Goal: Task Accomplishment & Management: Manage account settings

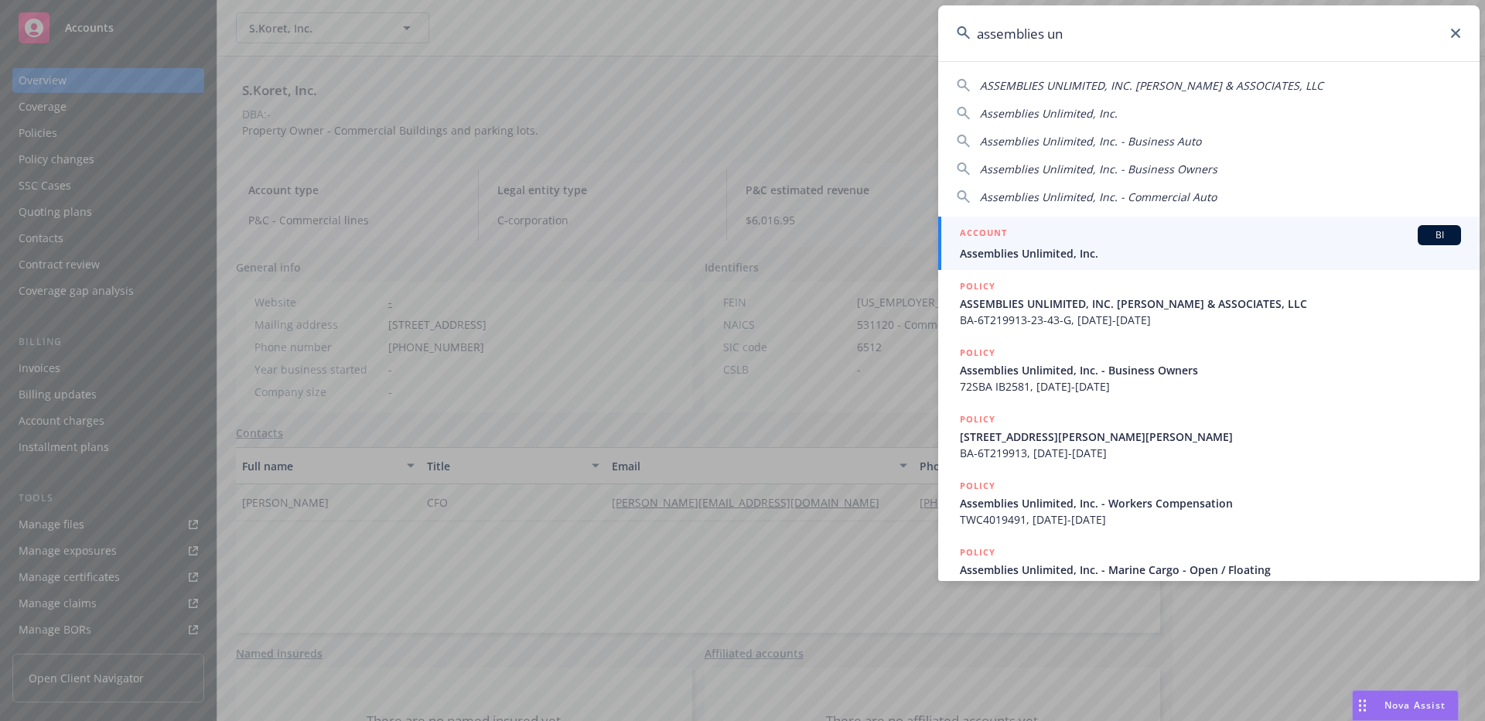
type input "assemblies un"
click at [1005, 241] on h5 "ACCOUNT" at bounding box center [983, 234] width 47 height 19
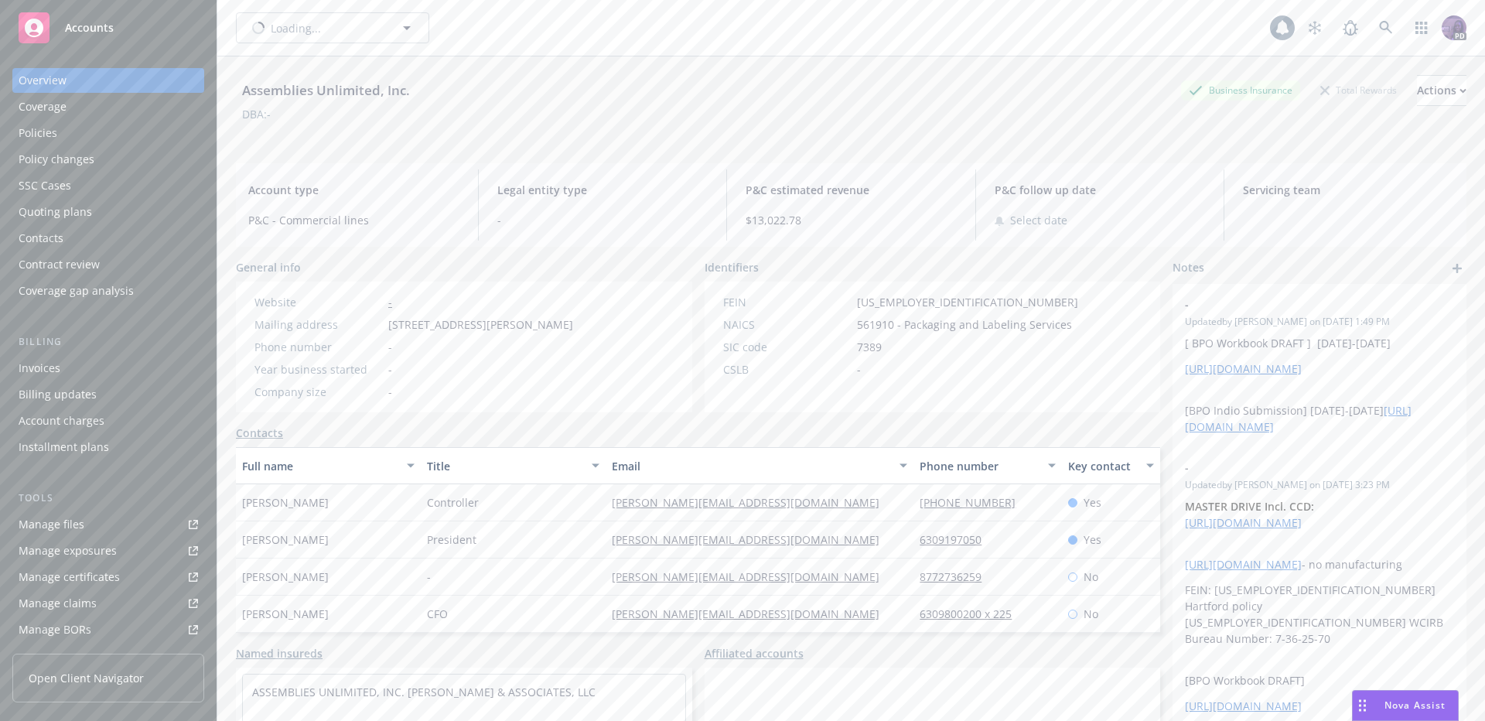
click at [41, 138] on div "Policies" at bounding box center [38, 133] width 39 height 25
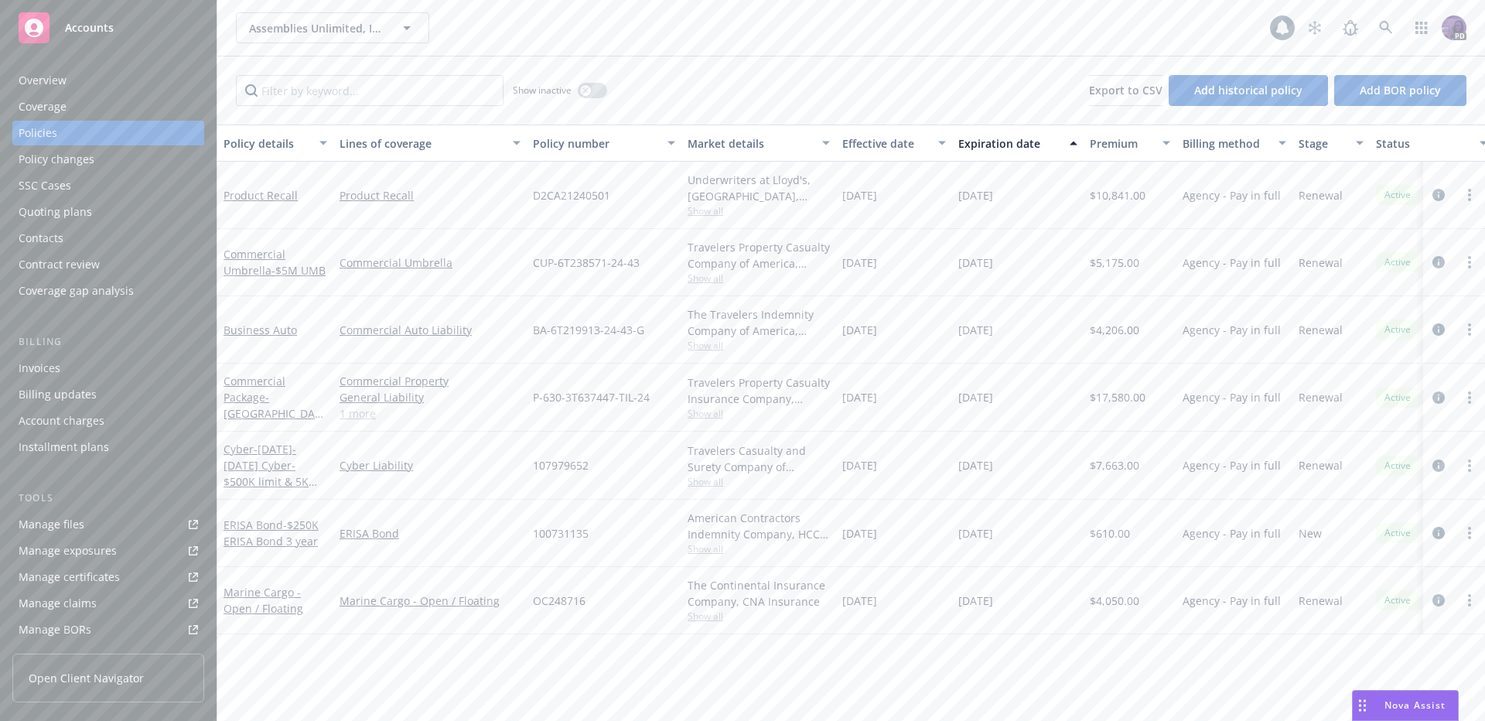
click at [152, 229] on div "Contacts" at bounding box center [108, 238] width 179 height 25
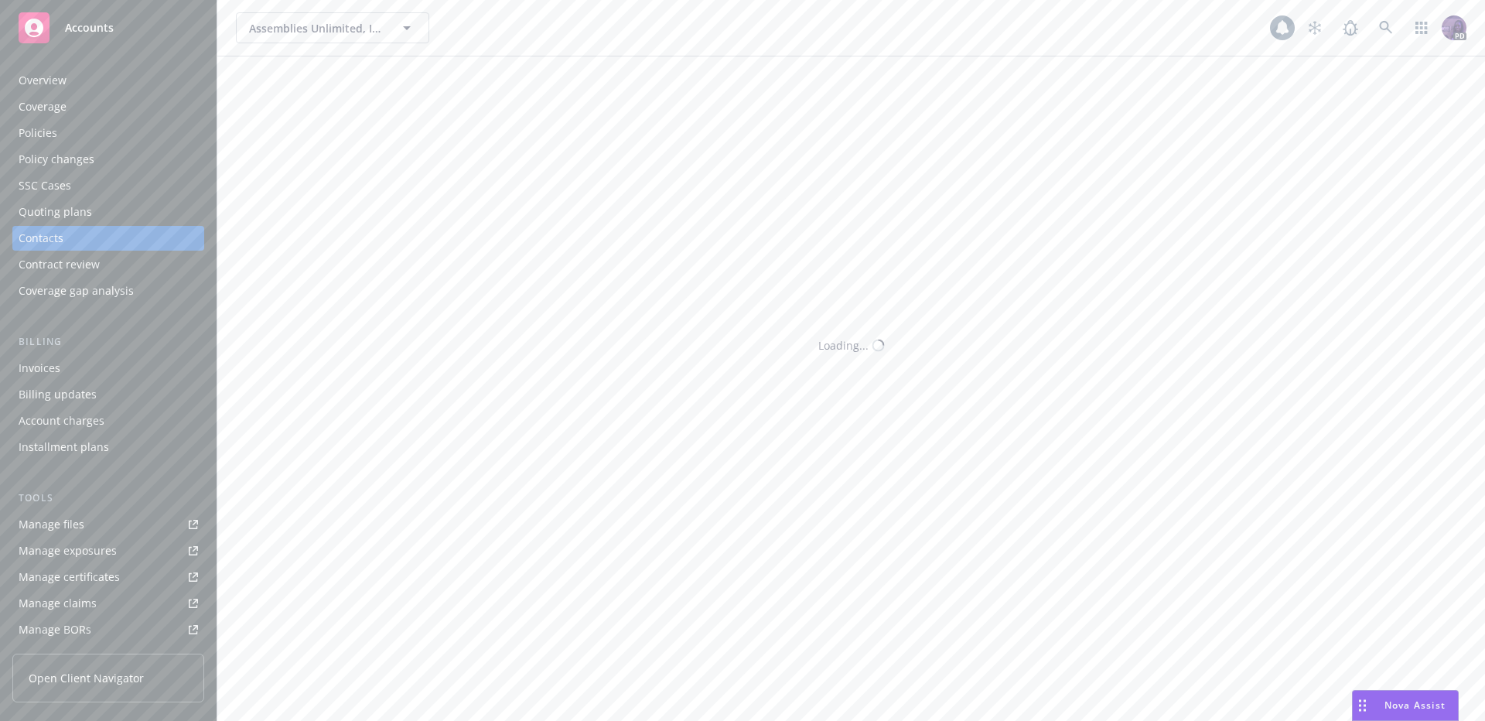
click at [150, 213] on div "Quoting plans" at bounding box center [108, 212] width 179 height 25
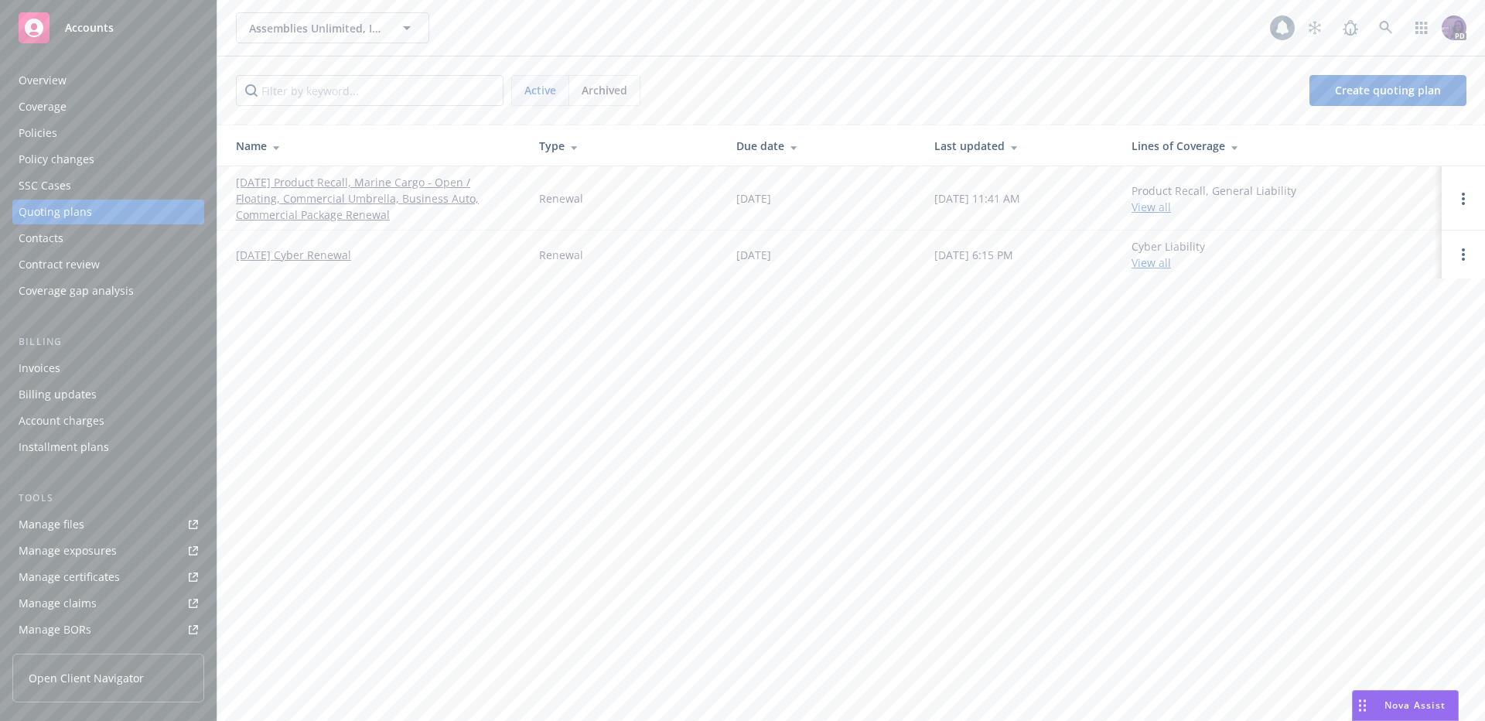
click at [329, 203] on link "[DATE] Product Recall, Marine Cargo - Open / Floating, Commercial Umbrella, Bus…" at bounding box center [375, 198] width 278 height 49
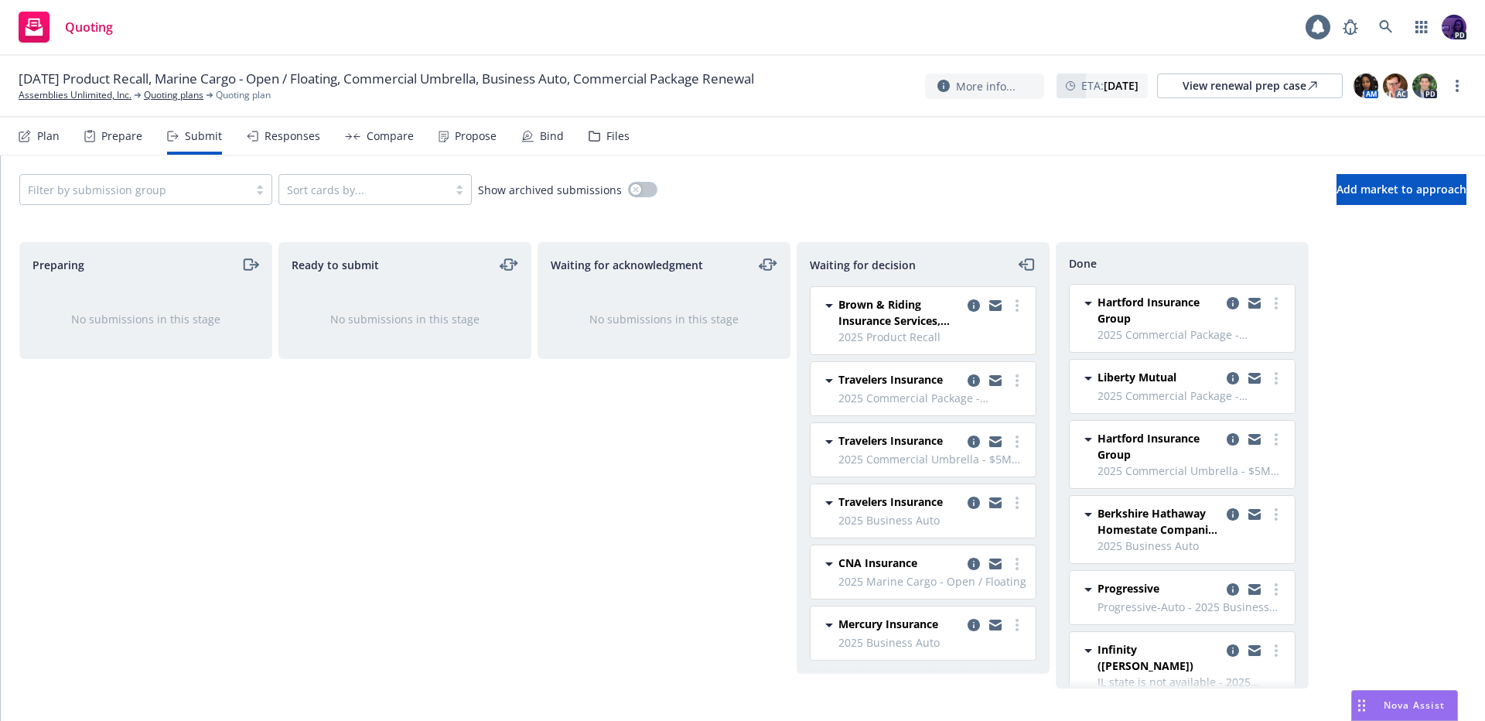
click at [300, 131] on div "Responses" at bounding box center [293, 136] width 56 height 12
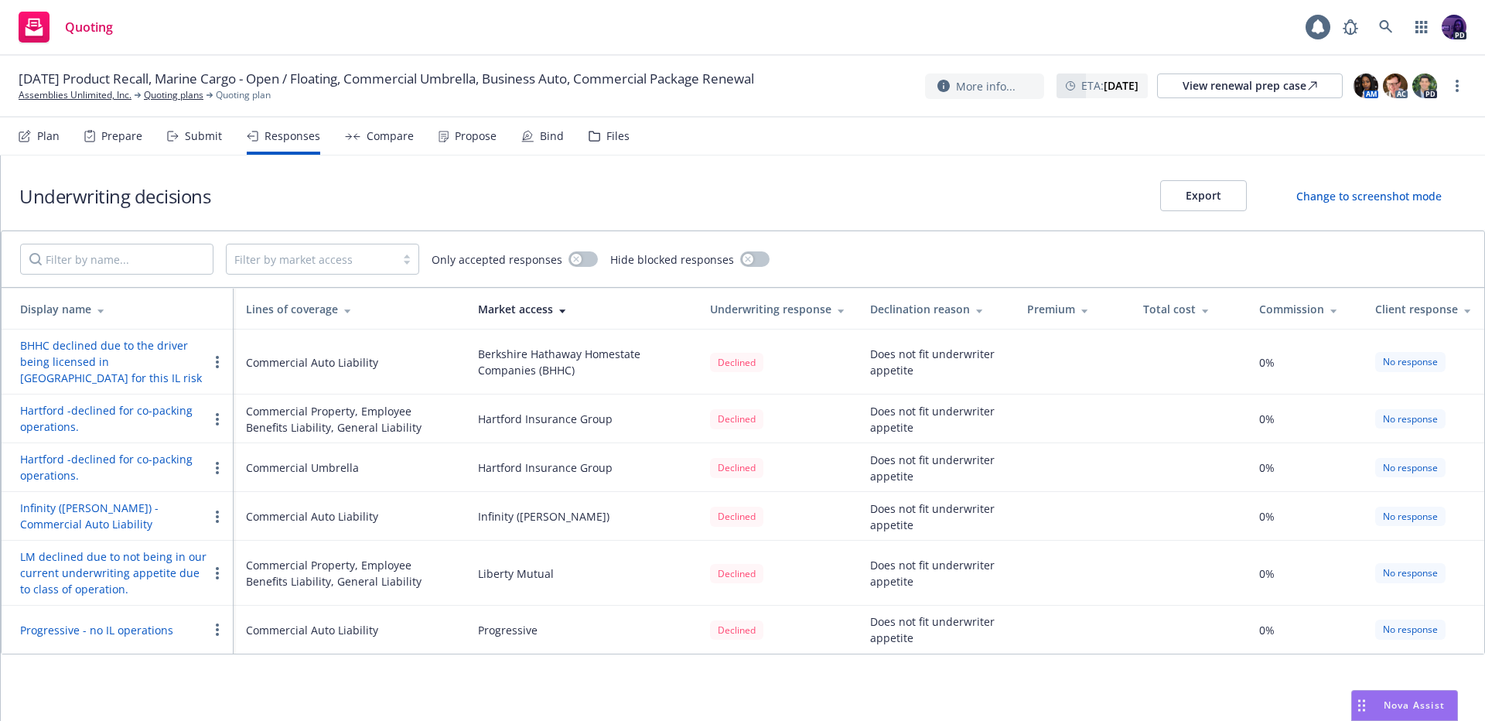
click at [198, 134] on div "Submit" at bounding box center [203, 136] width 37 height 12
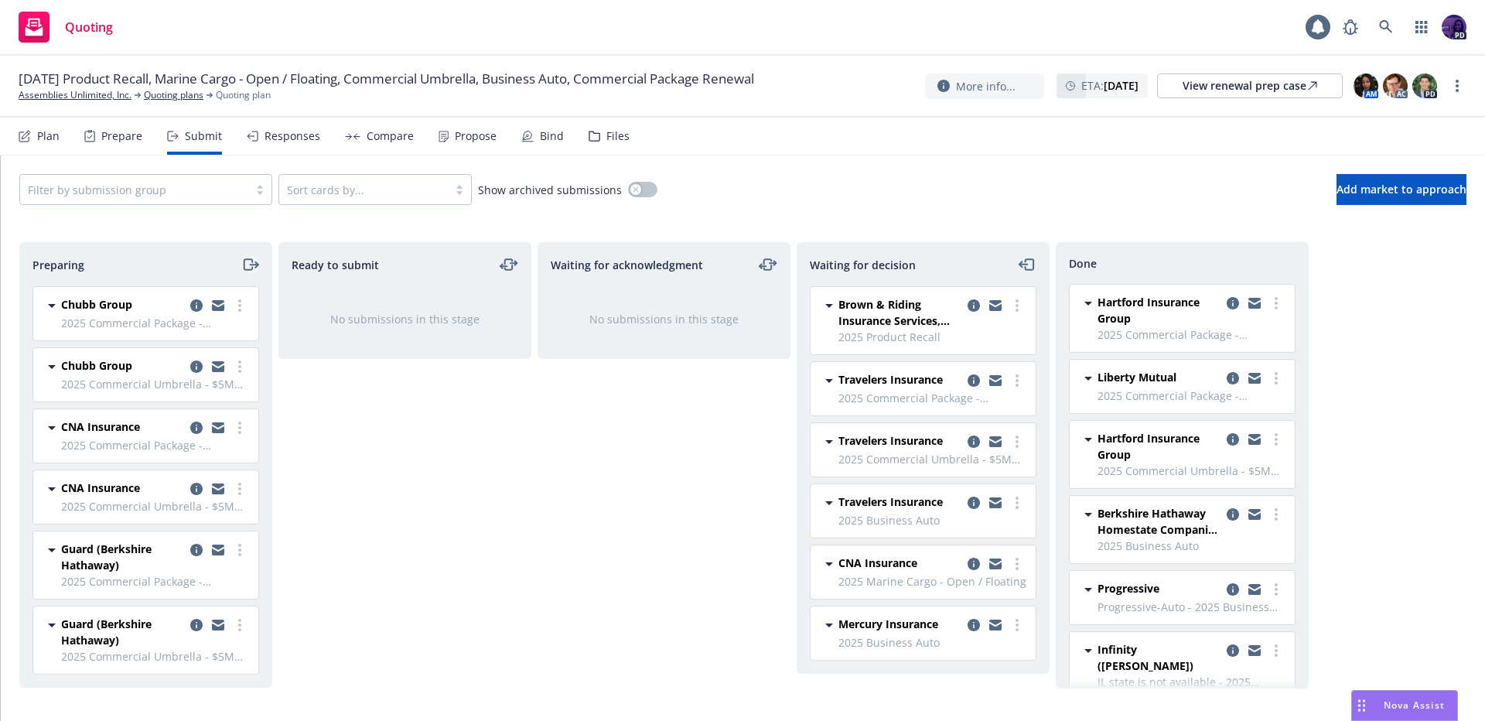
click at [250, 269] on icon "moveRight" at bounding box center [248, 264] width 9 height 11
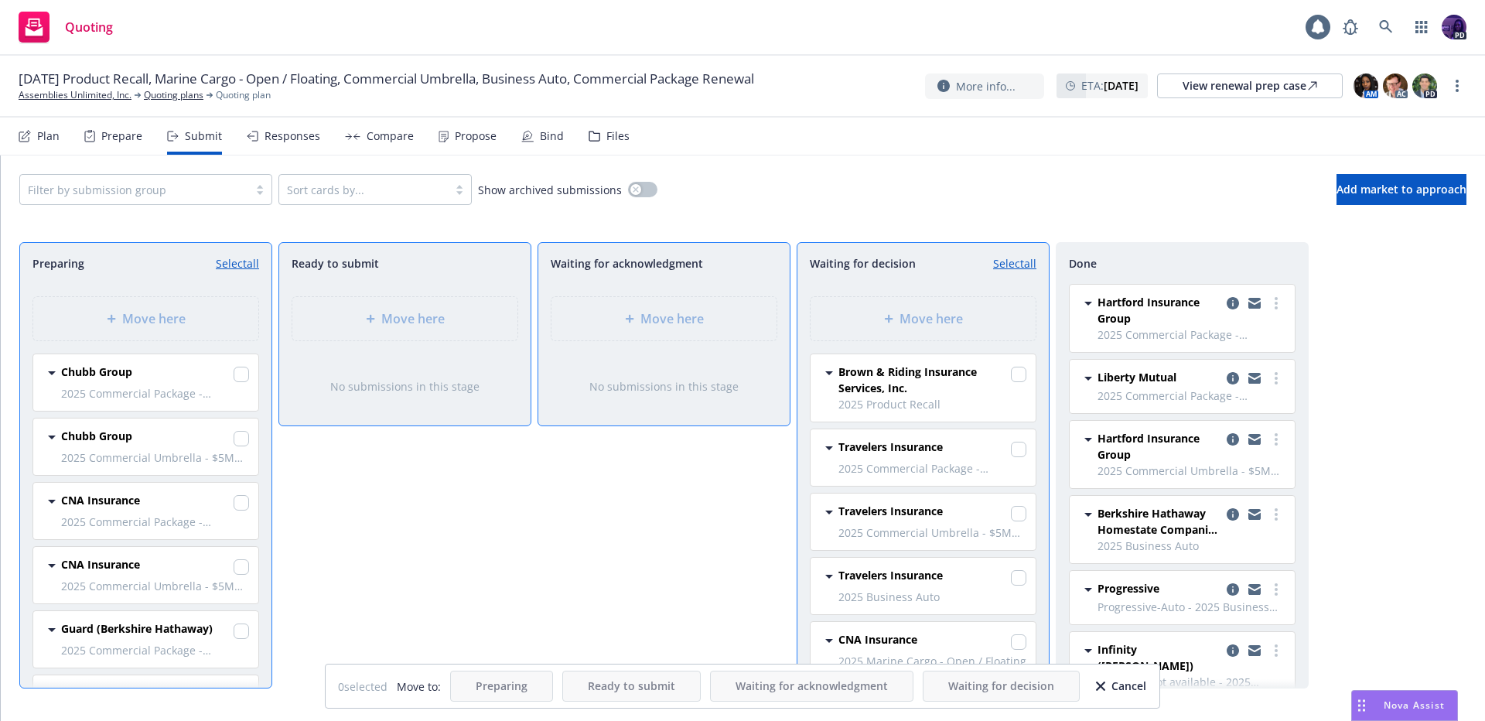
drag, startPoint x: 238, startPoint y: 377, endPoint x: 238, endPoint y: 389, distance: 11.6
click at [238, 380] on div "Chubb Group 2025 Commercial Package - IL, NY, CA EE. Friday, August 22, 2025 at…" at bounding box center [145, 382] width 225 height 56
click at [235, 435] on input "checkbox" at bounding box center [241, 438] width 15 height 15
checkbox input "true"
click at [234, 374] on input "checkbox" at bounding box center [241, 374] width 15 height 15
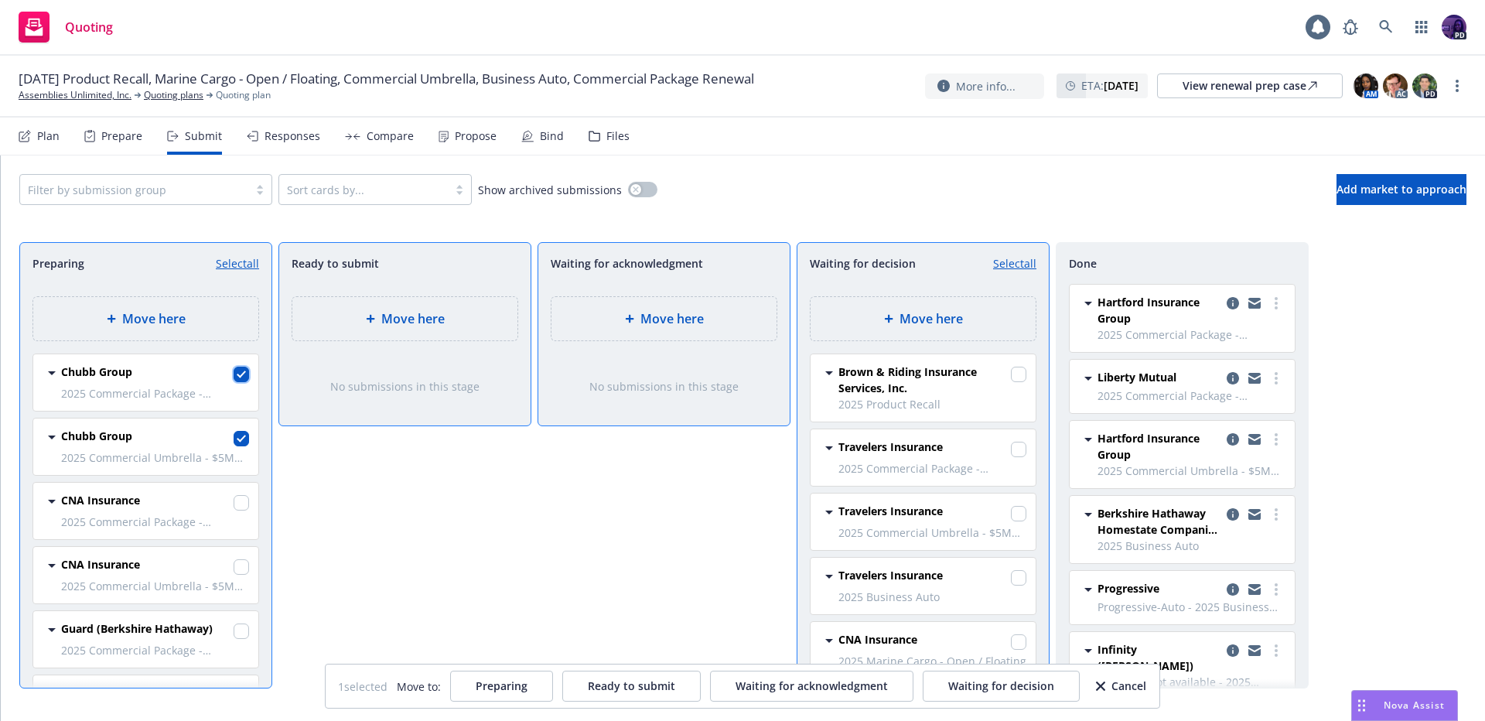
checkbox input "true"
click at [910, 320] on span "Move here" at bounding box center [931, 318] width 63 height 19
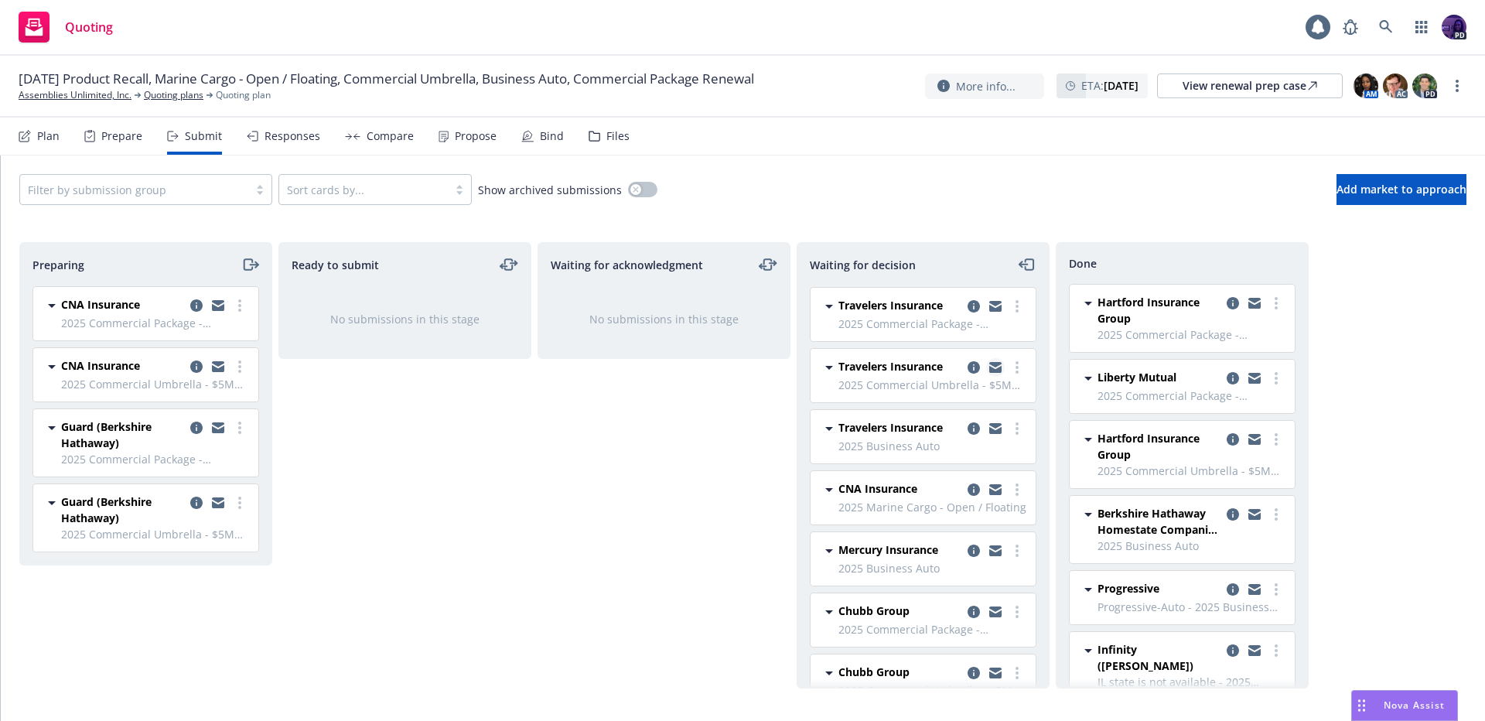
scroll to position [108, 0]
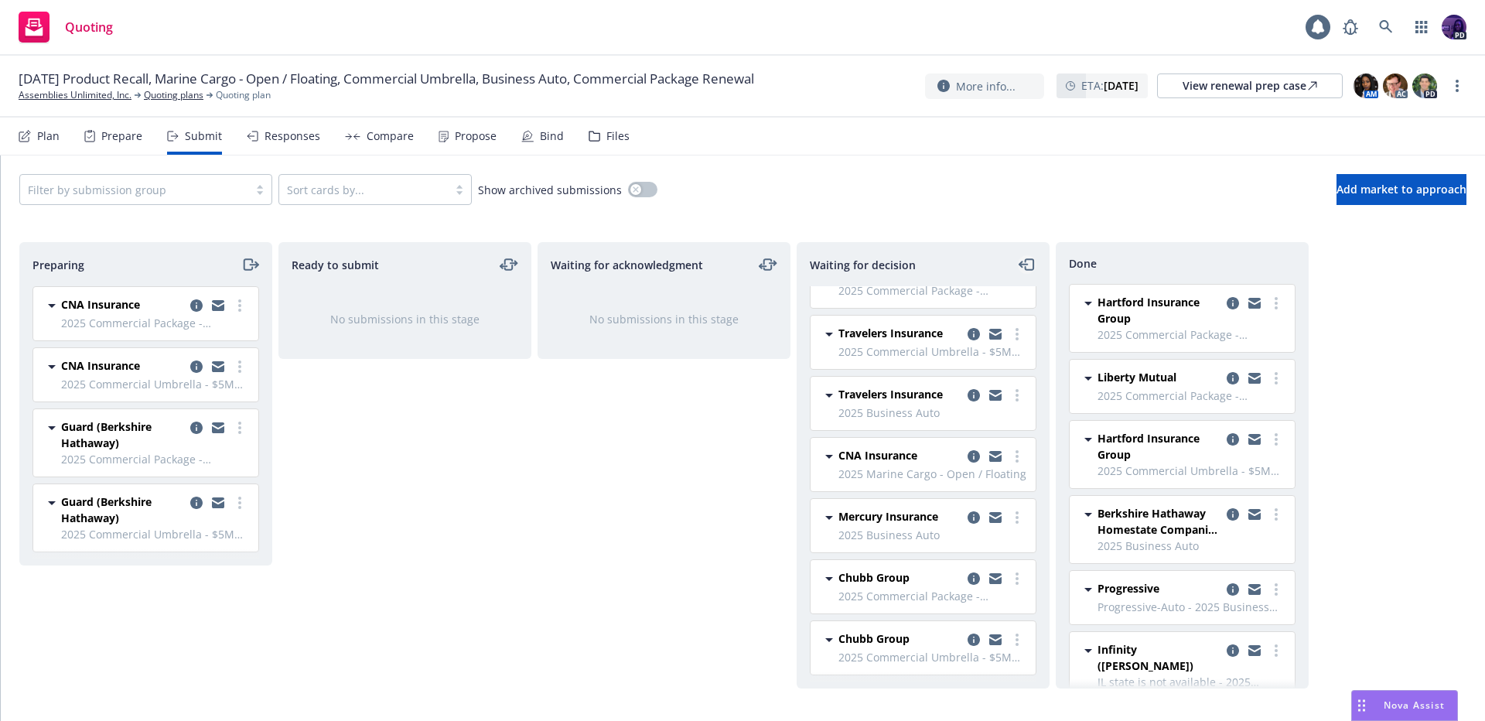
click at [1026, 267] on icon "moveLeft" at bounding box center [1028, 264] width 18 height 19
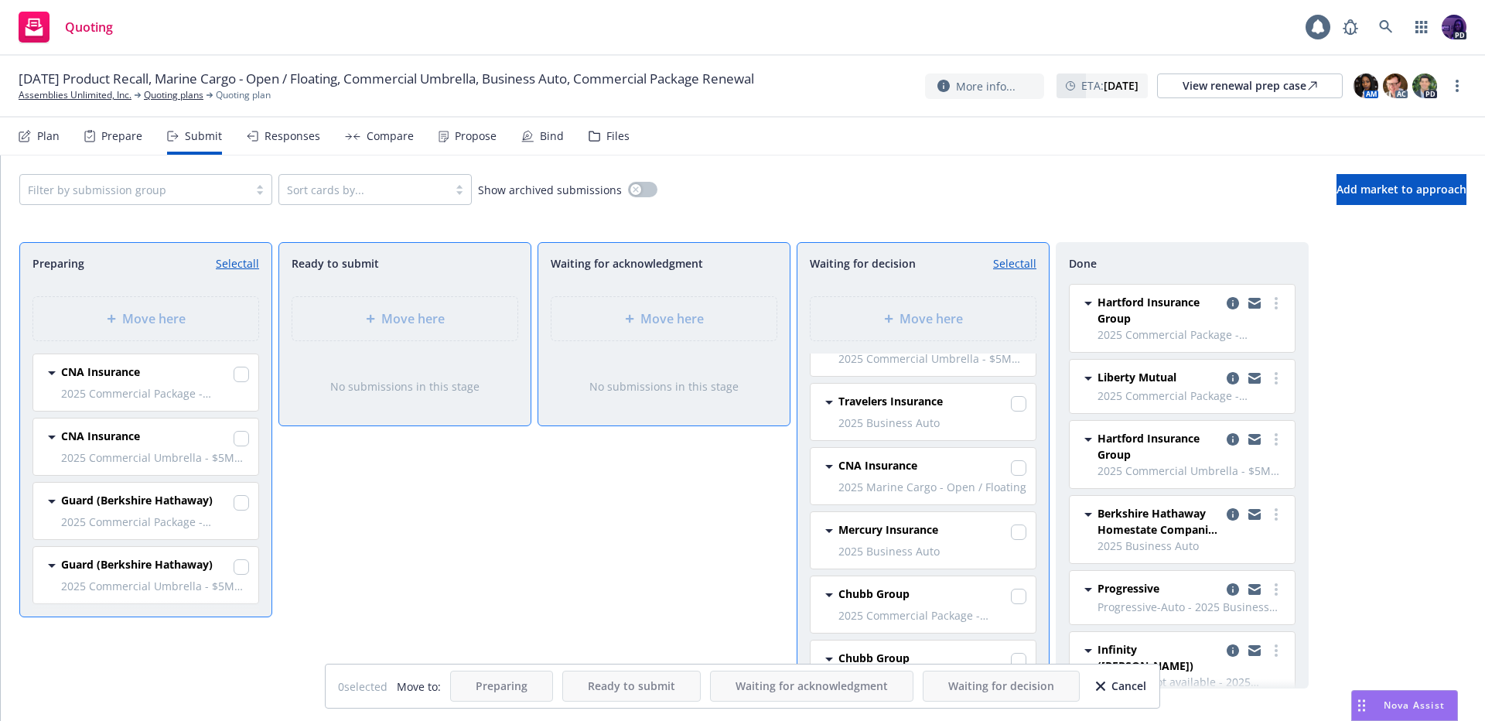
scroll to position [196, 0]
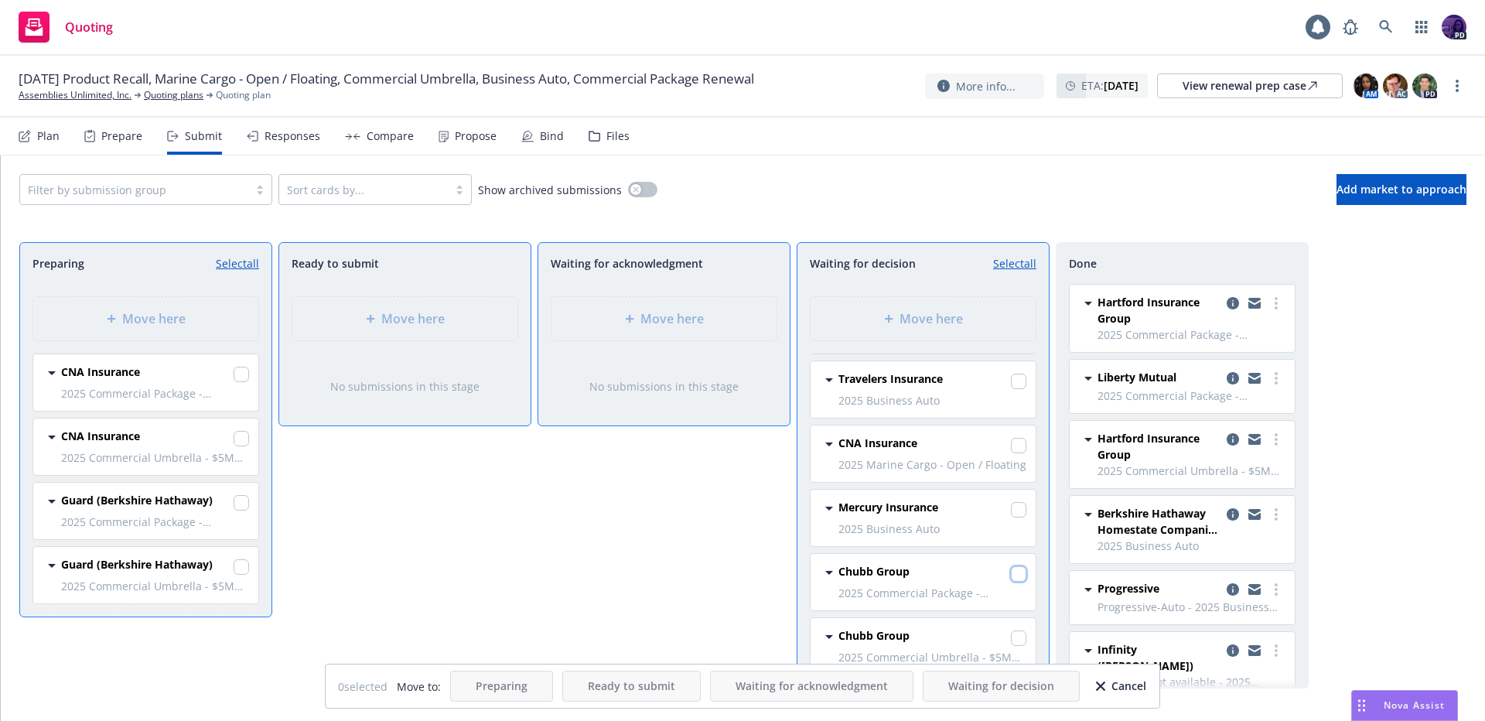
click at [1011, 581] on input "checkbox" at bounding box center [1018, 573] width 15 height 15
checkbox input "true"
click at [1011, 645] on div at bounding box center [1018, 639] width 15 height 19
click at [1011, 641] on input "checkbox" at bounding box center [1018, 637] width 15 height 15
click at [1011, 644] on input "checkbox" at bounding box center [1018, 637] width 15 height 15
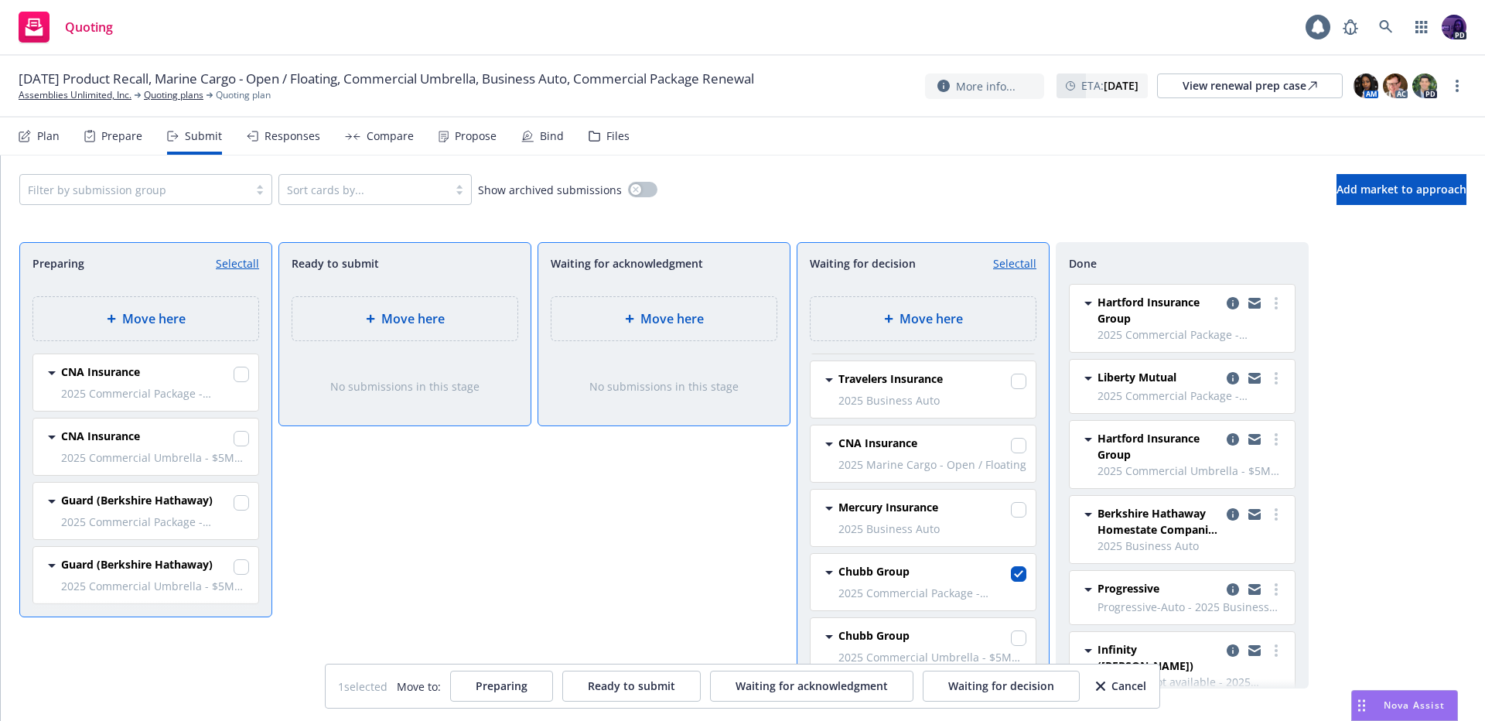
click at [1011, 643] on input "checkbox" at bounding box center [1018, 637] width 15 height 15
checkbox input "true"
click at [988, 667] on div "2 selected Move to: Preparing Ready to submit Waiting for acknowledgment Waitin…" at bounding box center [743, 685] width 834 height 43
click at [986, 674] on button "Waiting for decision" at bounding box center [1001, 686] width 157 height 31
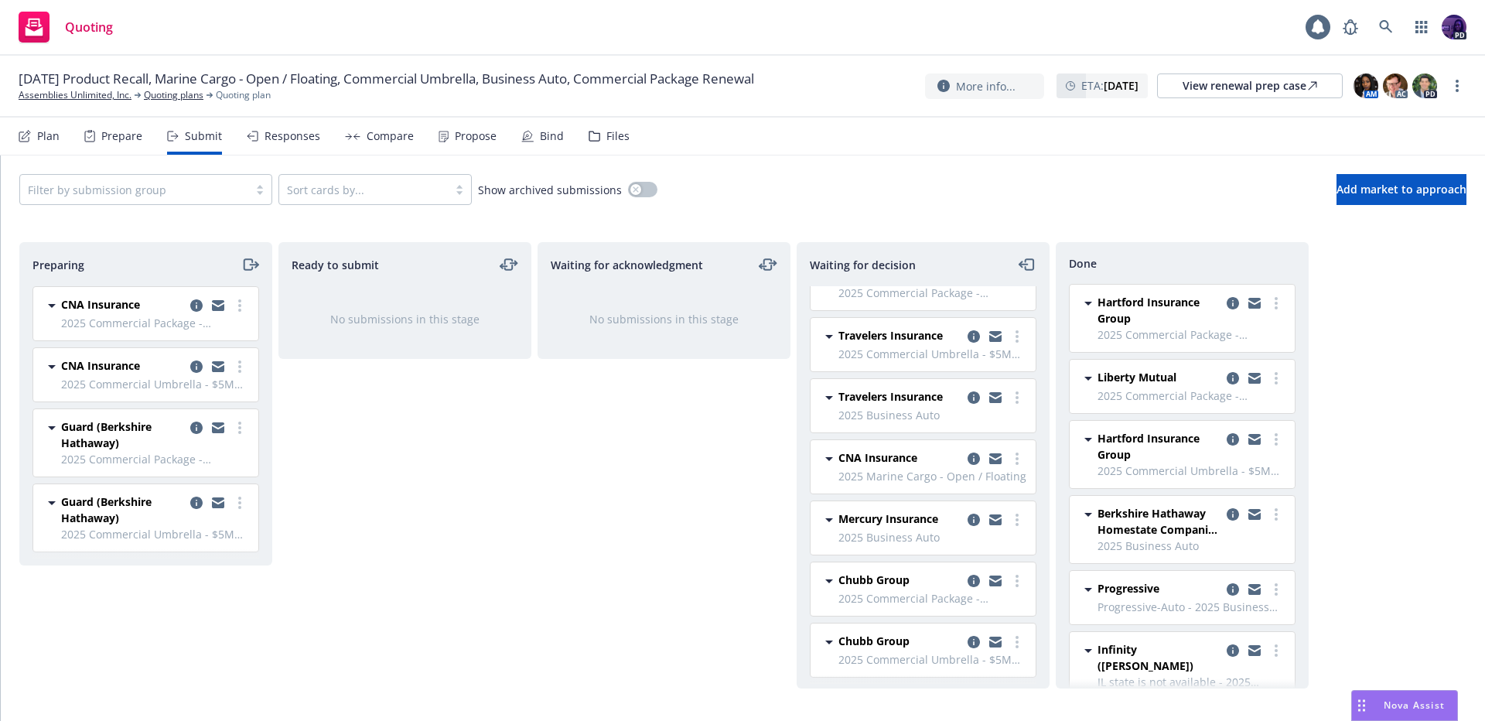
scroll to position [108, 0]
click at [1008, 579] on link "more" at bounding box center [1017, 578] width 19 height 19
click at [959, 490] on span "Add declined decision" at bounding box center [935, 484] width 152 height 15
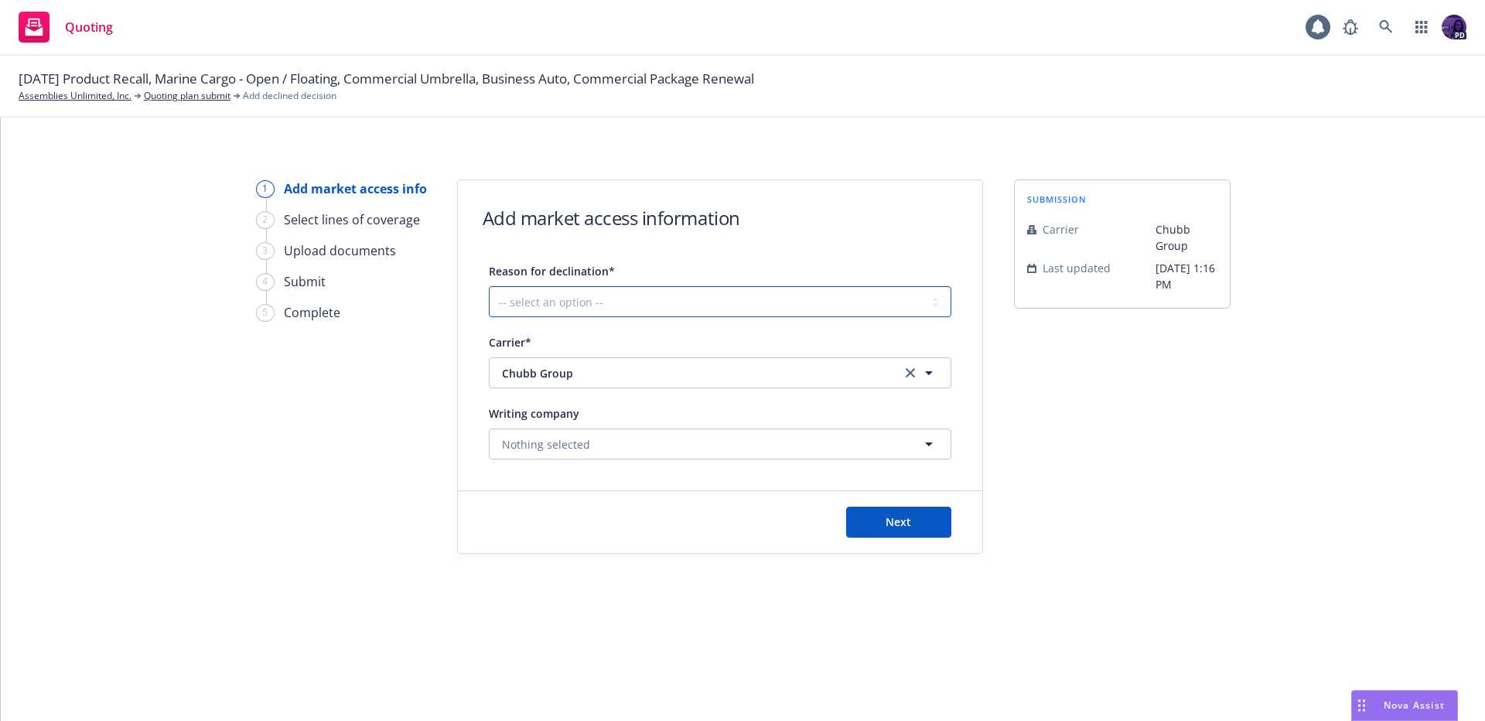
click at [691, 292] on select "-- select an option -- Cannot compete with other markets Carrier non-renewed Ca…" at bounding box center [720, 301] width 463 height 31
click at [650, 294] on select "-- select an option -- Cannot compete with other markets Carrier non-renewed Ca…" at bounding box center [720, 301] width 463 height 31
select select "DOES_NOT_FIT_UNDERWRITER_APPETITE"
click at [777, 447] on button "Nothing selected" at bounding box center [720, 443] width 463 height 31
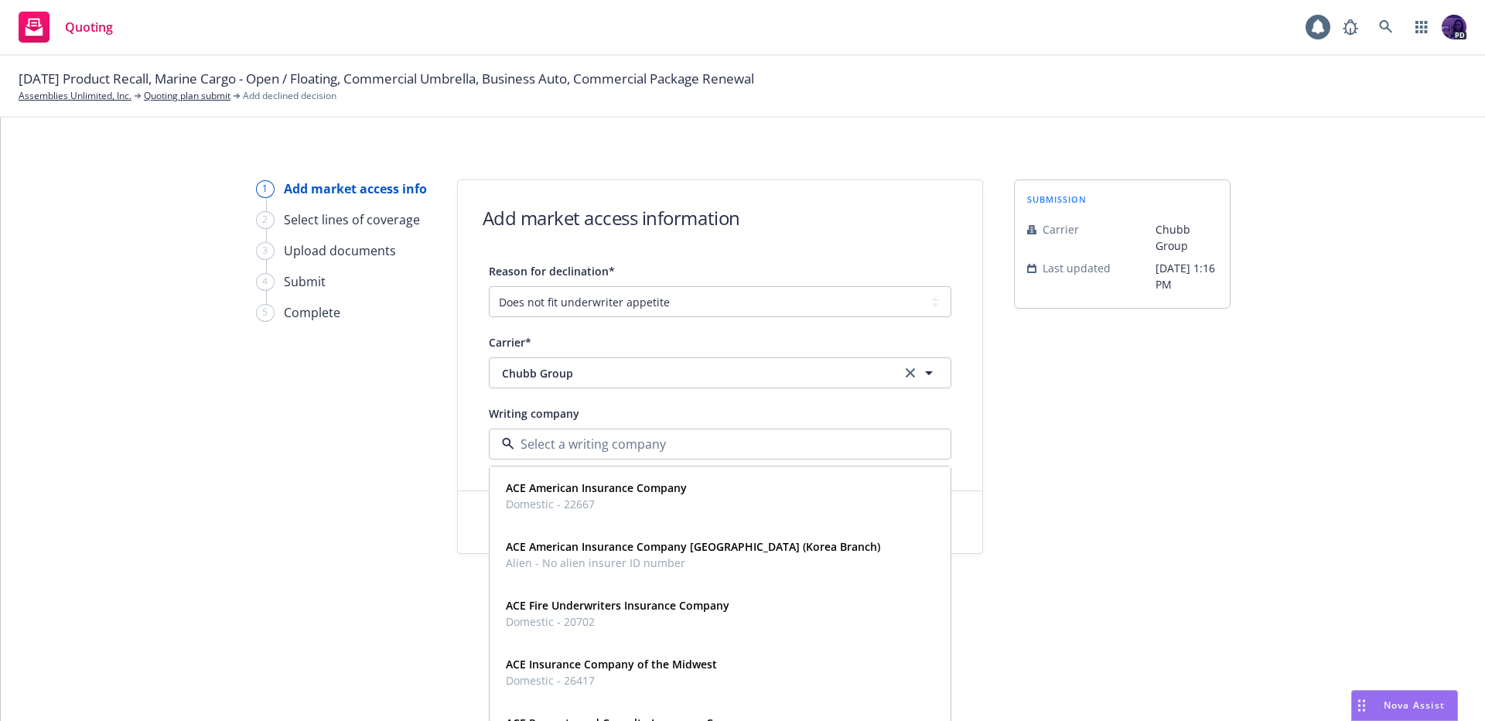
click at [1115, 453] on div "submission Carrier Chubb Group Last updated 8/22, 1:16 PM" at bounding box center [1122, 366] width 217 height 374
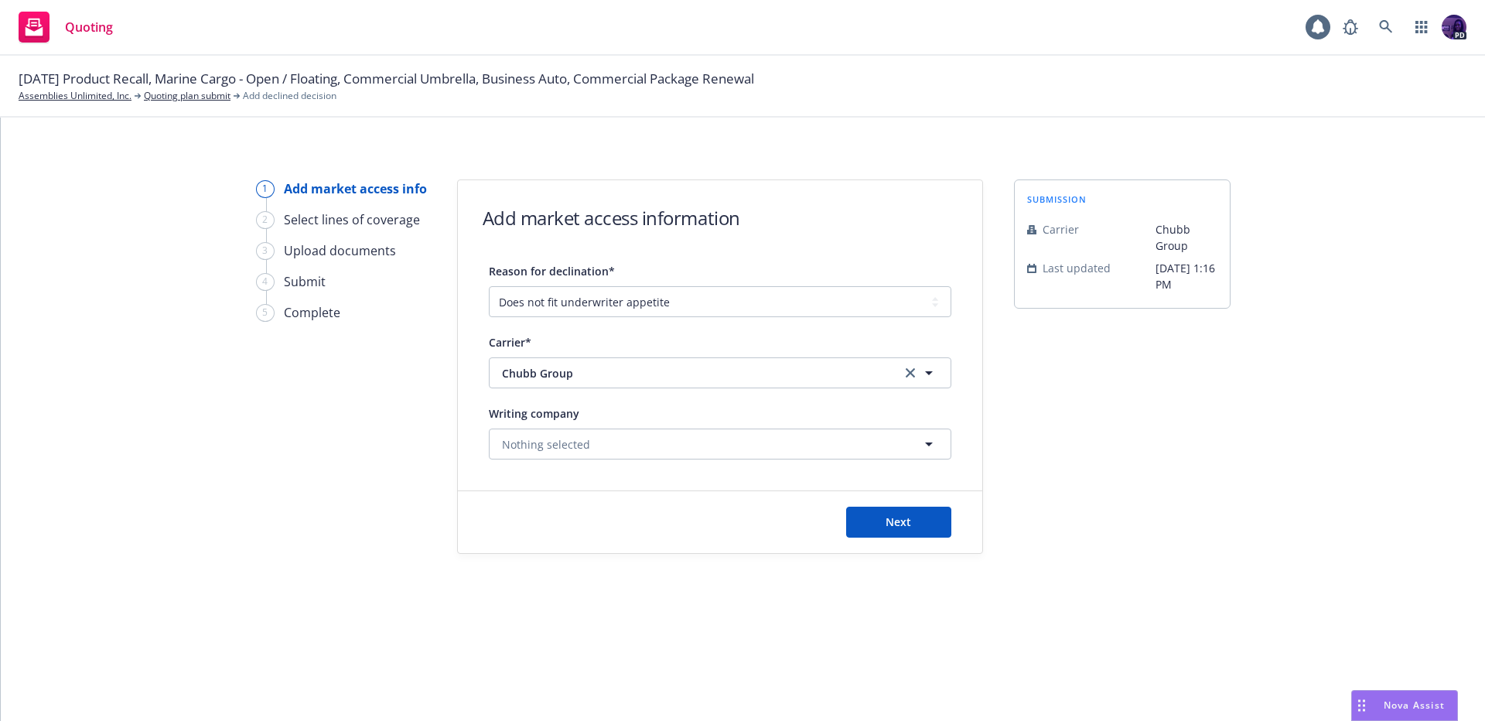
click at [953, 502] on div "Next" at bounding box center [720, 522] width 524 height 62
click at [935, 517] on button "Next" at bounding box center [898, 522] width 105 height 31
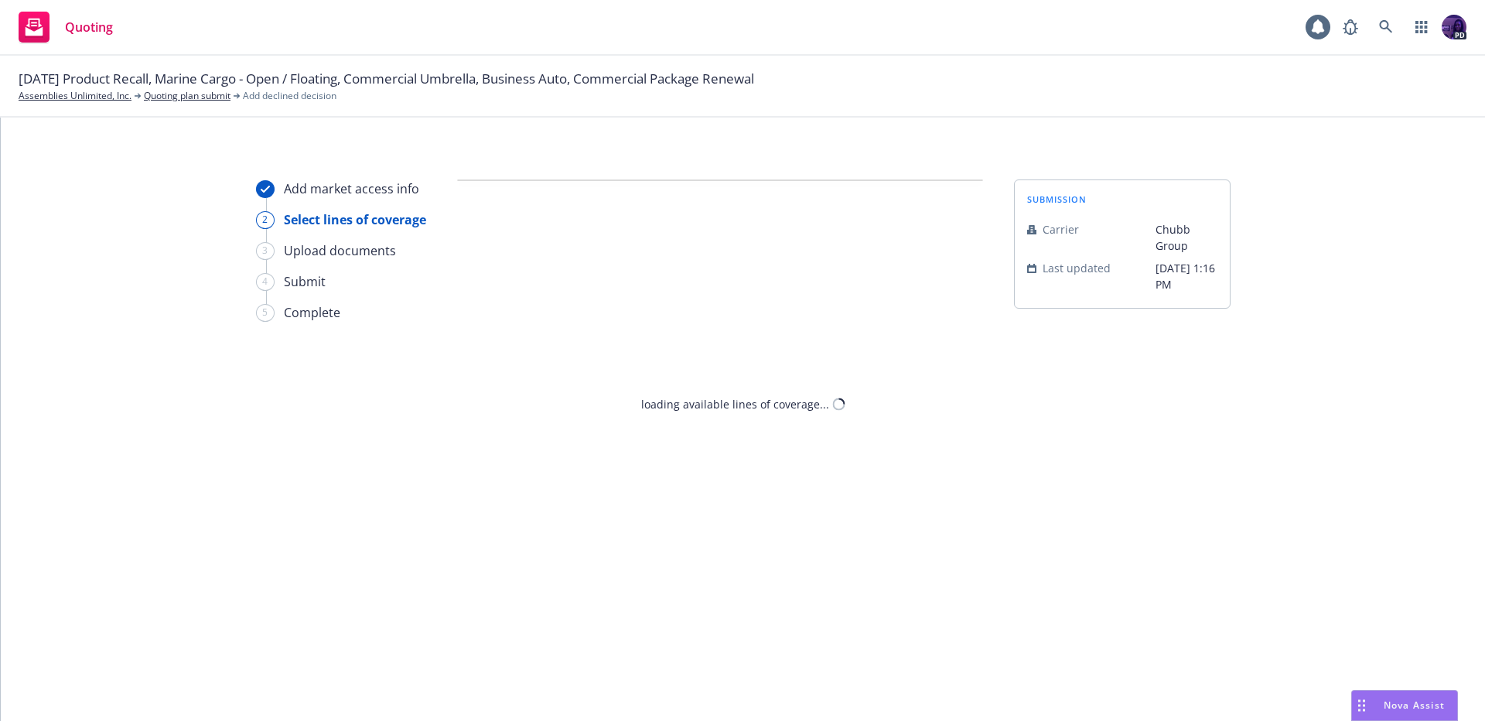
select select "DOES_NOT_FIT_UNDERWRITER_APPETITE"
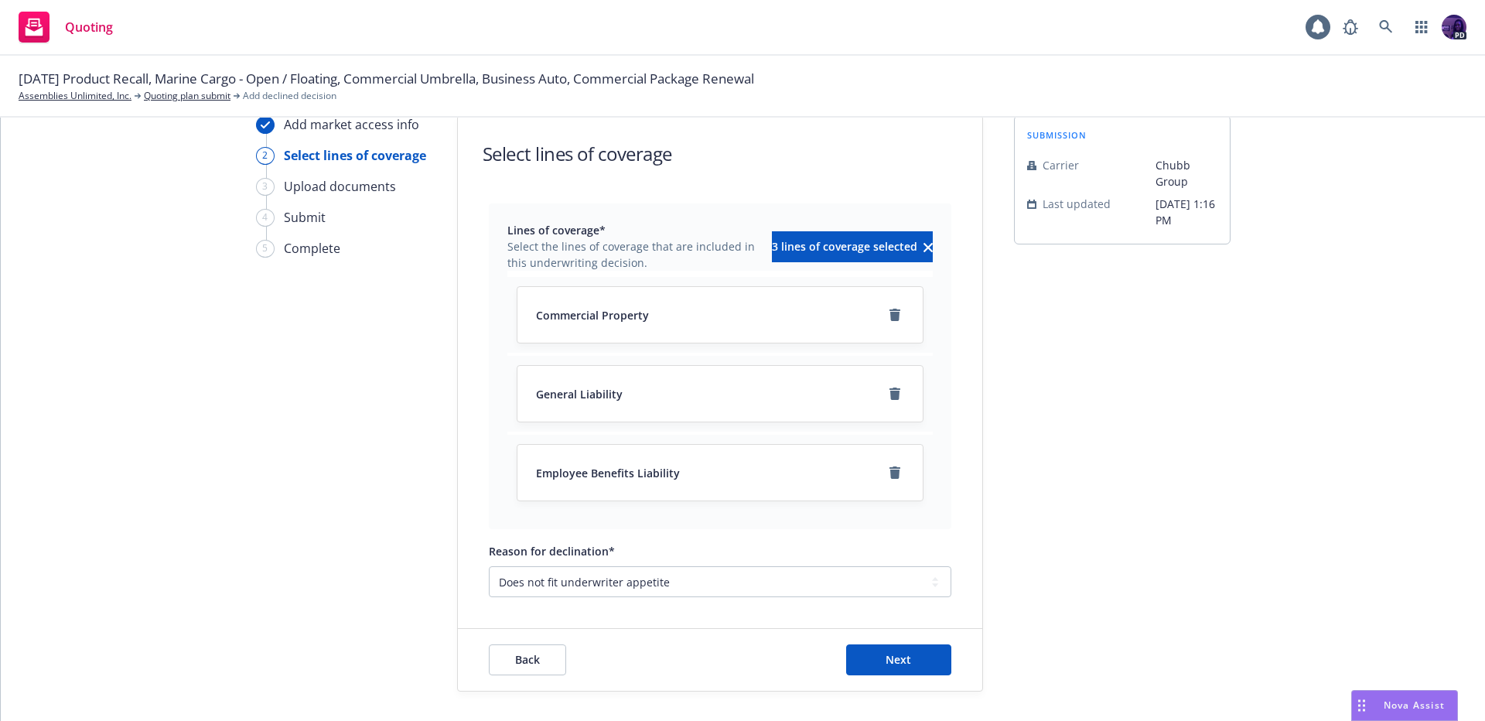
scroll to position [97, 0]
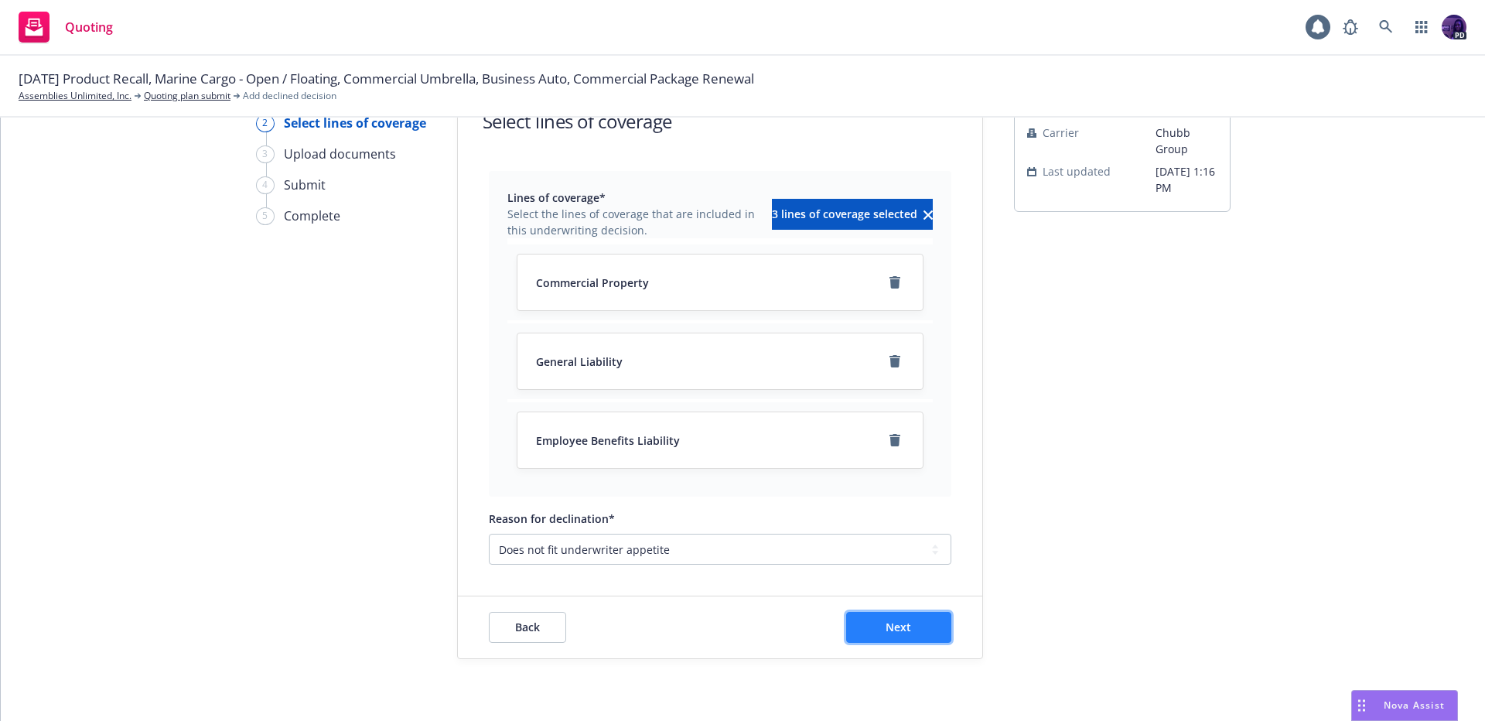
click at [890, 623] on span "Next" at bounding box center [899, 627] width 26 height 15
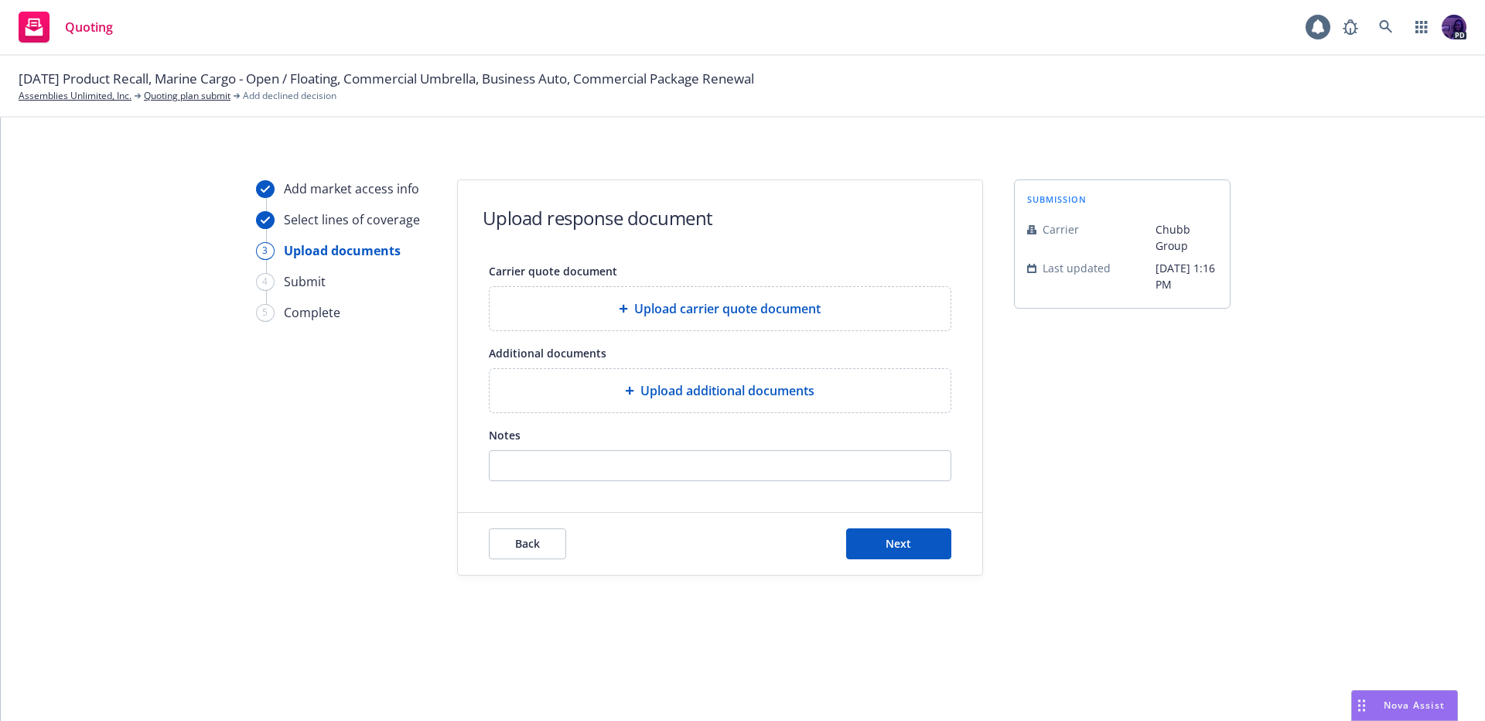
scroll to position [0, 0]
click at [880, 534] on button "Next" at bounding box center [898, 543] width 105 height 31
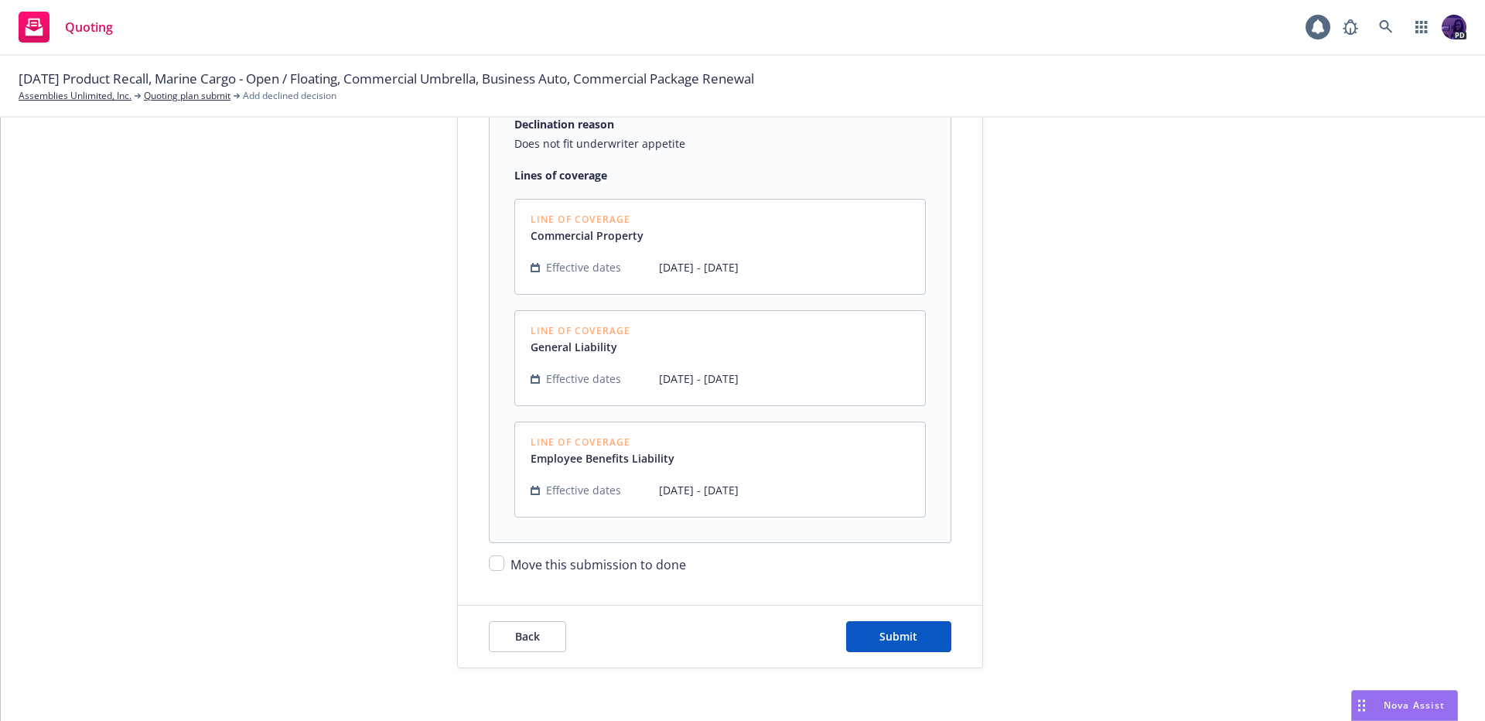
scroll to position [299, 0]
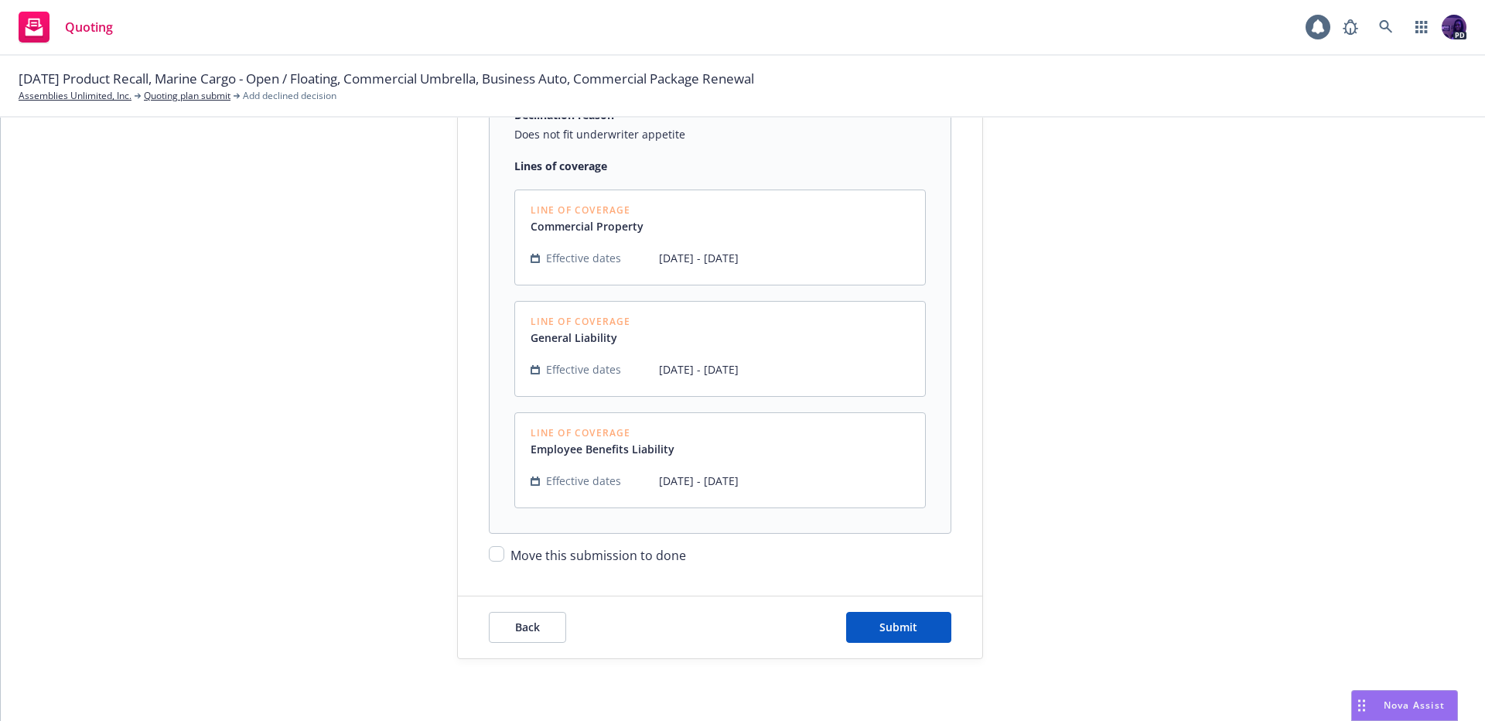
drag, startPoint x: 532, startPoint y: 554, endPoint x: 545, endPoint y: 562, distance: 15.3
click at [533, 555] on span "Move this submission to done" at bounding box center [598, 555] width 176 height 17
click at [654, 555] on span "Move this submission to done" at bounding box center [598, 555] width 176 height 17
click at [504, 555] on input "Move this submission to done" at bounding box center [496, 553] width 15 height 15
checkbox input "true"
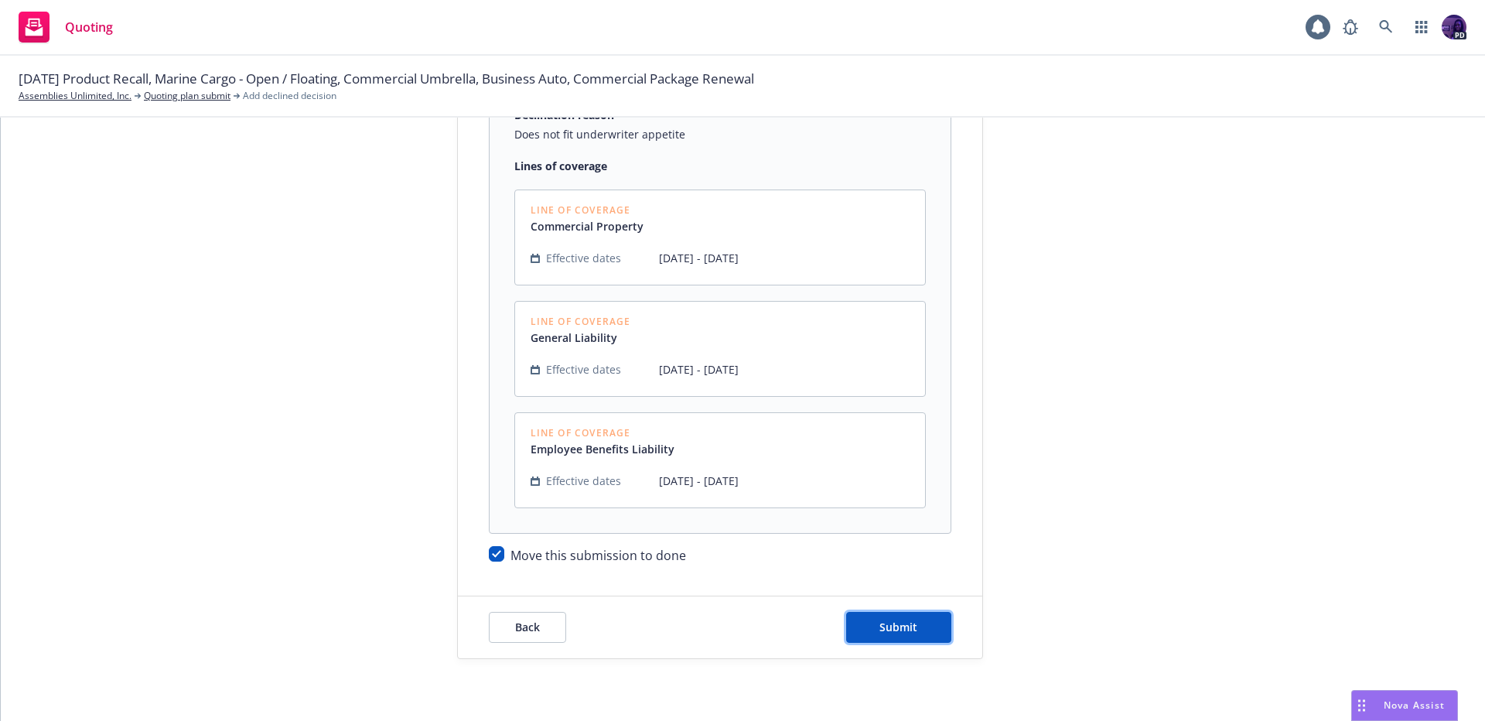
click at [904, 614] on button "Submit" at bounding box center [898, 627] width 105 height 31
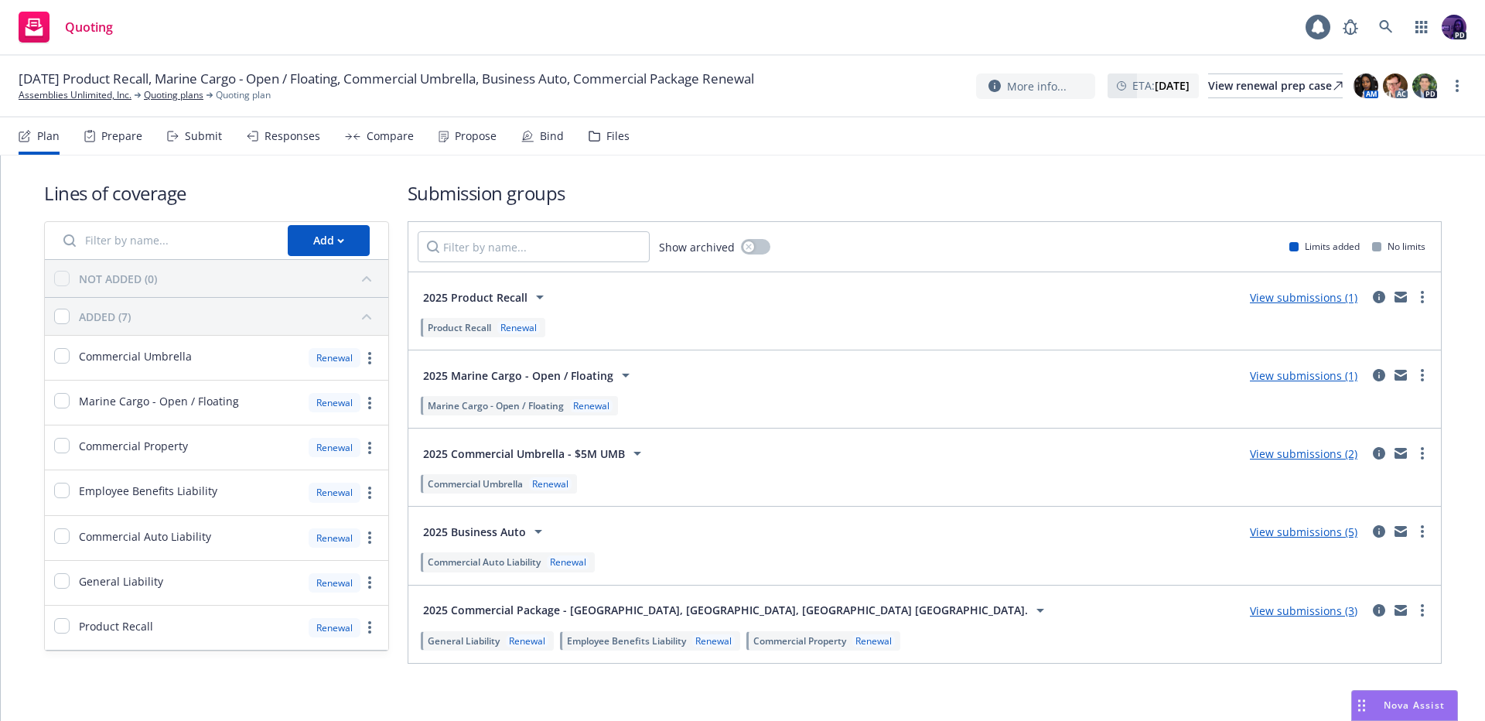
click at [206, 137] on div "Submit" at bounding box center [203, 136] width 37 height 12
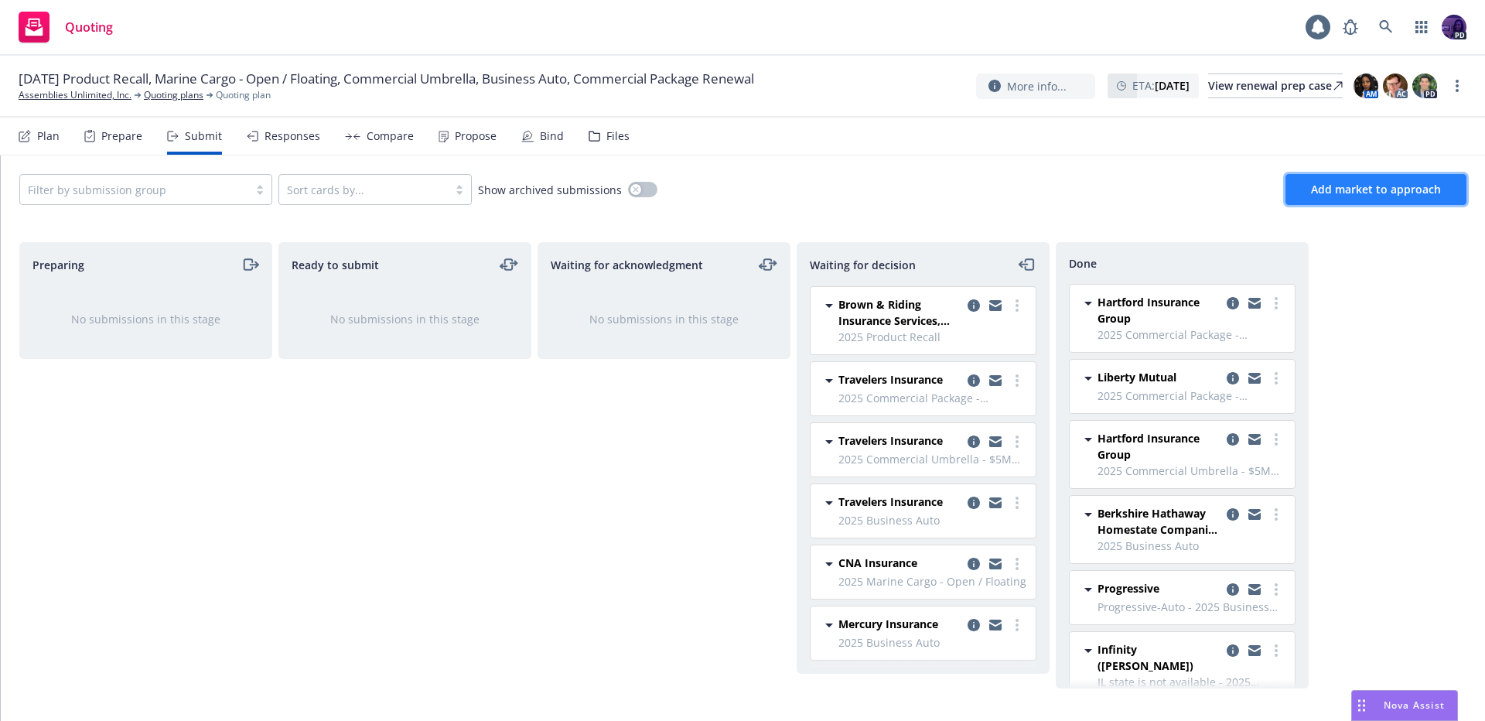
click at [1343, 195] on span "Add market to approach" at bounding box center [1376, 189] width 130 height 15
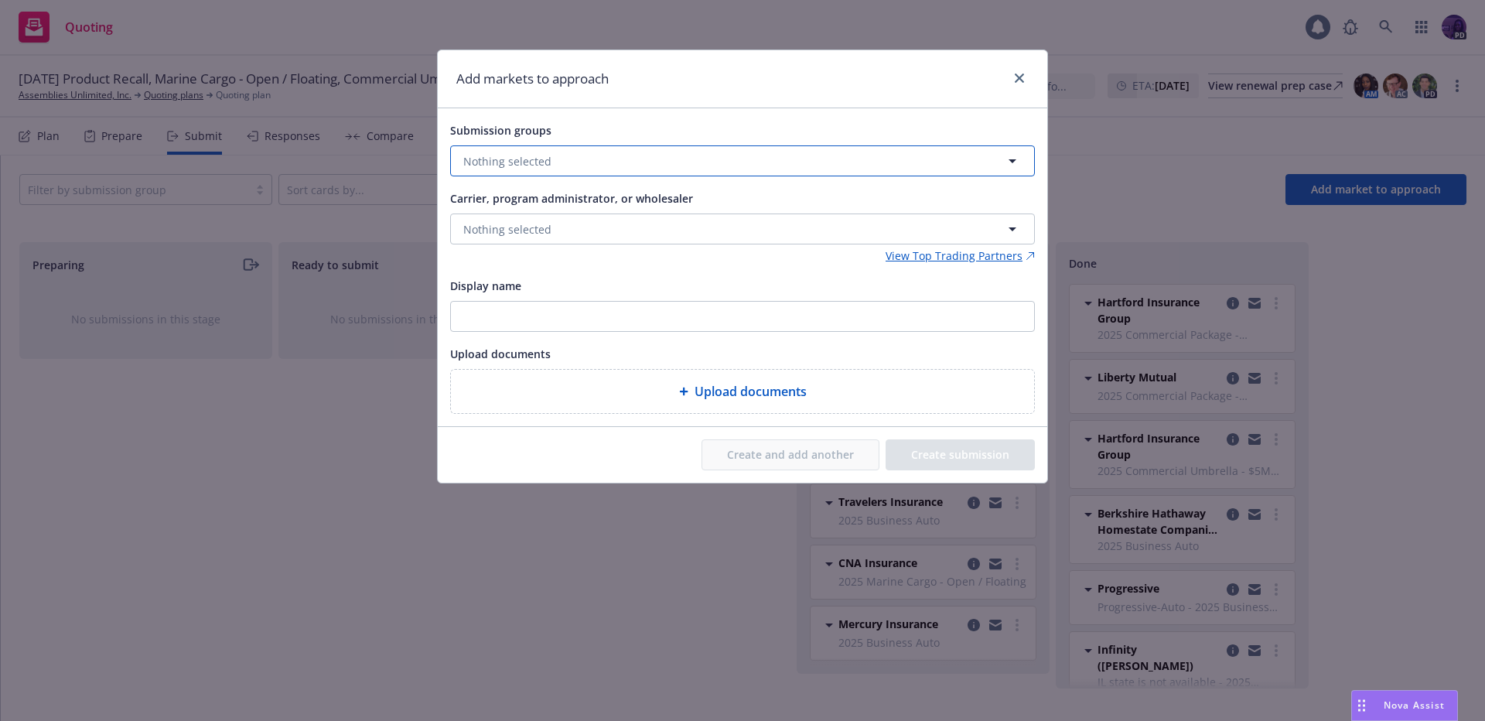
click at [680, 162] on button "Nothing selected" at bounding box center [742, 160] width 585 height 31
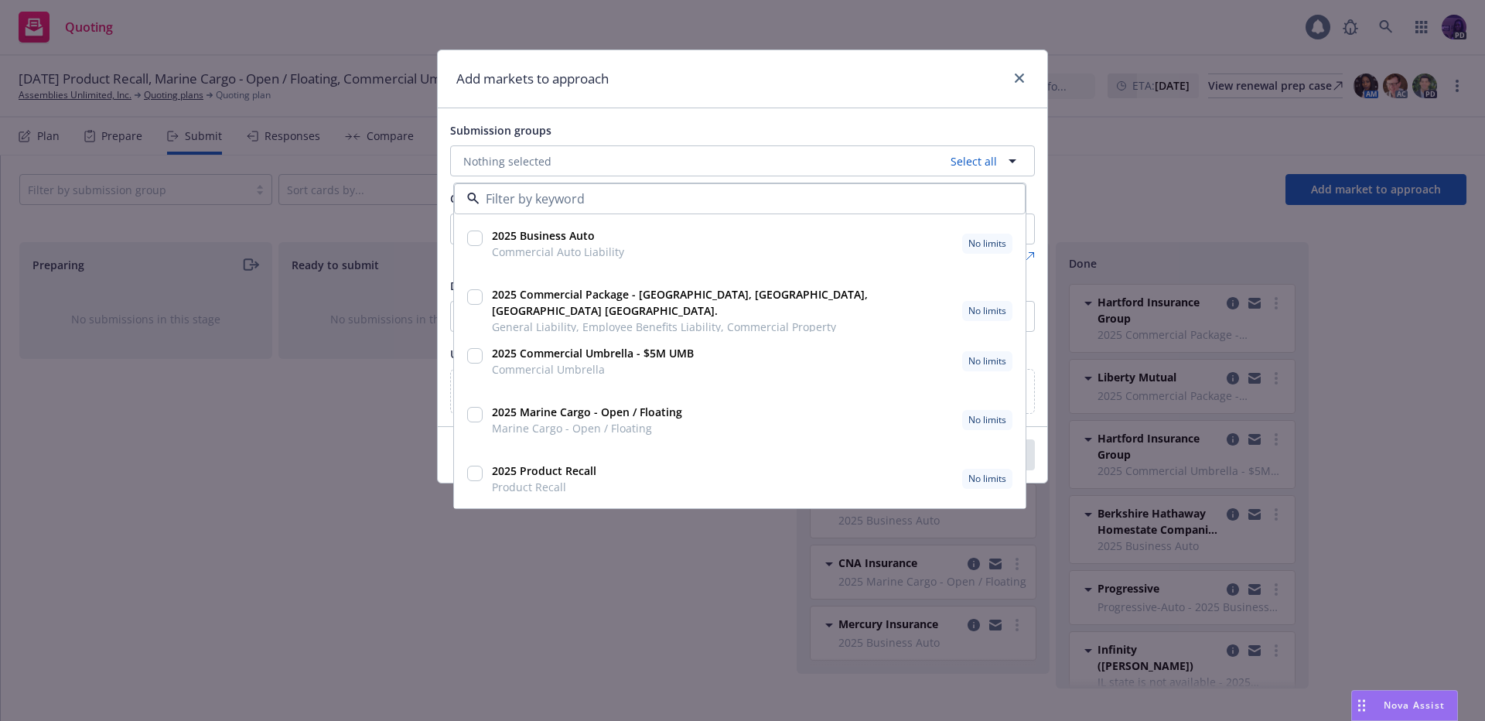
click at [473, 302] on input "checkbox" at bounding box center [474, 296] width 15 height 15
checkbox input "true"
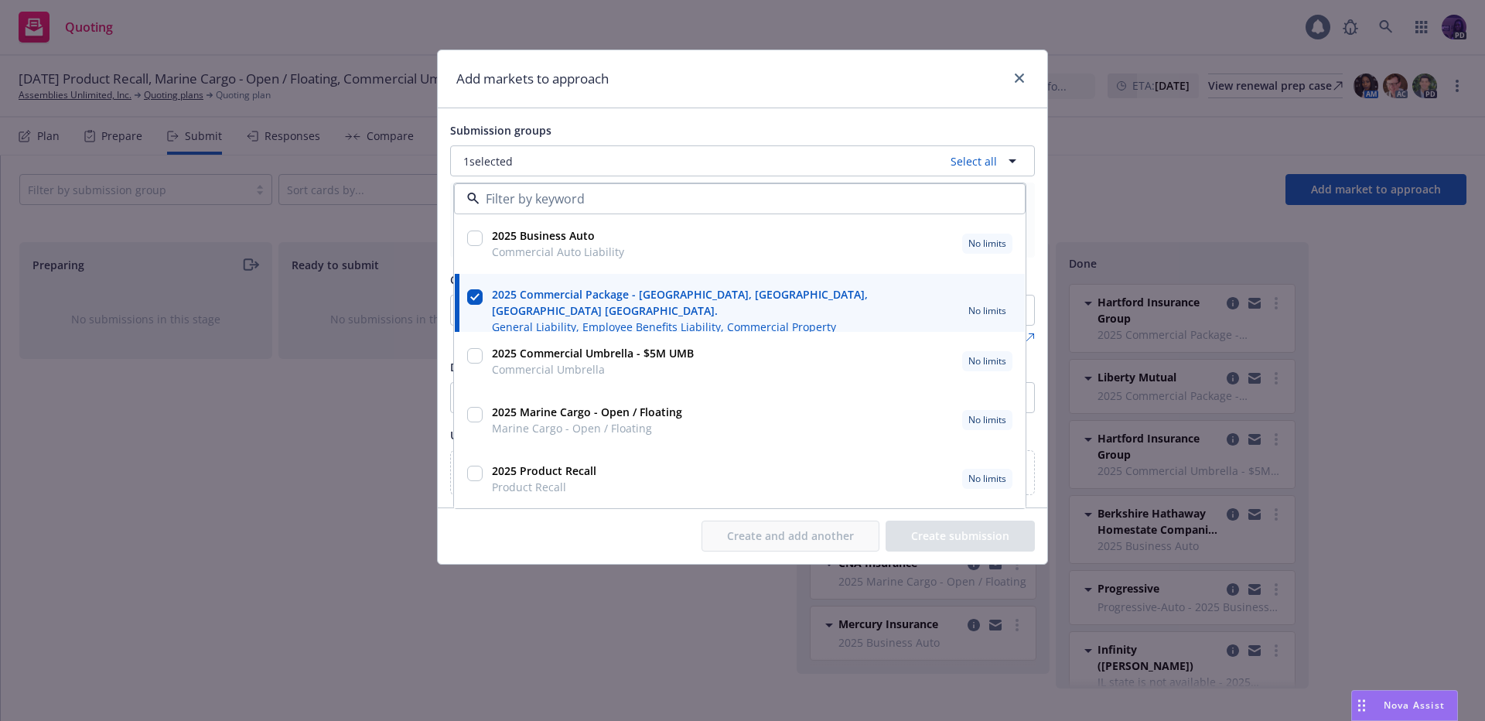
click at [465, 344] on div at bounding box center [475, 361] width 22 height 39
checkbox input "true"
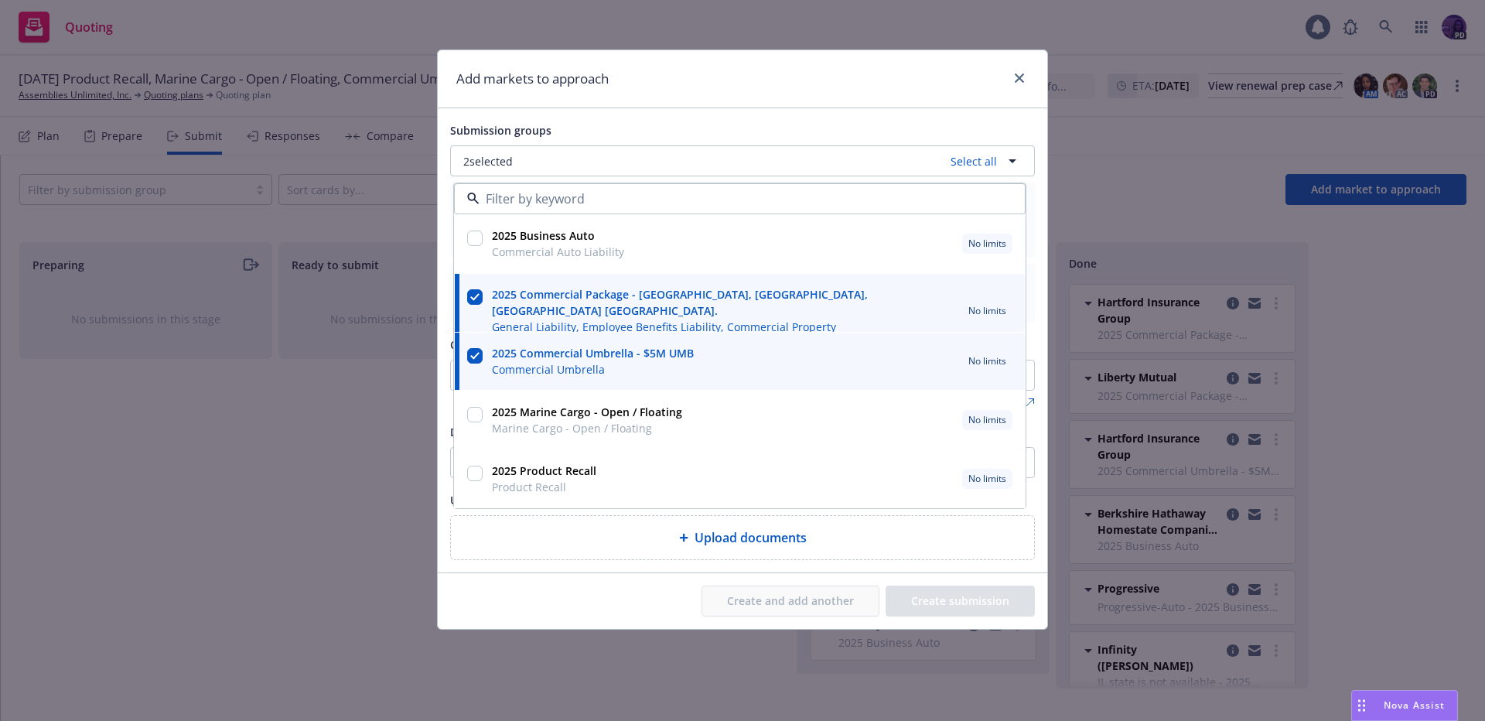
click at [627, 131] on div "Submission groups" at bounding box center [742, 130] width 585 height 19
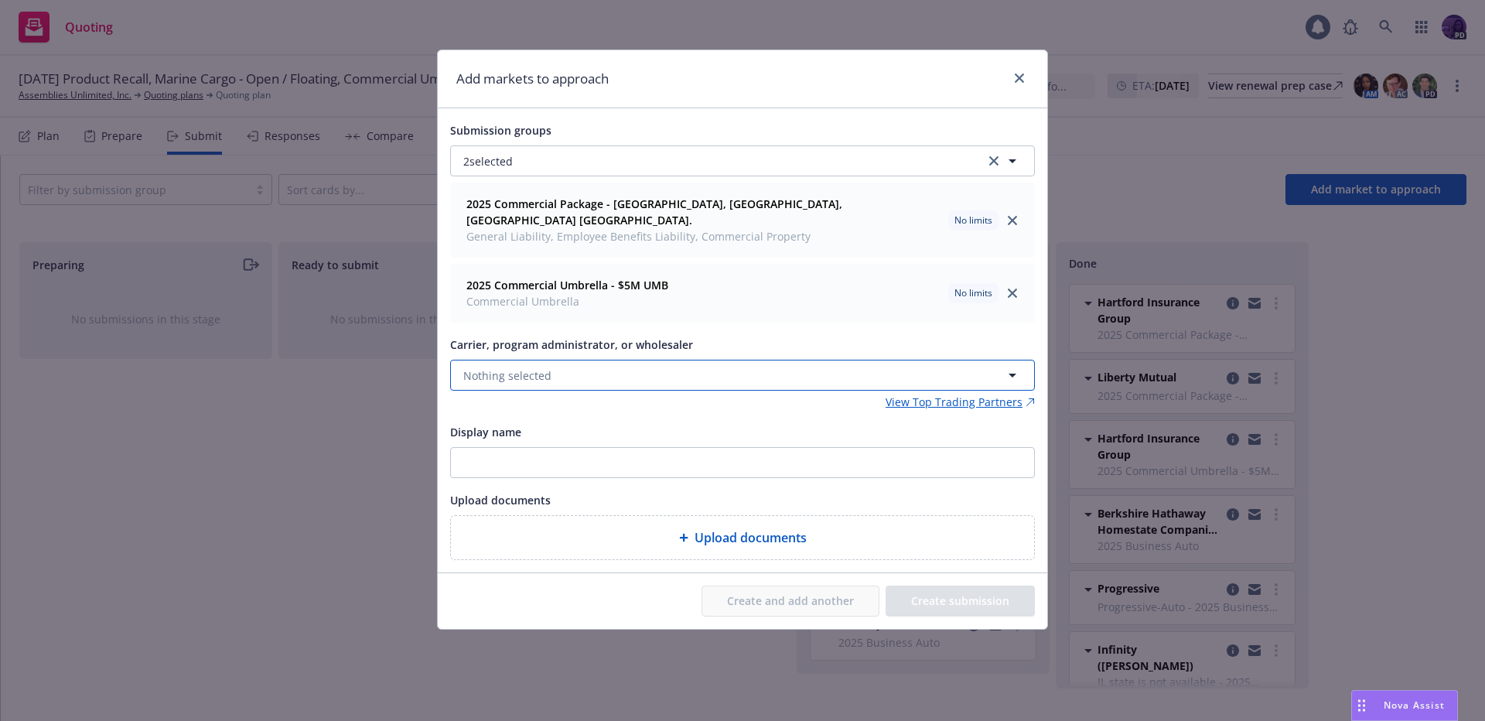
click at [555, 365] on button "Nothing selected" at bounding box center [742, 375] width 585 height 31
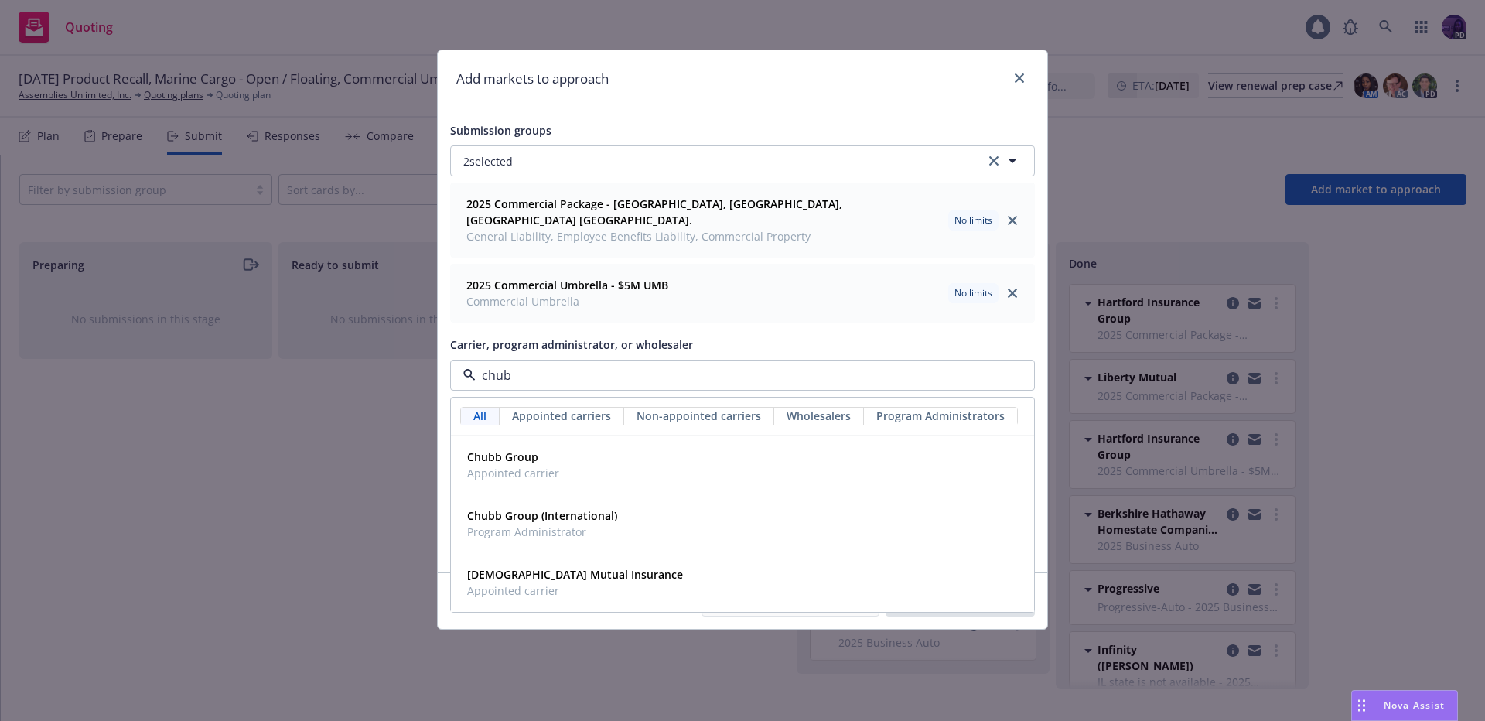
type input "chubb"
click at [564, 436] on div "Chubb Group Appointed carrier" at bounding box center [743, 464] width 582 height 57
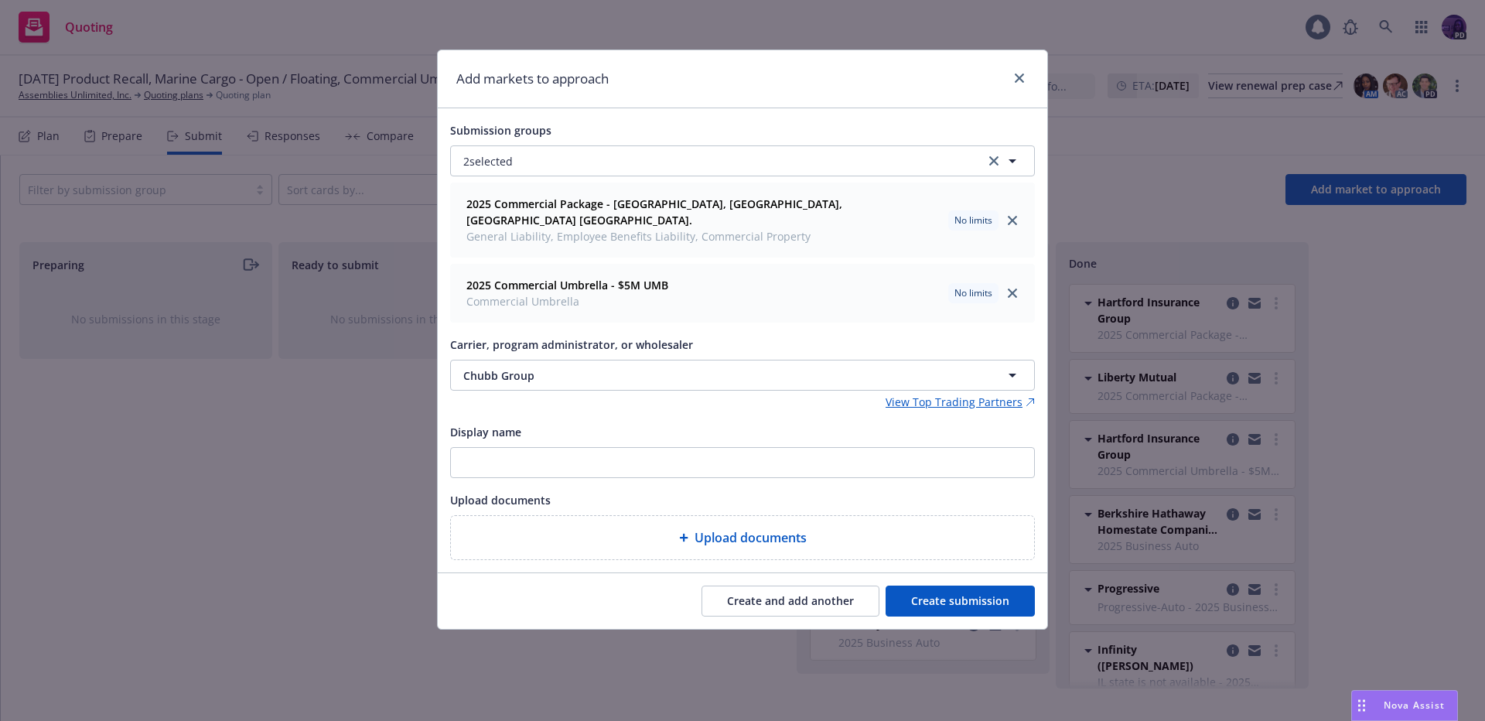
click at [953, 585] on button "Create submission" at bounding box center [960, 600] width 149 height 31
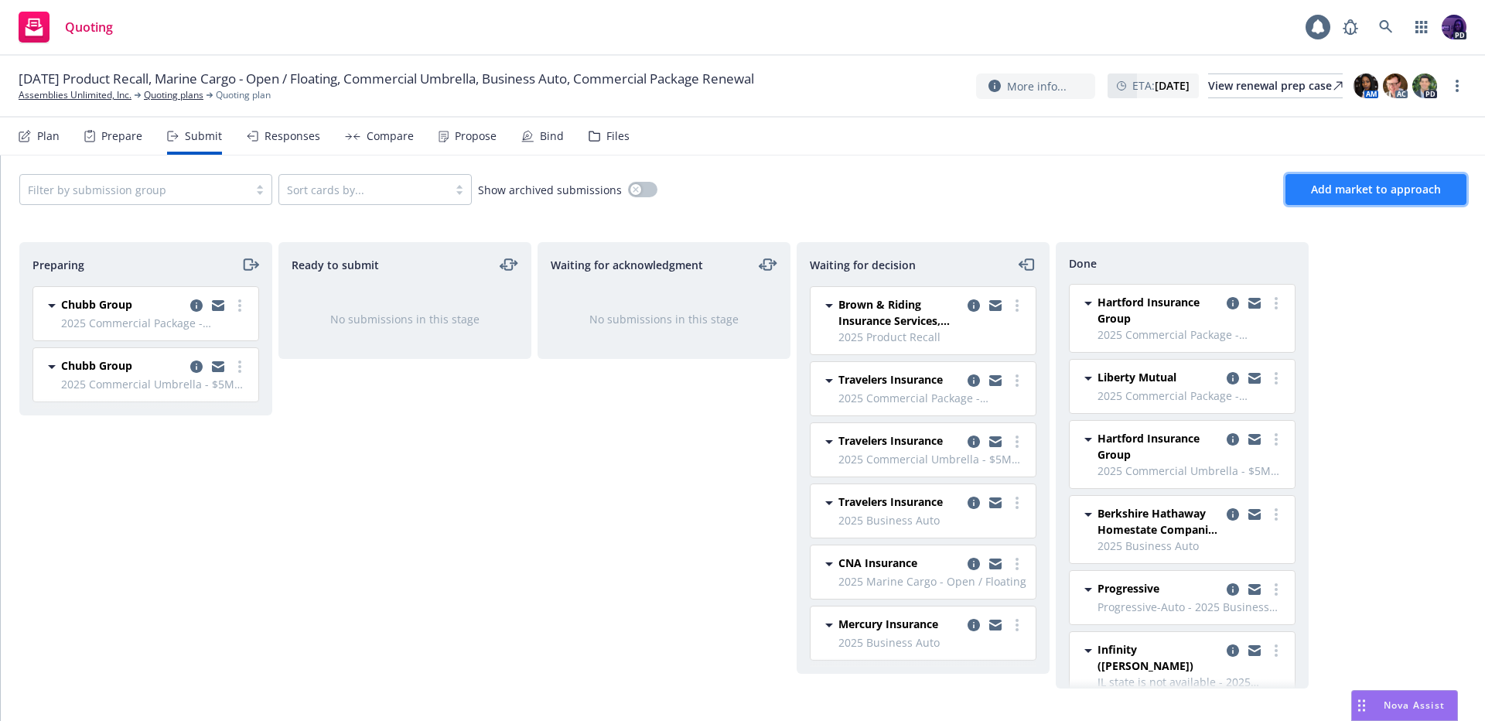
click at [1319, 178] on button "Add market to approach" at bounding box center [1375, 189] width 181 height 31
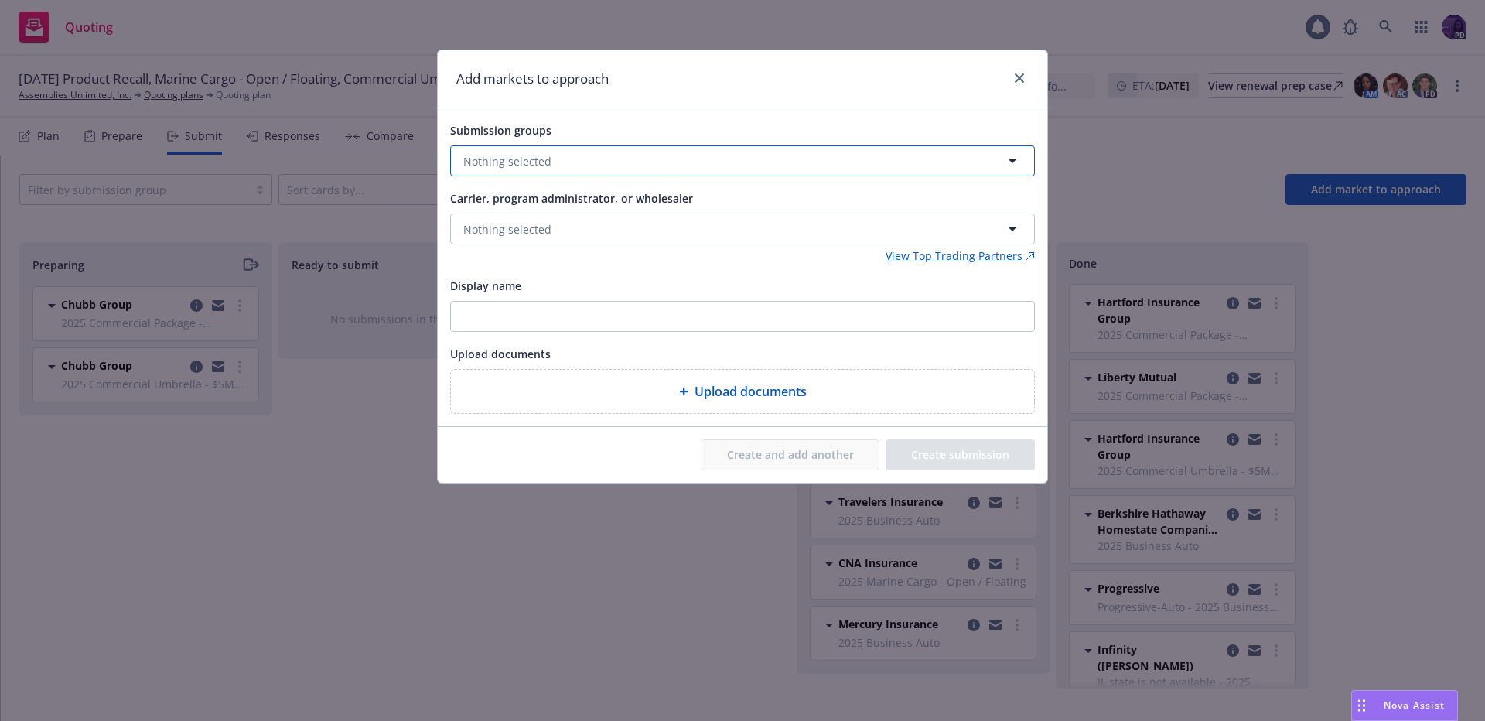
click at [662, 168] on button "Nothing selected" at bounding box center [742, 160] width 585 height 31
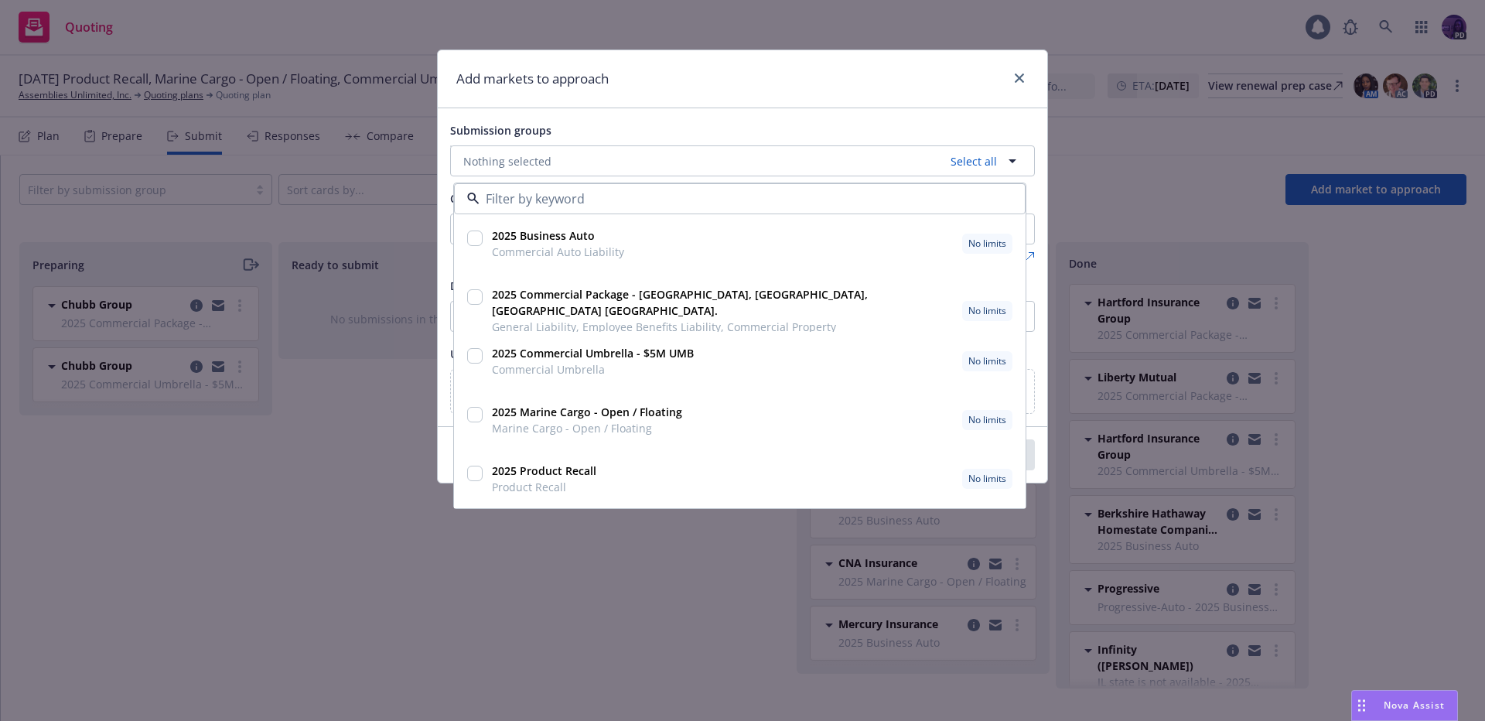
click at [473, 301] on input "checkbox" at bounding box center [474, 296] width 15 height 15
checkbox input "true"
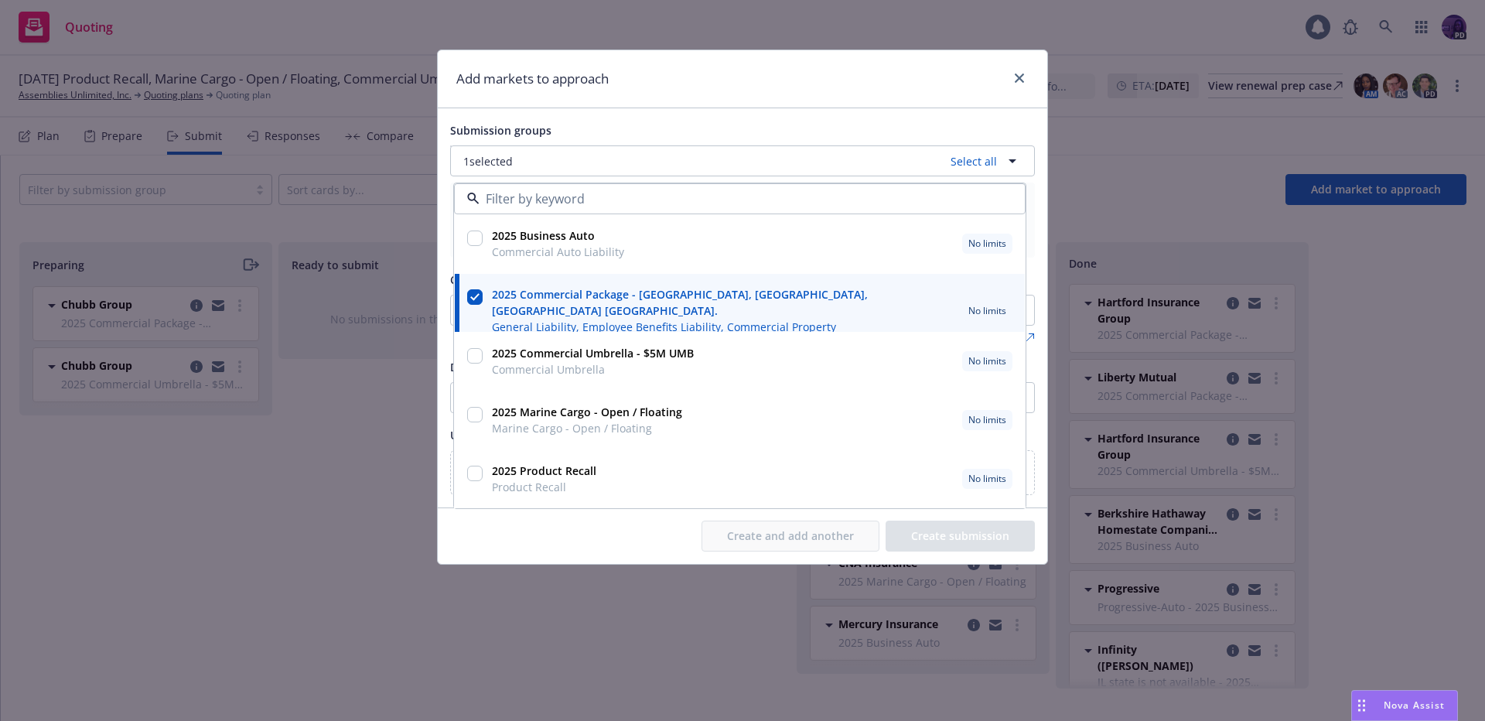
click at [469, 355] on input "checkbox" at bounding box center [474, 355] width 15 height 15
checkbox input "true"
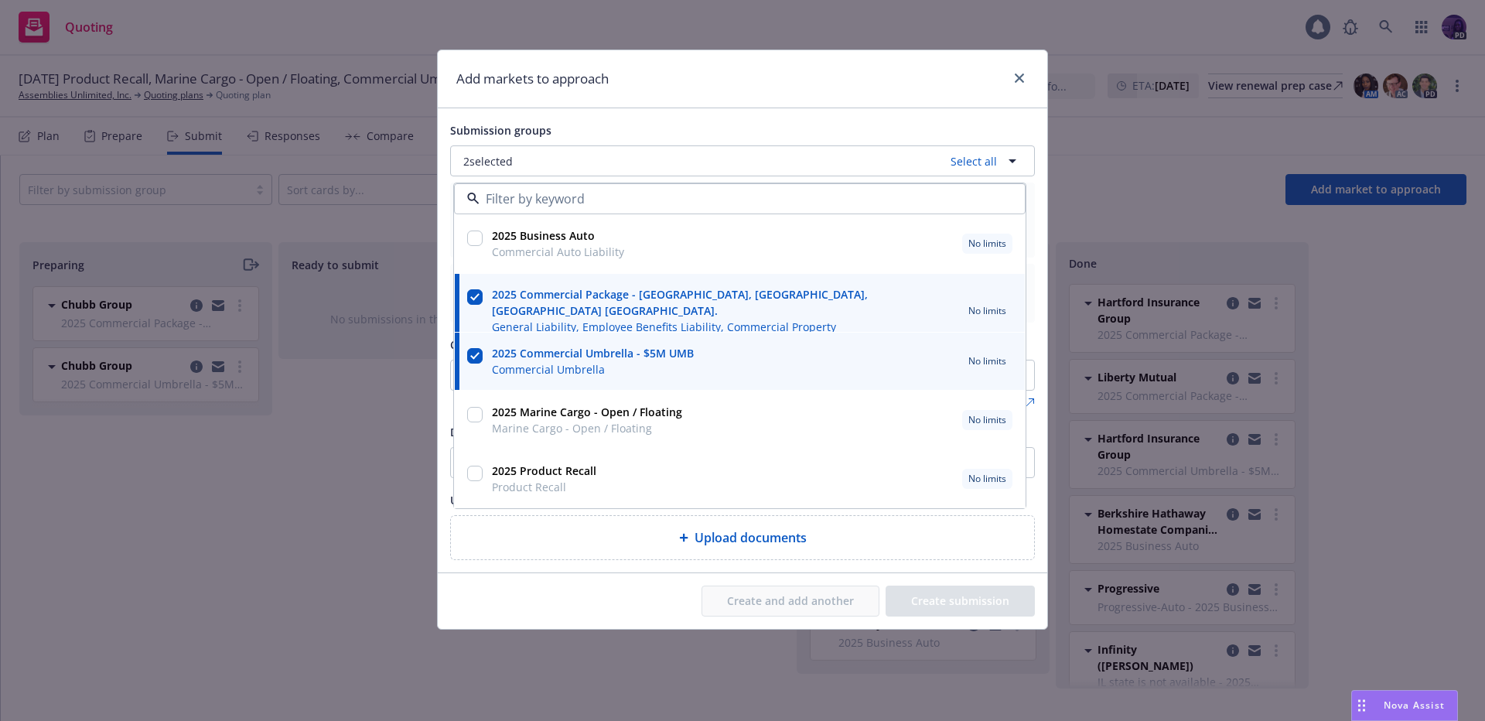
click at [896, 90] on div "Add markets to approach" at bounding box center [742, 79] width 609 height 58
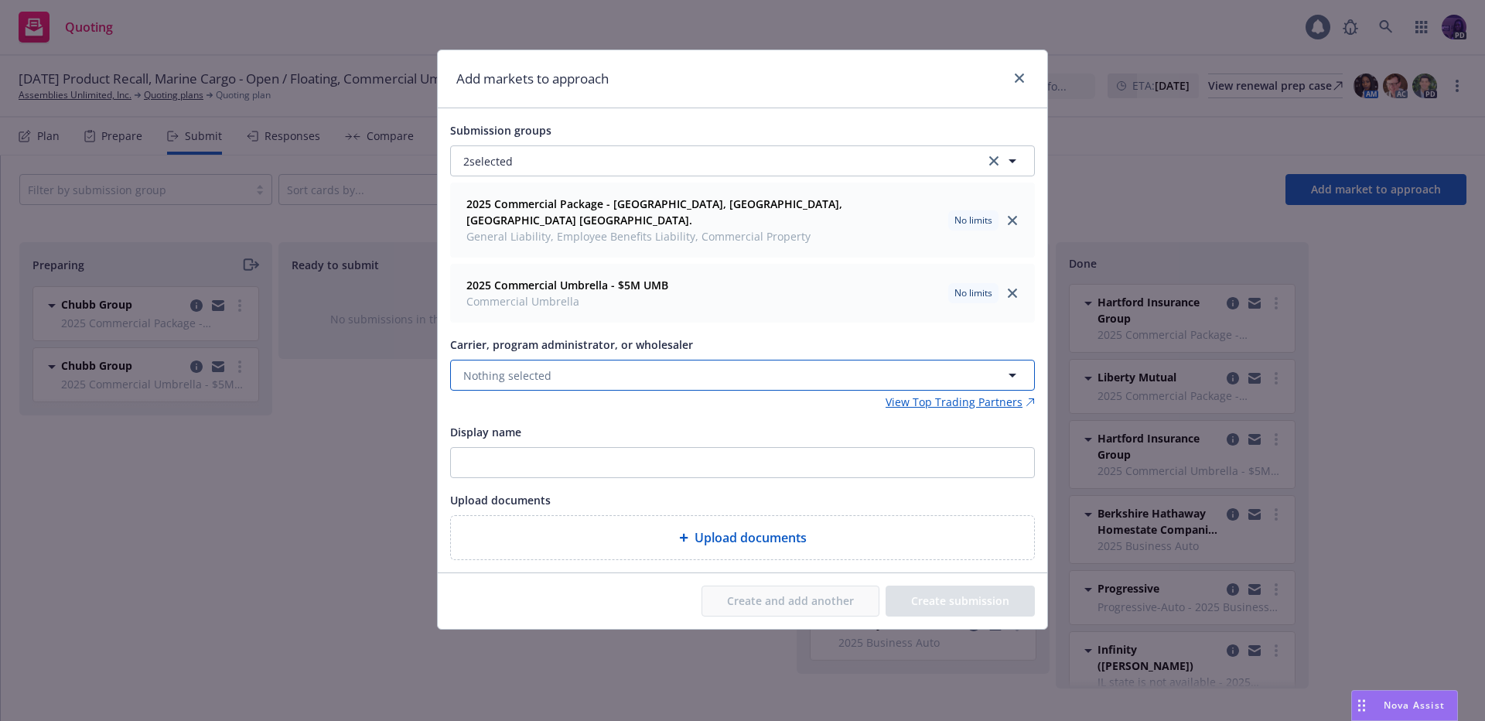
click at [592, 366] on button "Nothing selected" at bounding box center [742, 375] width 585 height 31
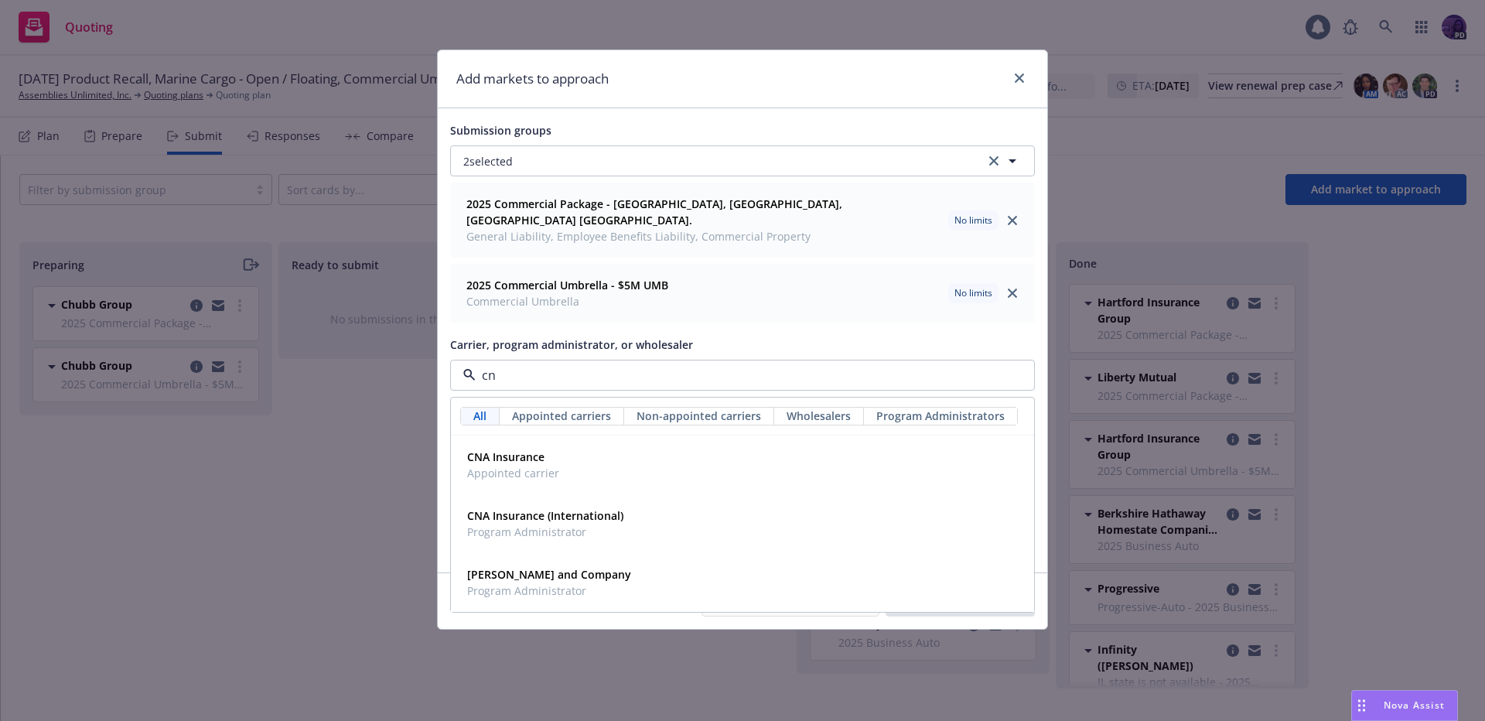
type input "cna"
click at [664, 445] on div "CNA Insurance Appointed carrier" at bounding box center [742, 464] width 563 height 39
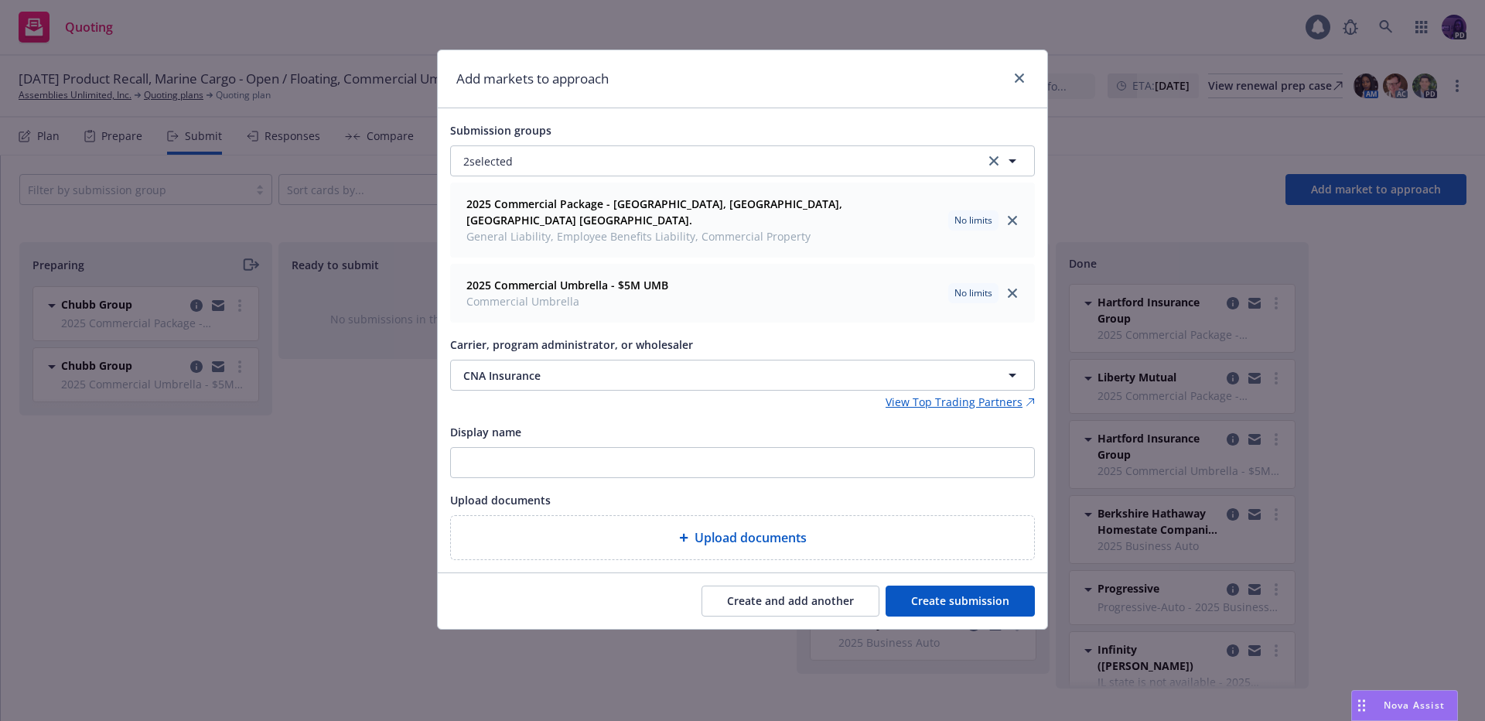
click at [920, 585] on button "Create submission" at bounding box center [960, 600] width 149 height 31
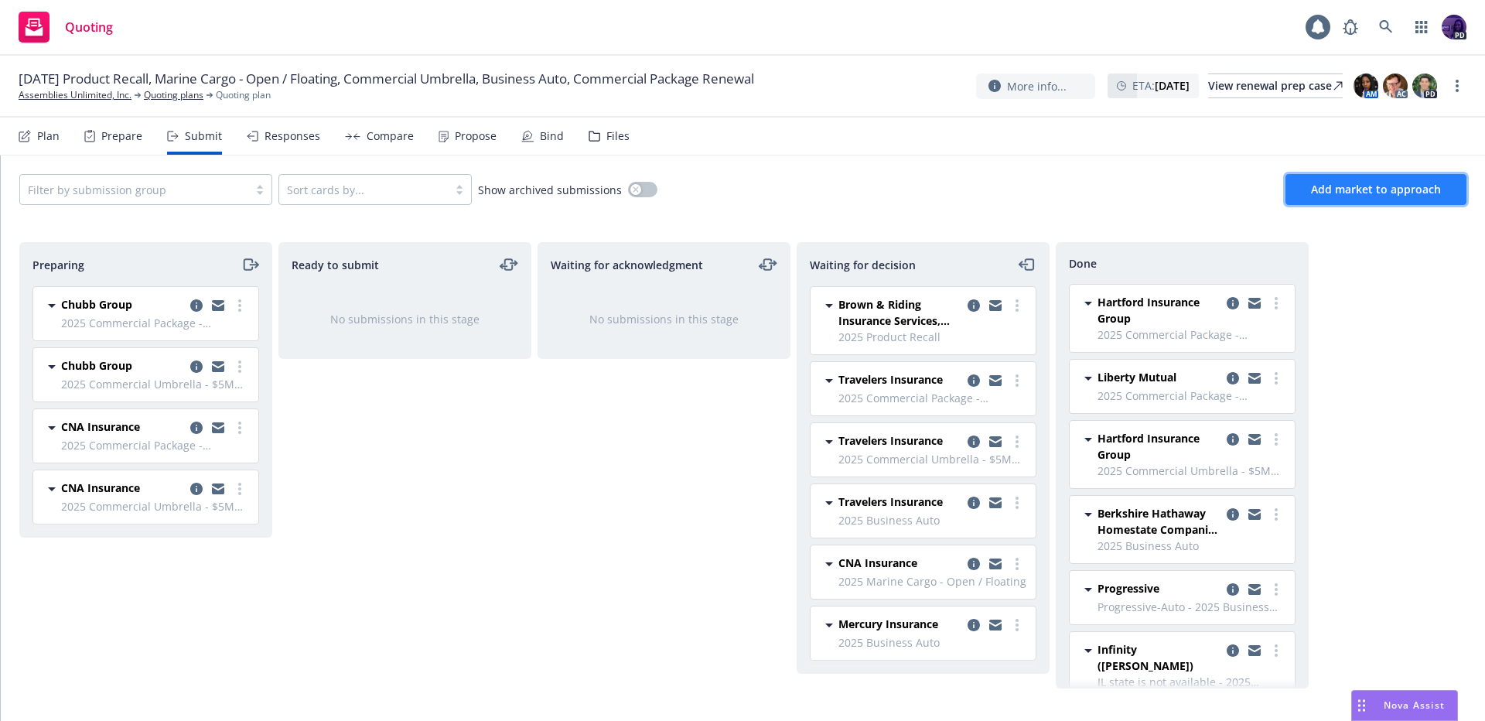
click at [1312, 196] on button "Add market to approach" at bounding box center [1375, 189] width 181 height 31
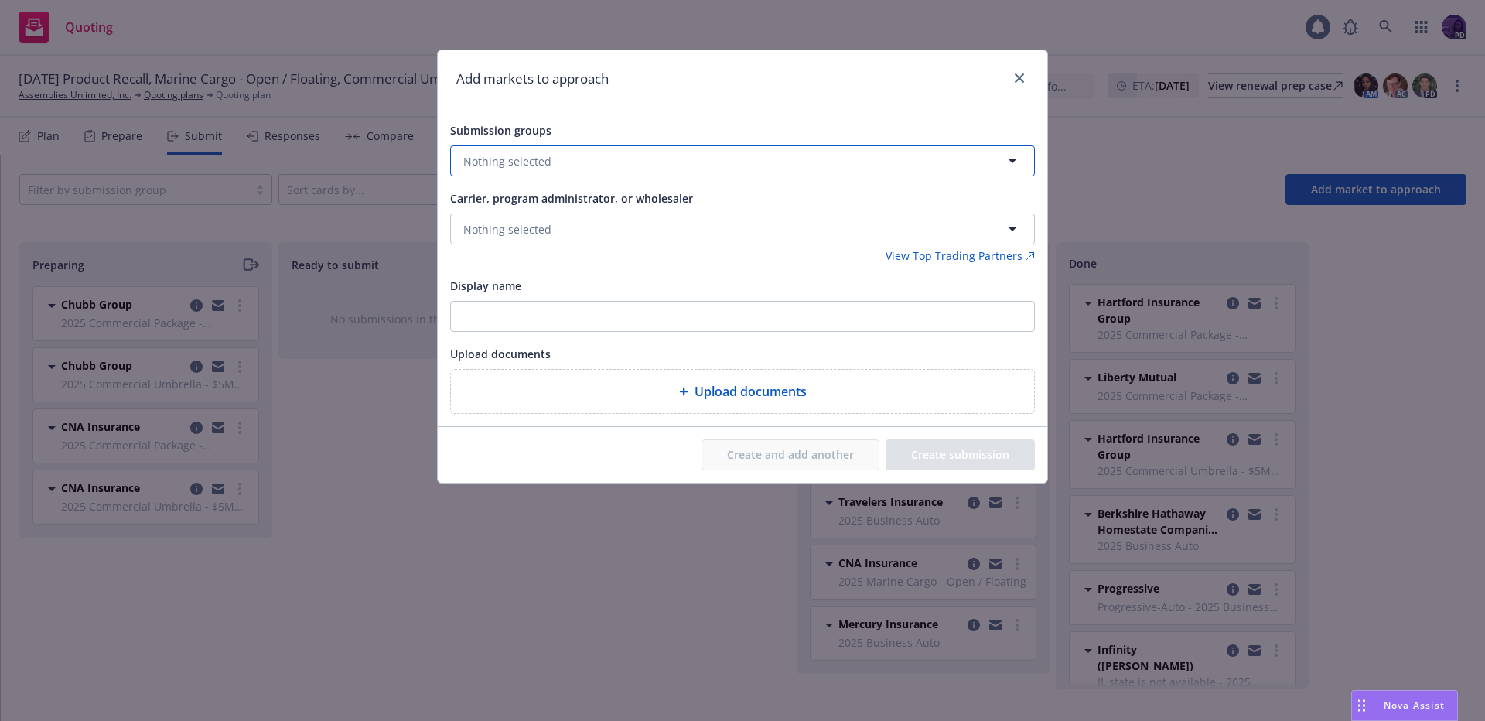
click at [554, 169] on button "Nothing selected" at bounding box center [742, 160] width 585 height 31
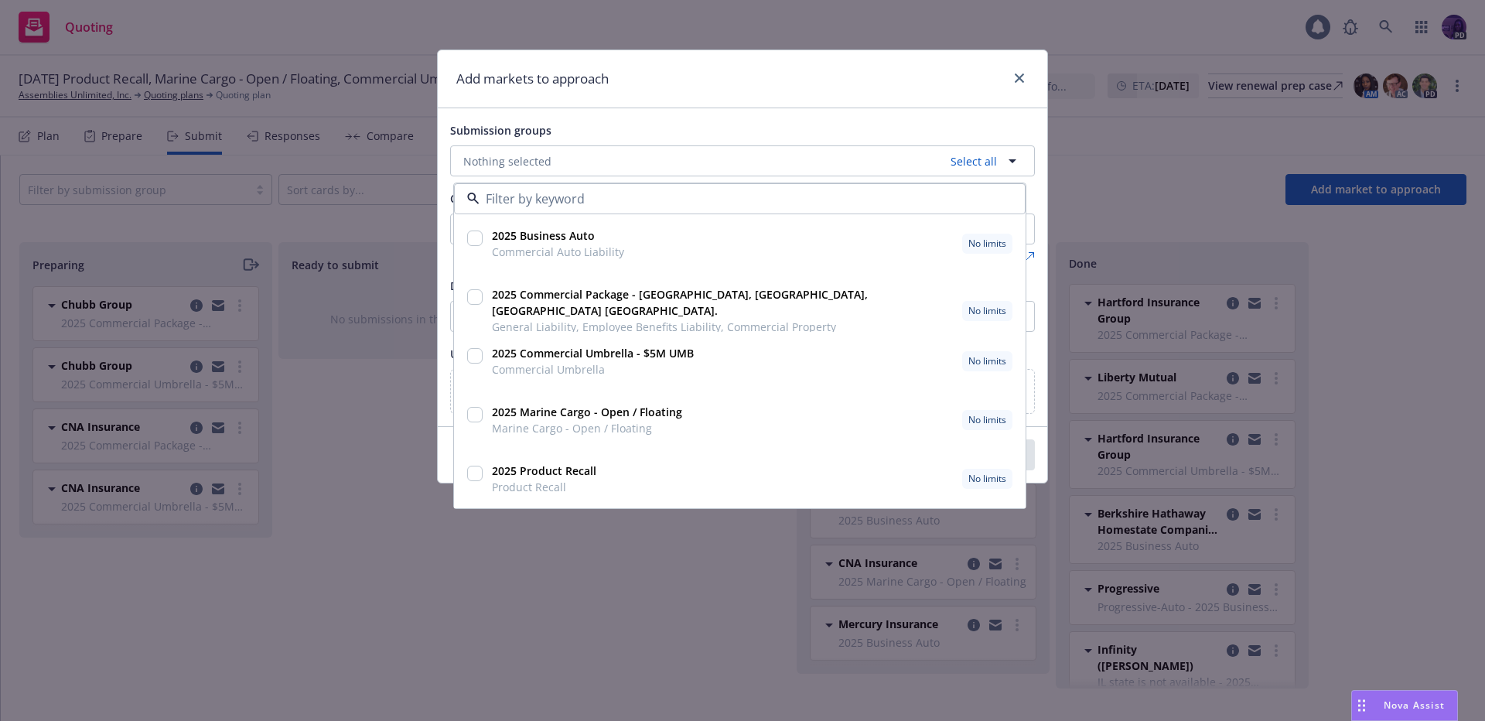
click at [477, 299] on input "checkbox" at bounding box center [474, 296] width 15 height 15
checkbox input "true"
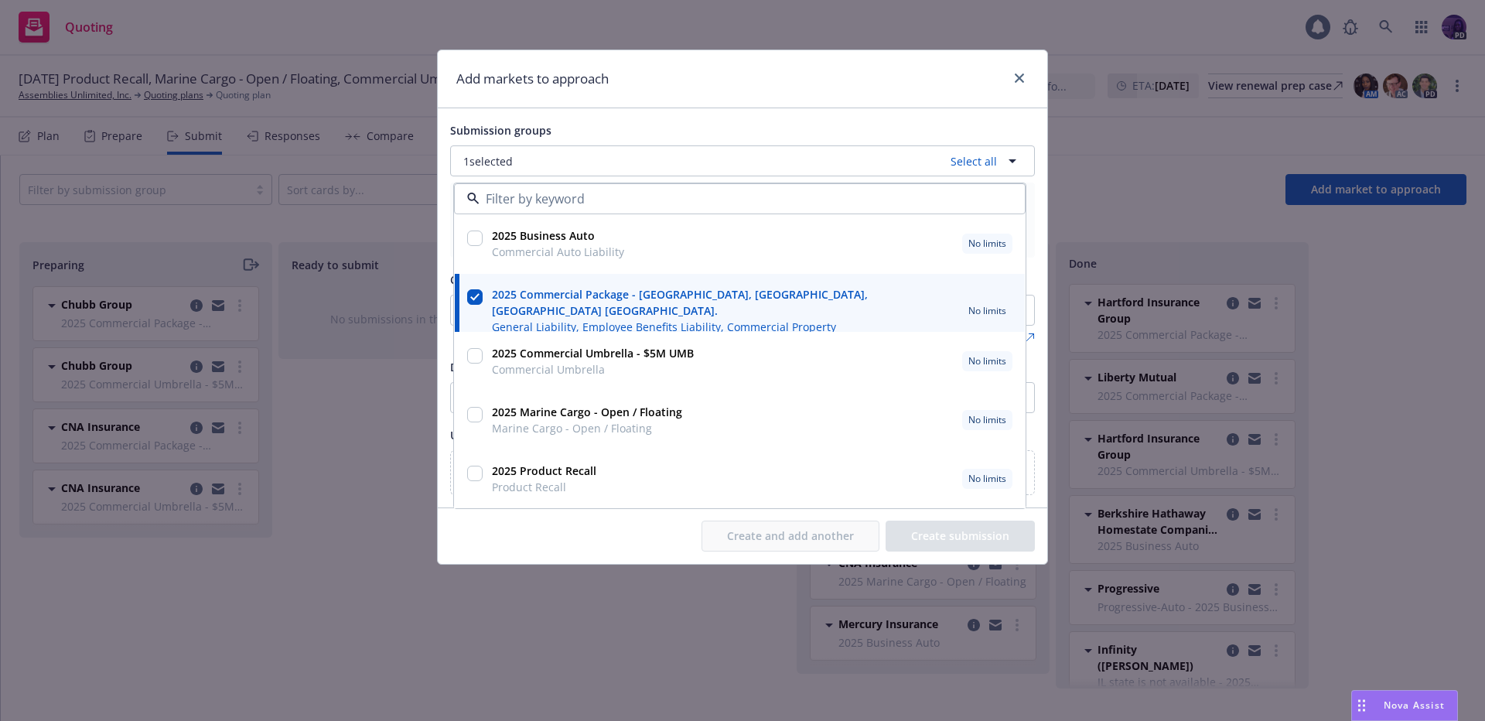
click at [476, 336] on div "2025 Commercial Umbrella - $5M UMB Commercial Umbrella No limits" at bounding box center [740, 361] width 570 height 57
checkbox input "true"
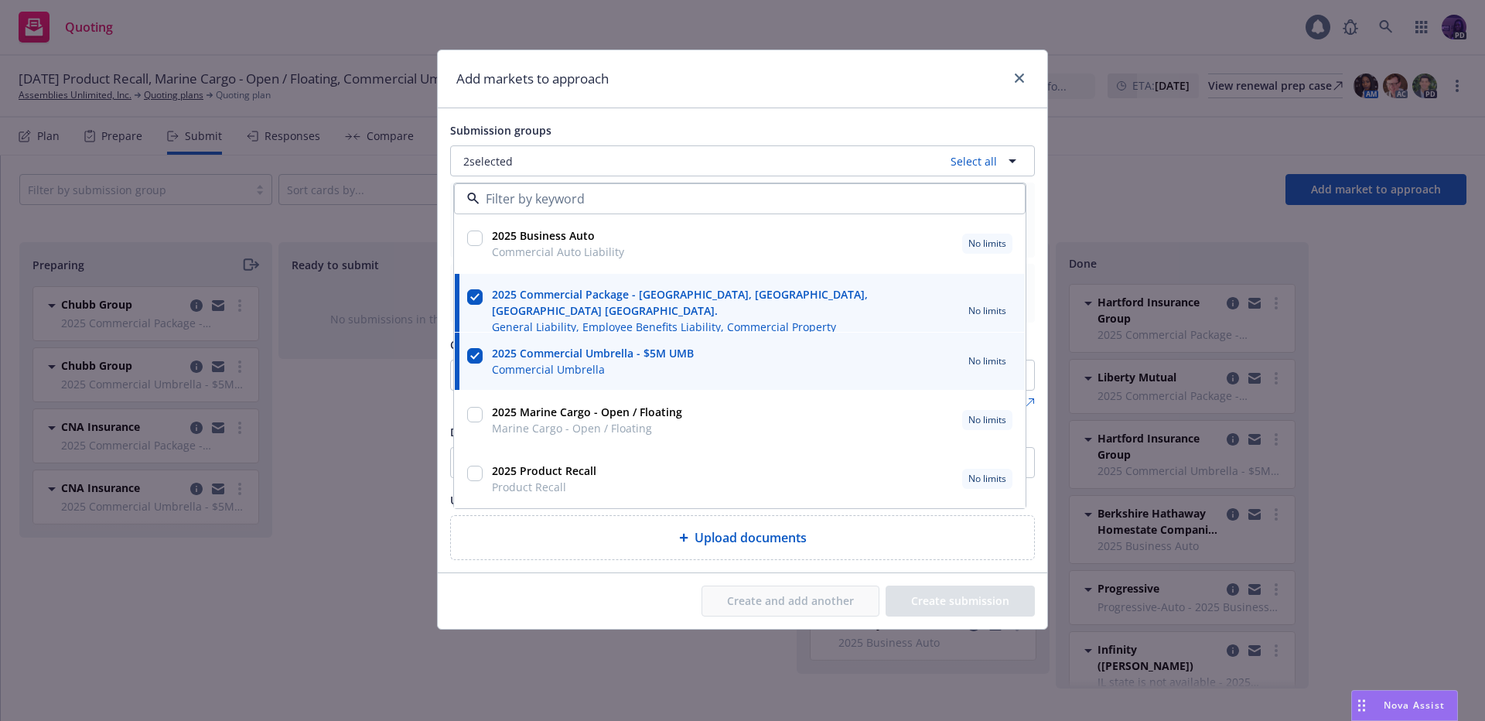
click at [894, 108] on div "Submission groups 2 selected Select all 2025 Business Auto Commercial Auto Liab…" at bounding box center [742, 340] width 609 height 464
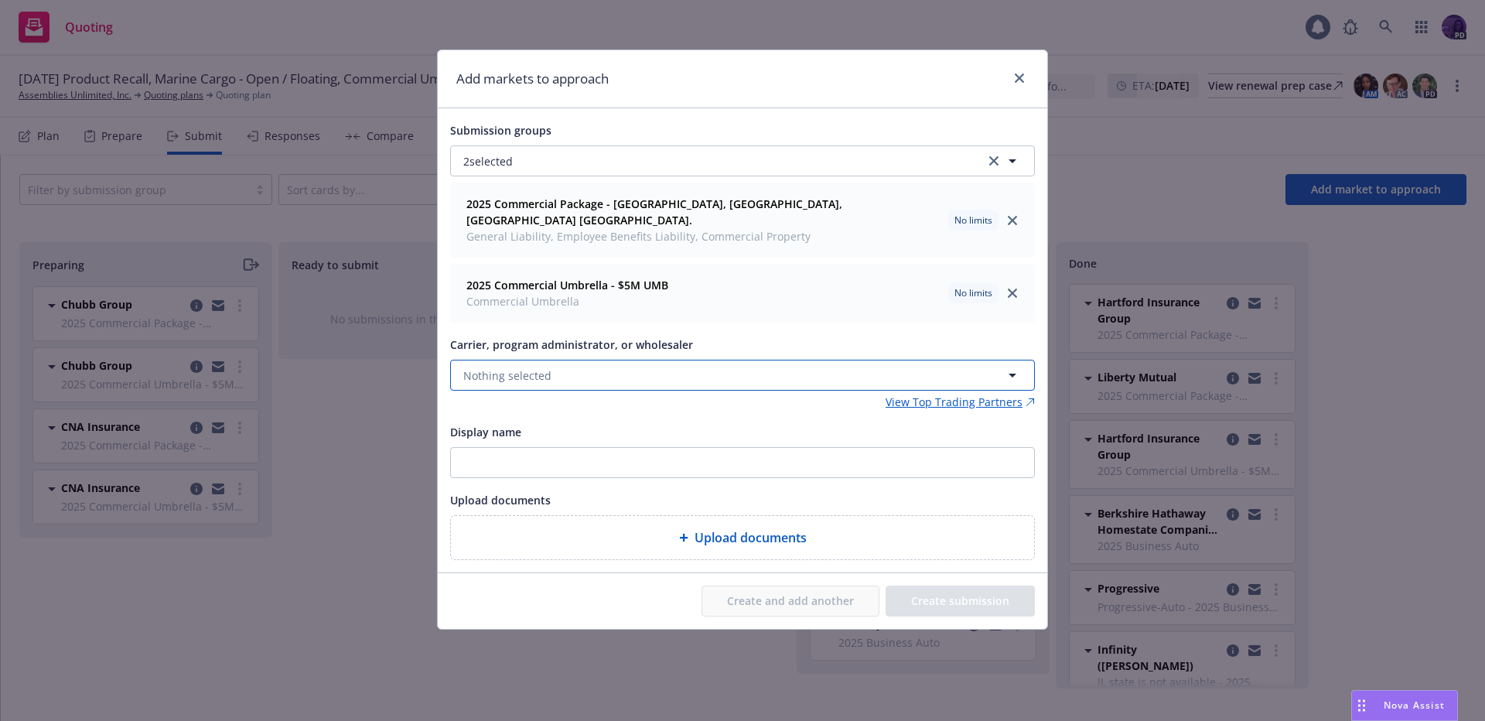
click at [575, 362] on button "Nothing selected" at bounding box center [742, 375] width 585 height 31
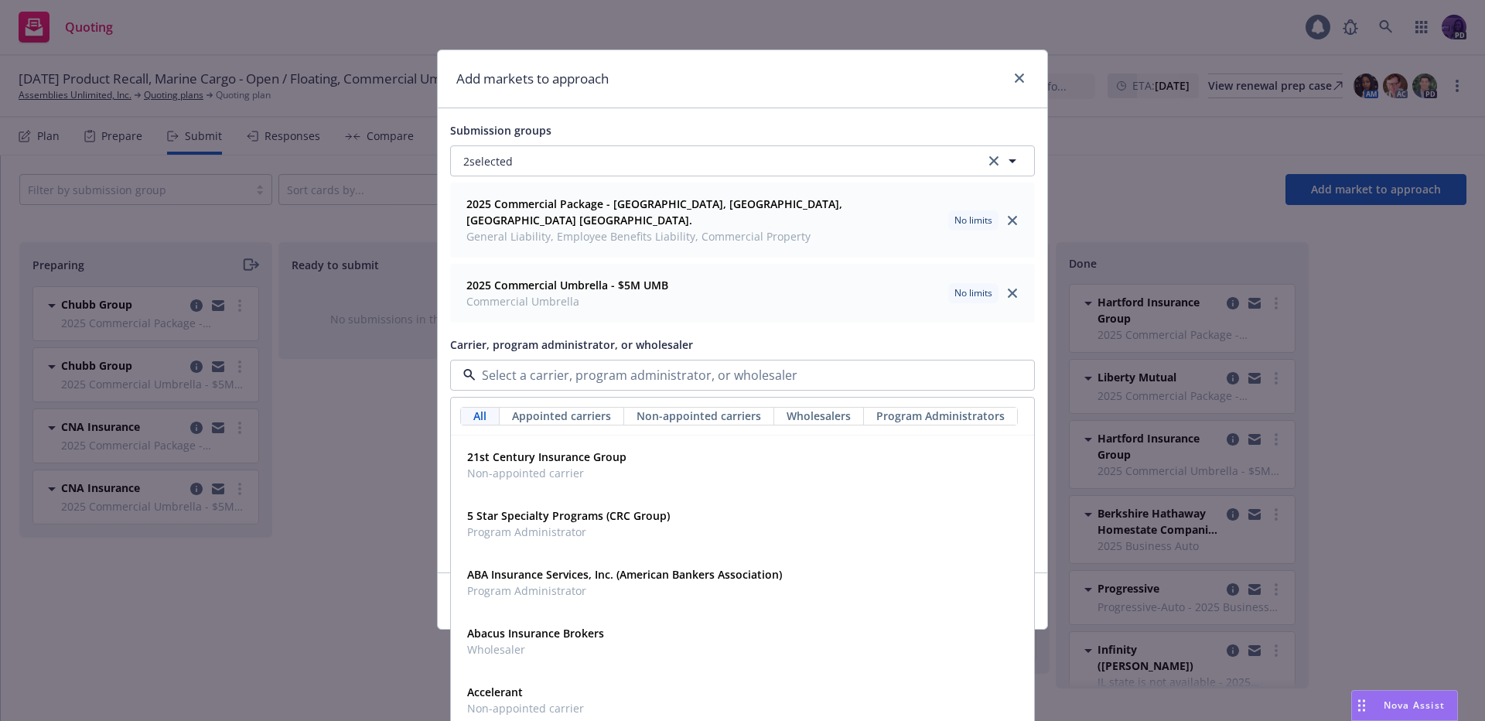
type input "b"
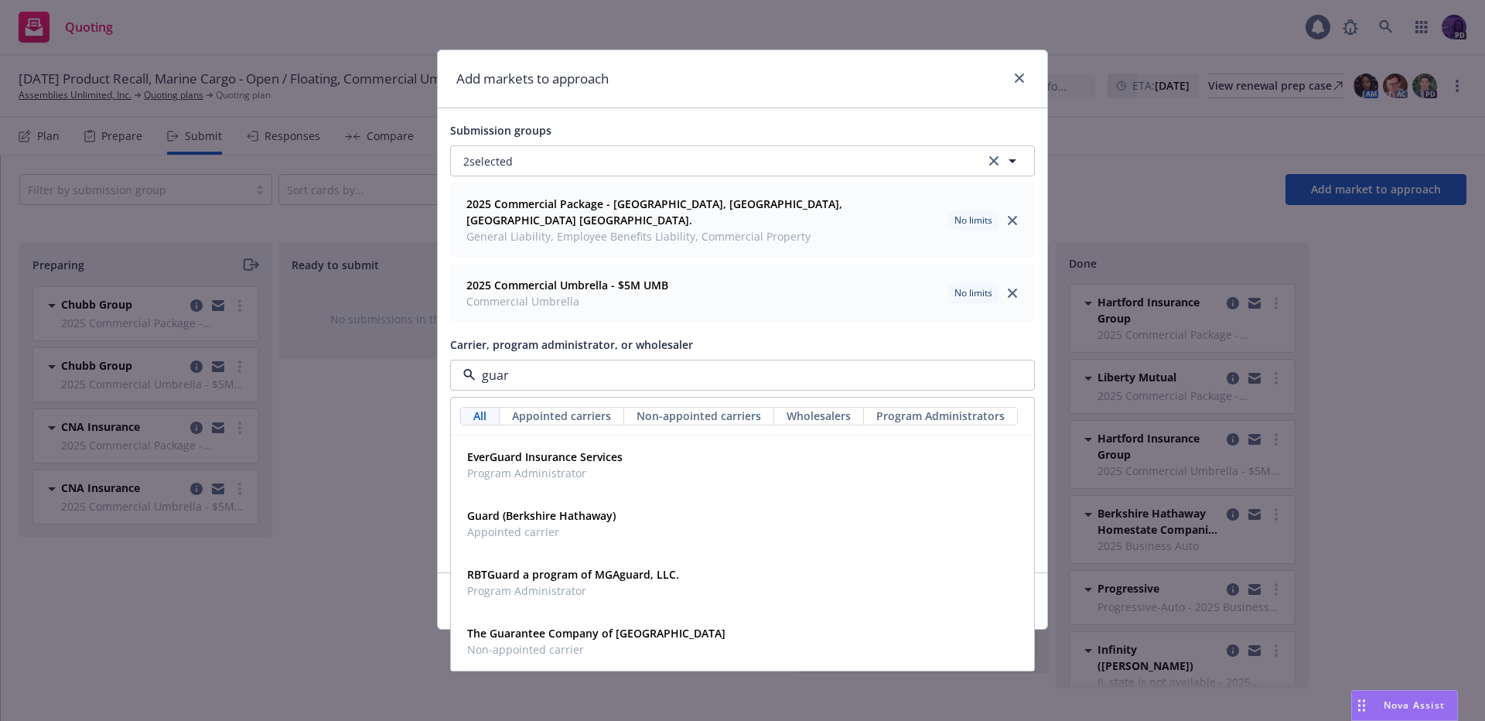
type input "guard"
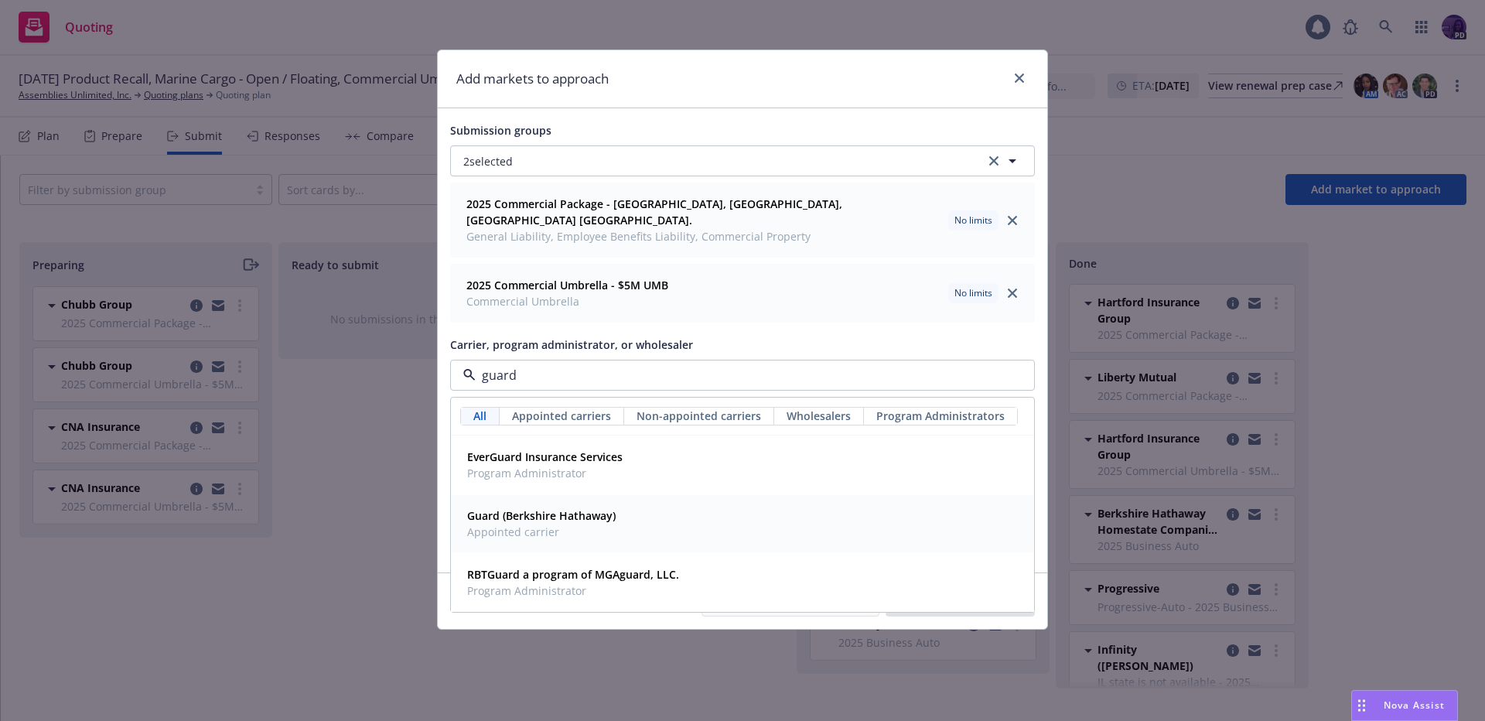
click at [525, 508] on strong "Guard (Berkshire Hathaway)" at bounding box center [541, 515] width 148 height 15
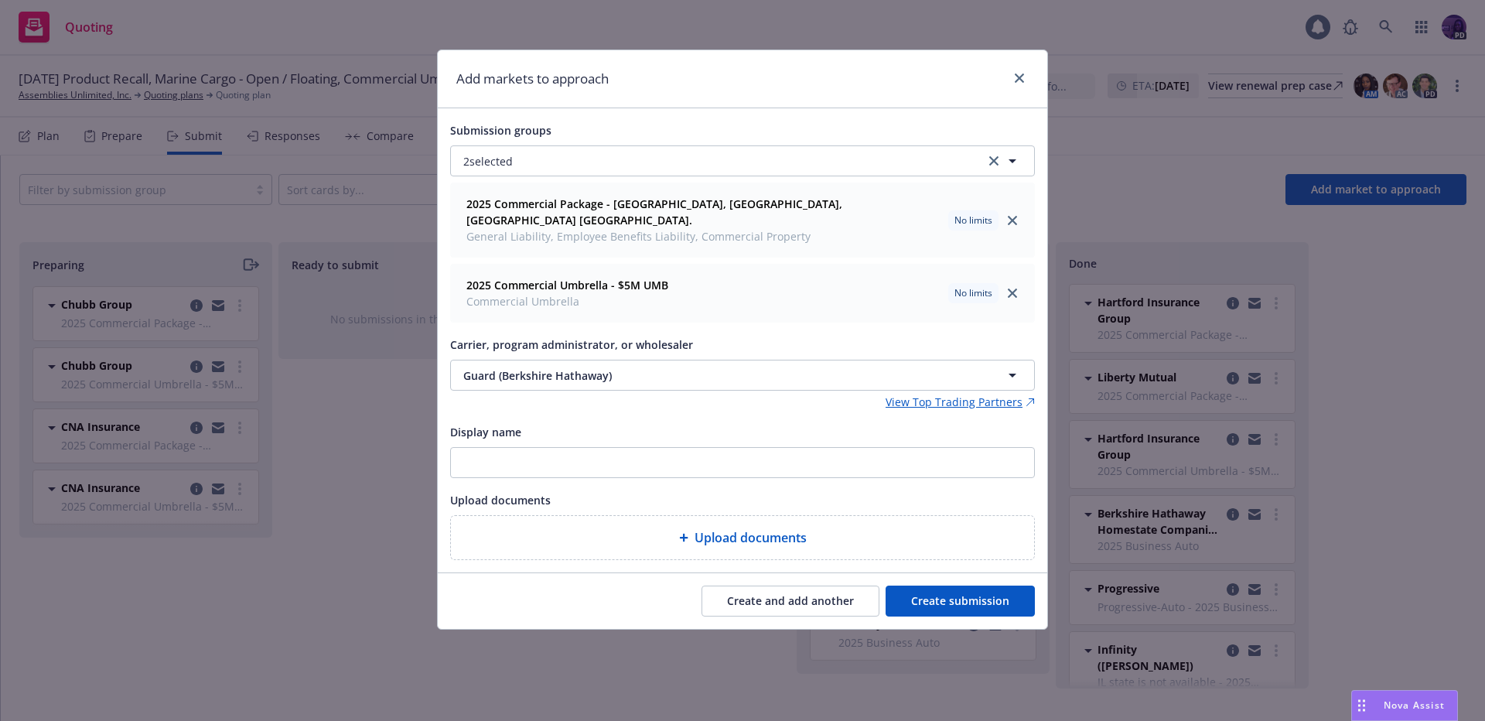
click at [919, 585] on button "Create submission" at bounding box center [960, 600] width 149 height 31
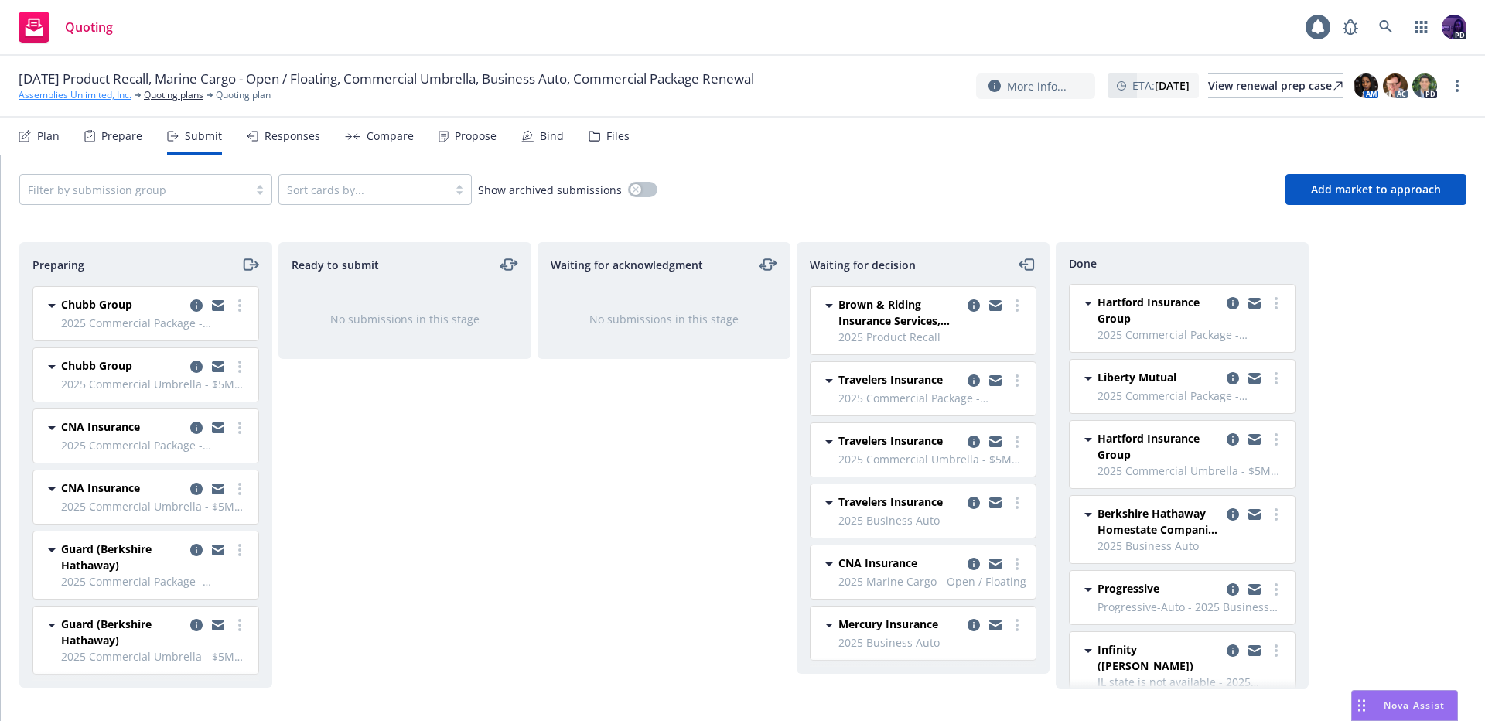
click at [116, 97] on link "Assemblies Unlimited, Inc." at bounding box center [75, 95] width 113 height 14
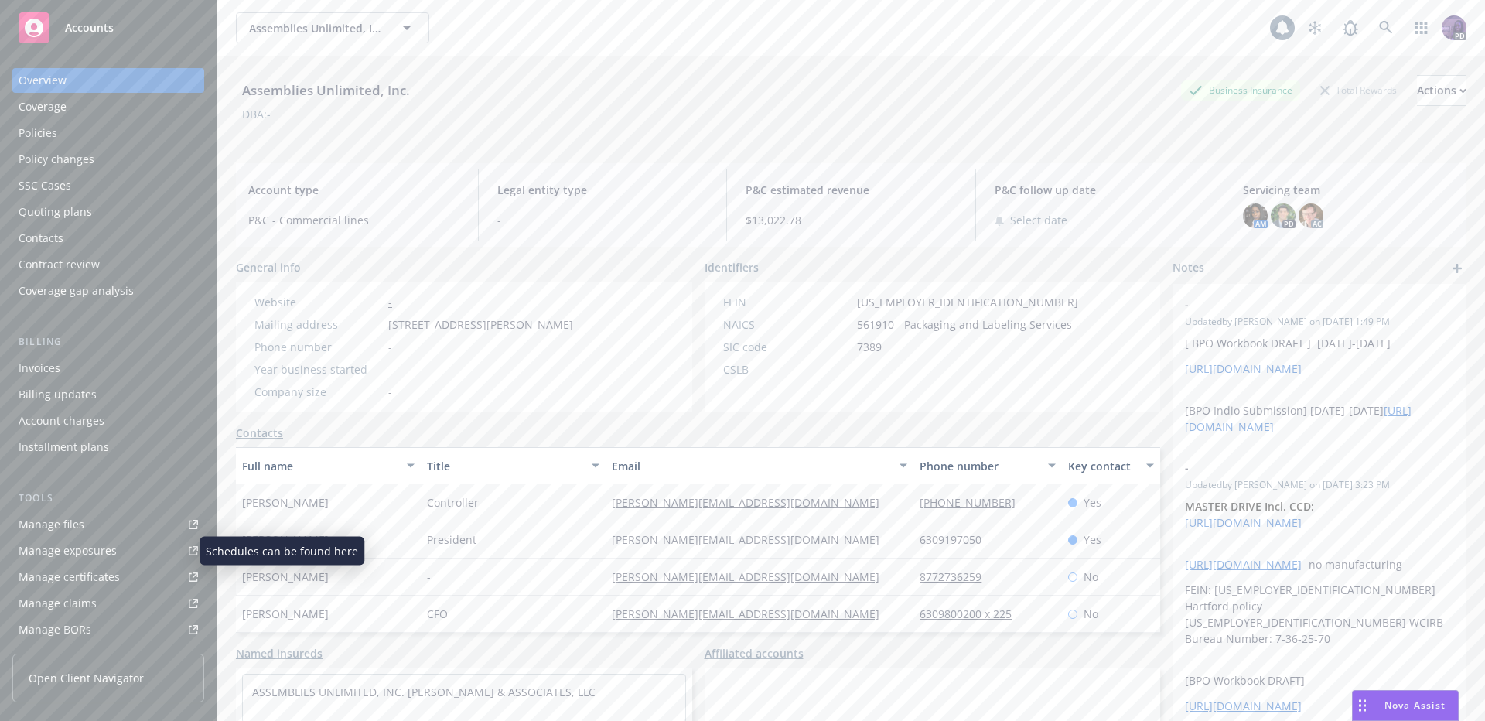
click at [88, 556] on div "Manage exposures" at bounding box center [68, 550] width 98 height 25
click at [131, 131] on div "Policies" at bounding box center [108, 133] width 179 height 25
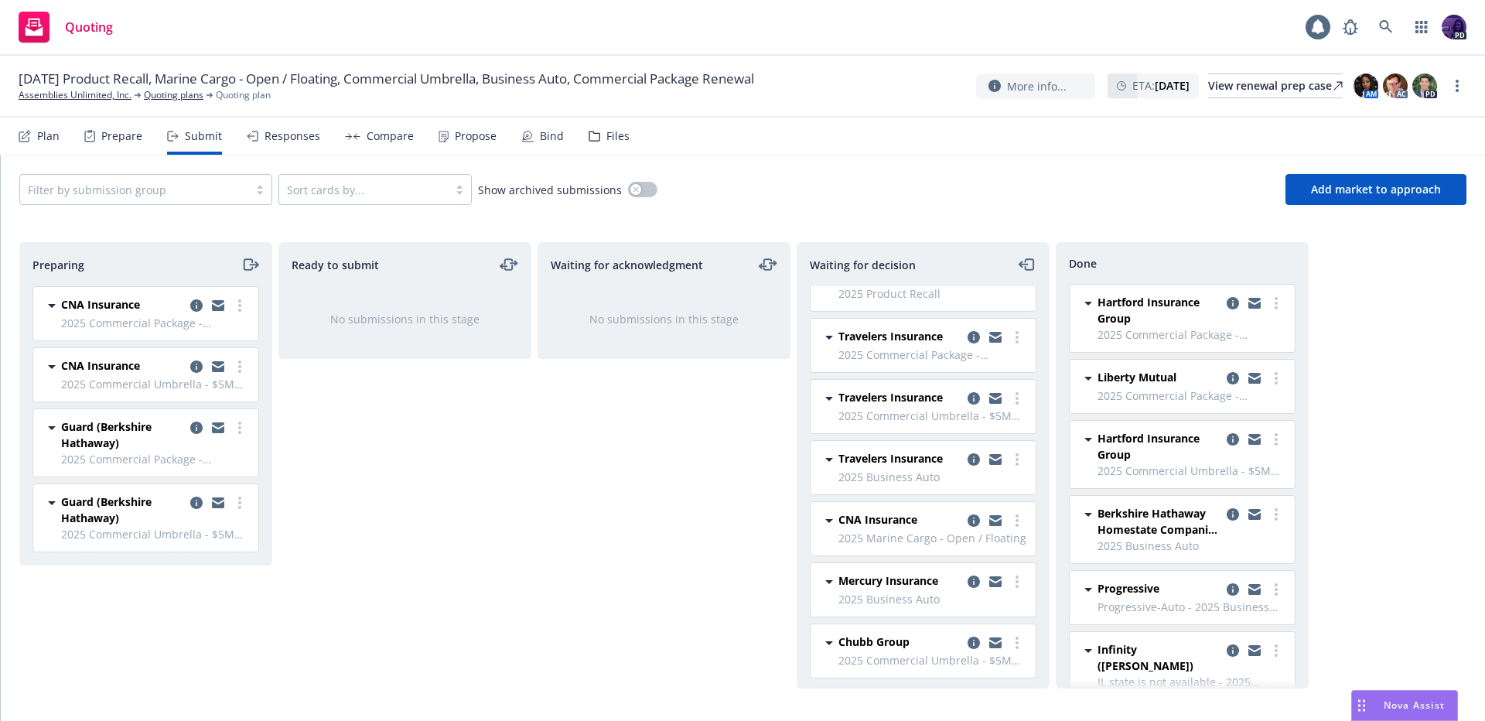
scroll to position [46, 0]
click at [1008, 639] on link "more" at bounding box center [1017, 639] width 19 height 19
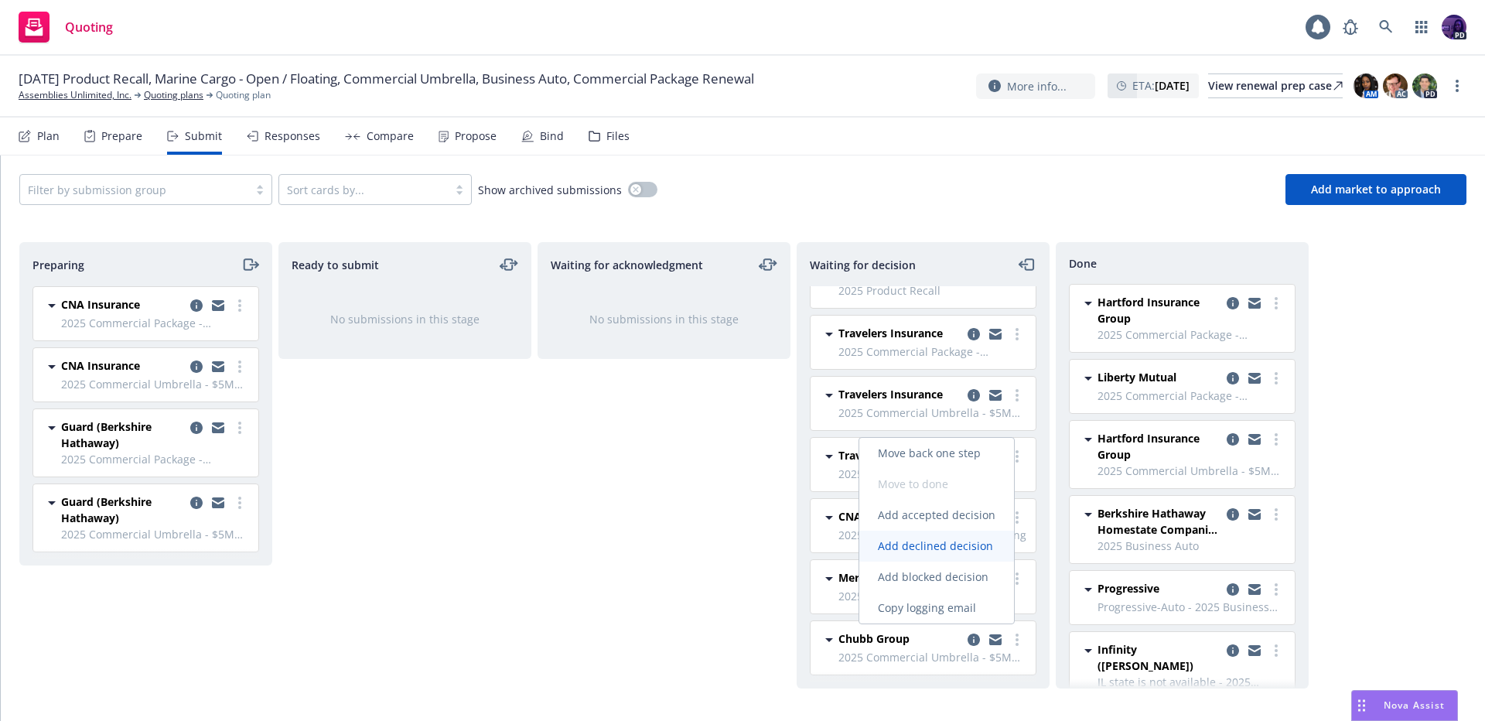
click at [974, 541] on span "Add declined decision" at bounding box center [935, 545] width 152 height 15
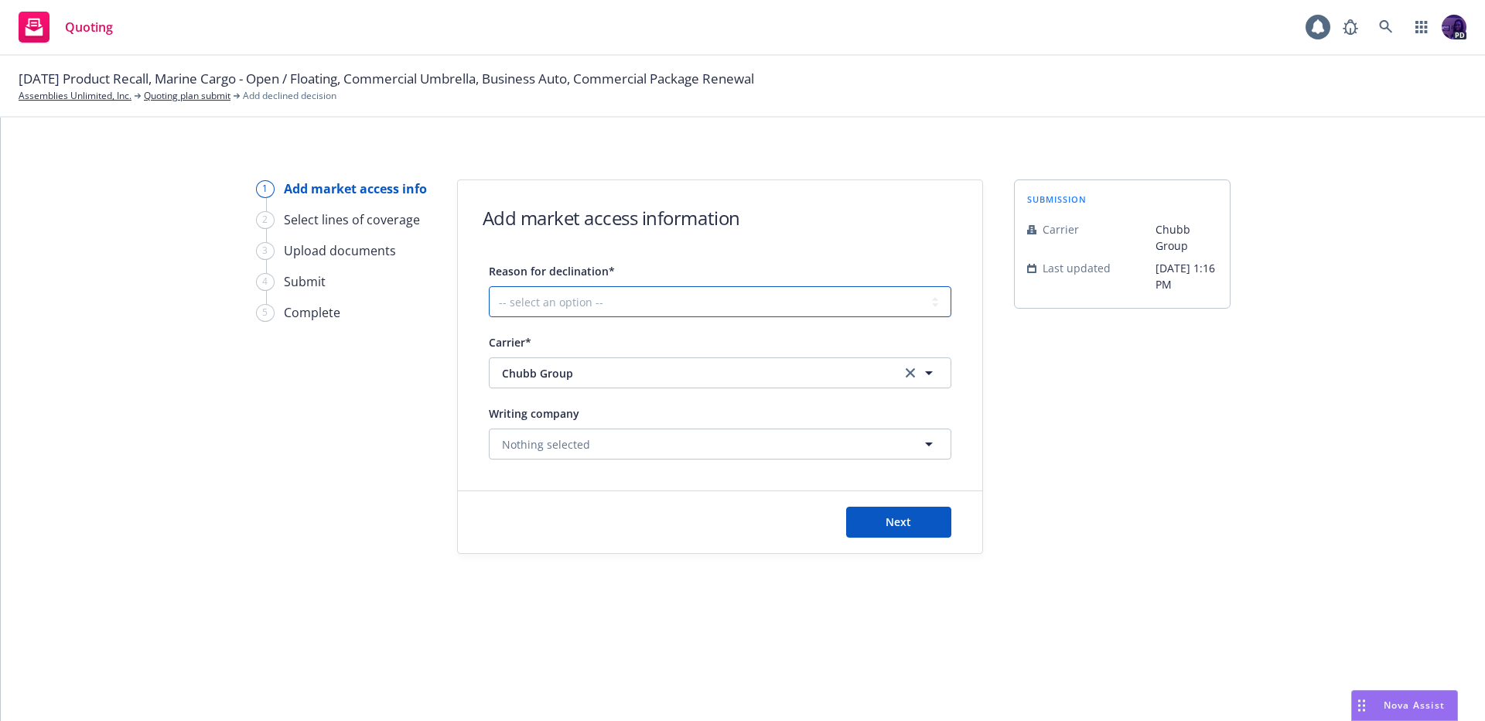
click at [695, 302] on select "-- select an option -- Cannot compete with other markets Carrier non-renewed Ca…" at bounding box center [720, 301] width 463 height 31
select select "DOES_NOT_FIT_UNDERWRITER_APPETITE"
click at [905, 517] on span "Next" at bounding box center [899, 521] width 26 height 15
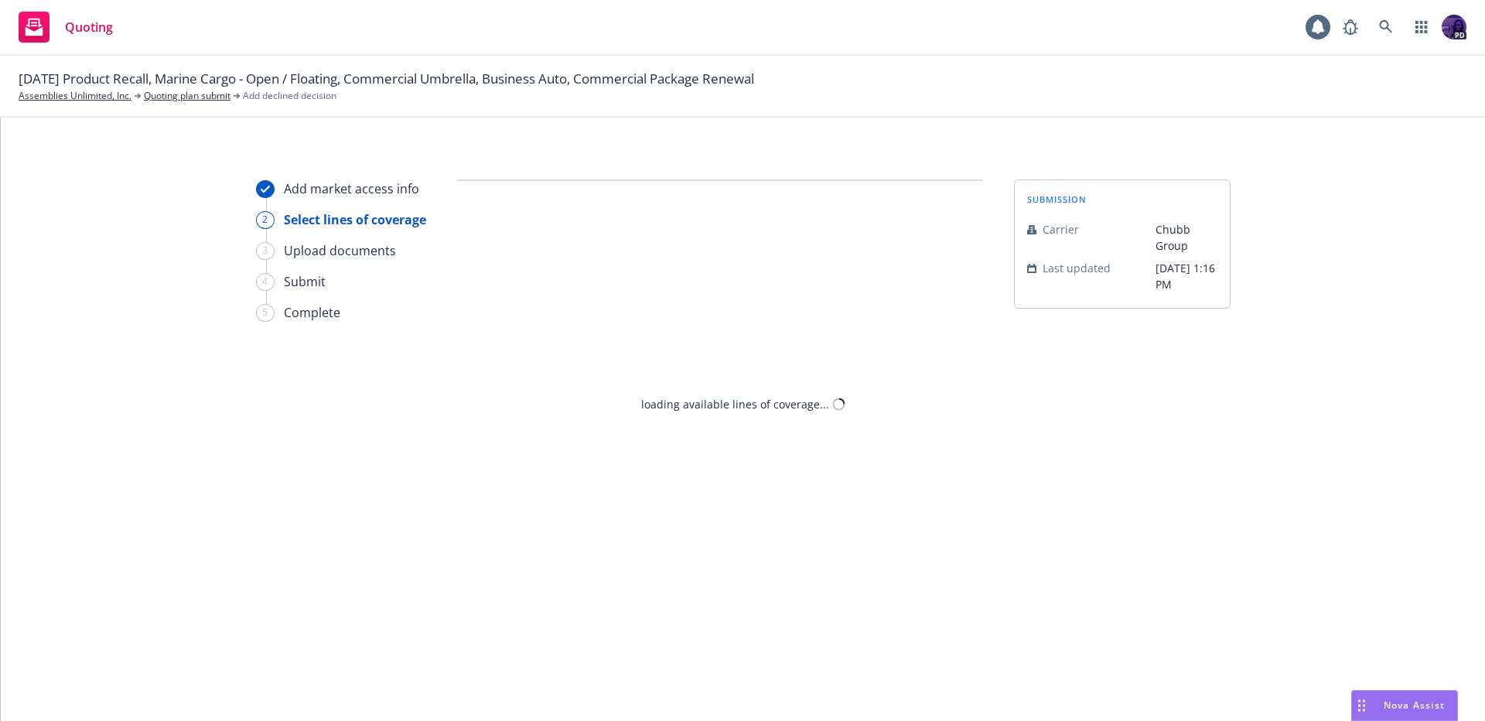
select select "DOES_NOT_FIT_UNDERWRITER_APPETITE"
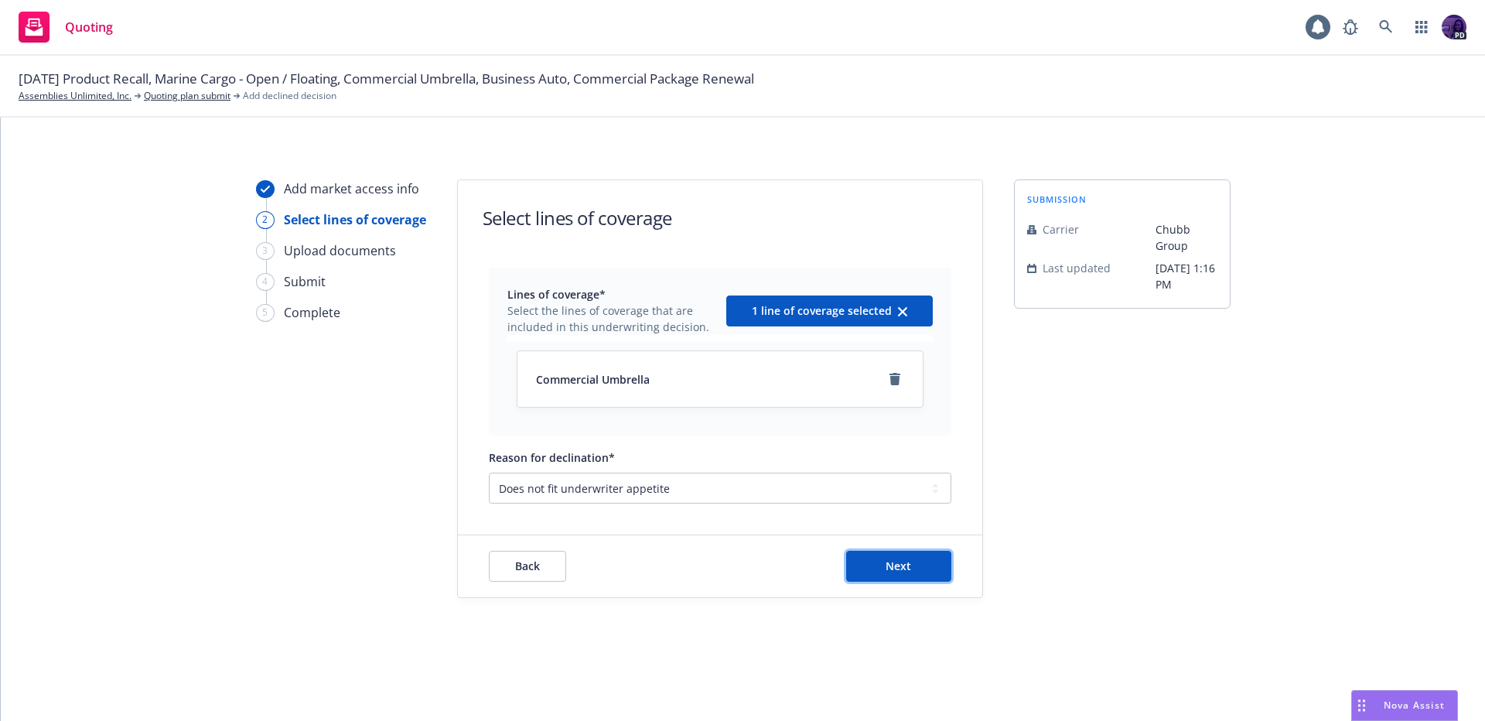
click at [887, 579] on button "Next" at bounding box center [898, 566] width 105 height 31
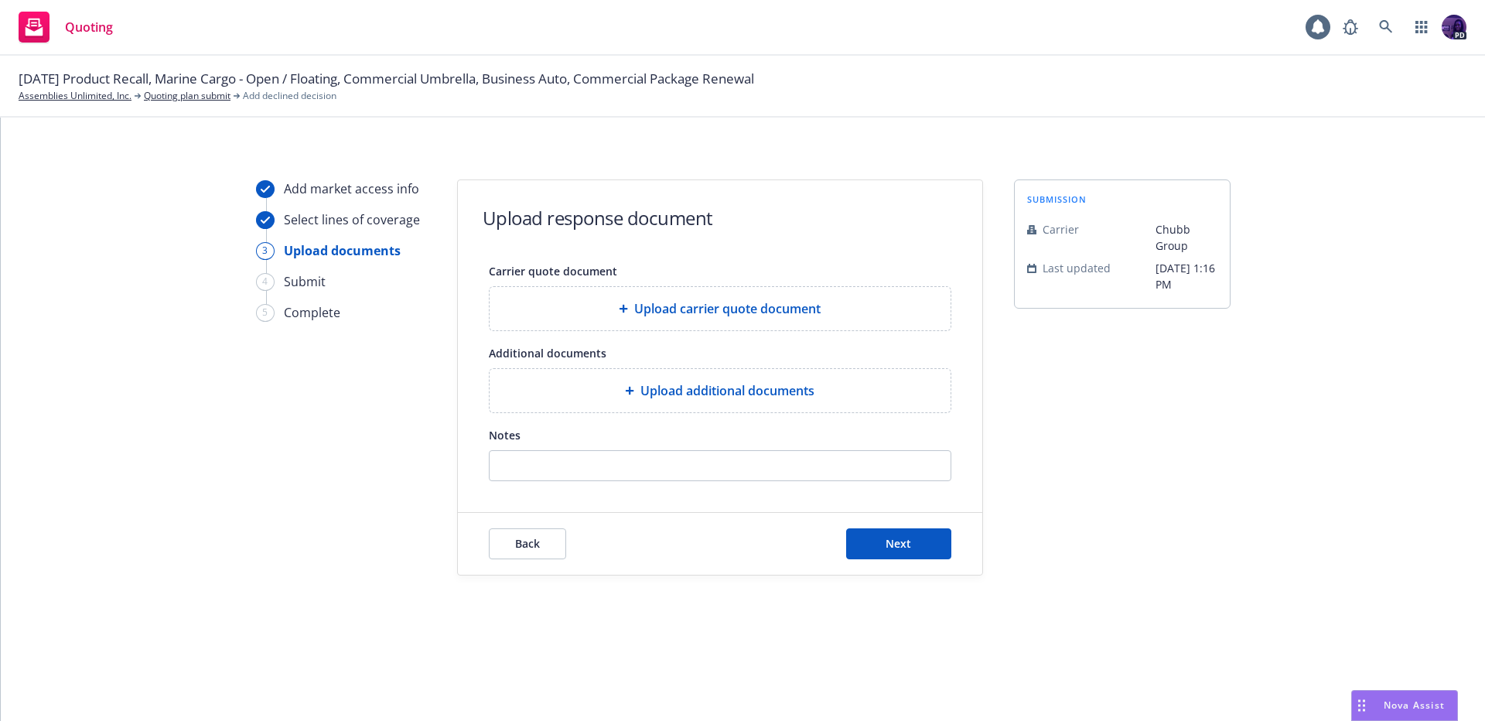
click at [891, 568] on div "Back Next" at bounding box center [720, 544] width 524 height 62
click at [894, 526] on div "Back Next" at bounding box center [720, 544] width 524 height 62
click at [878, 549] on button "Next" at bounding box center [898, 543] width 105 height 31
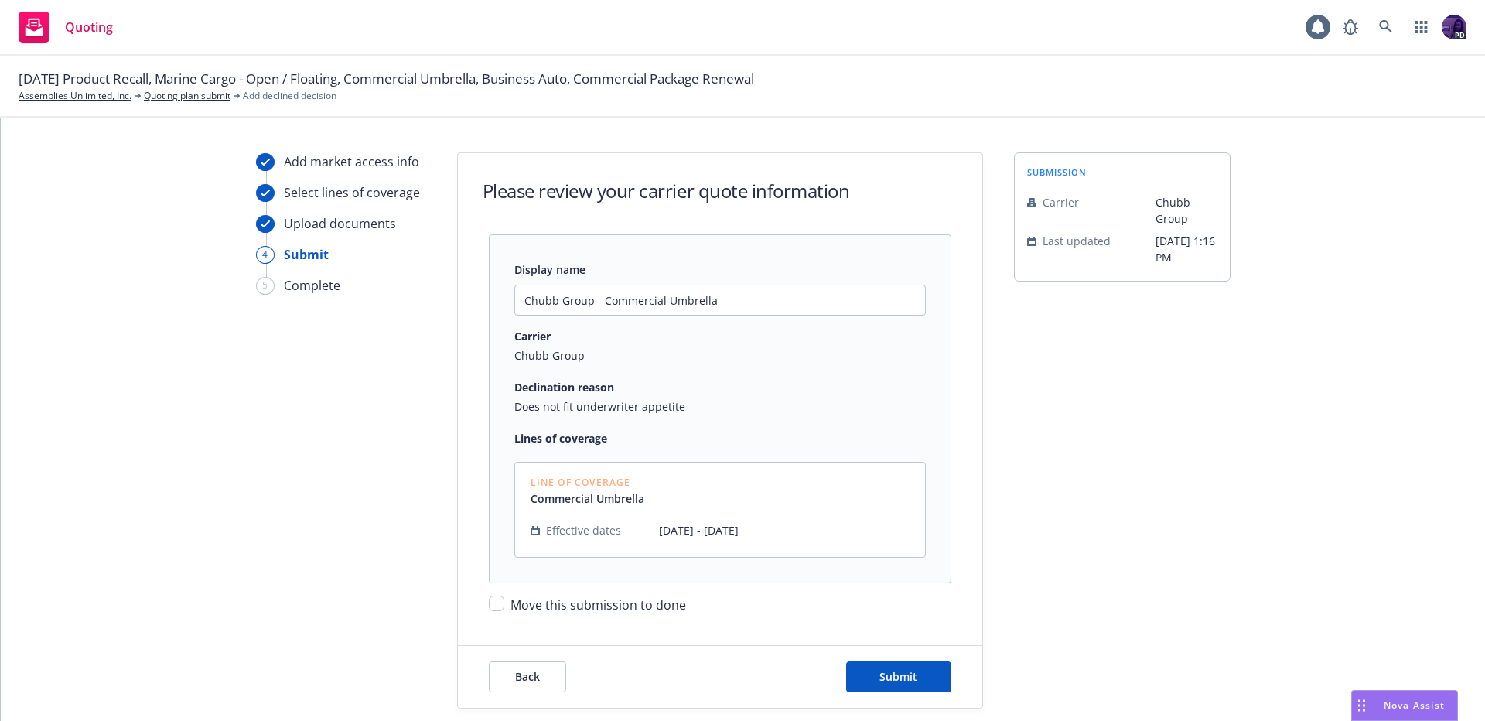
scroll to position [77, 0]
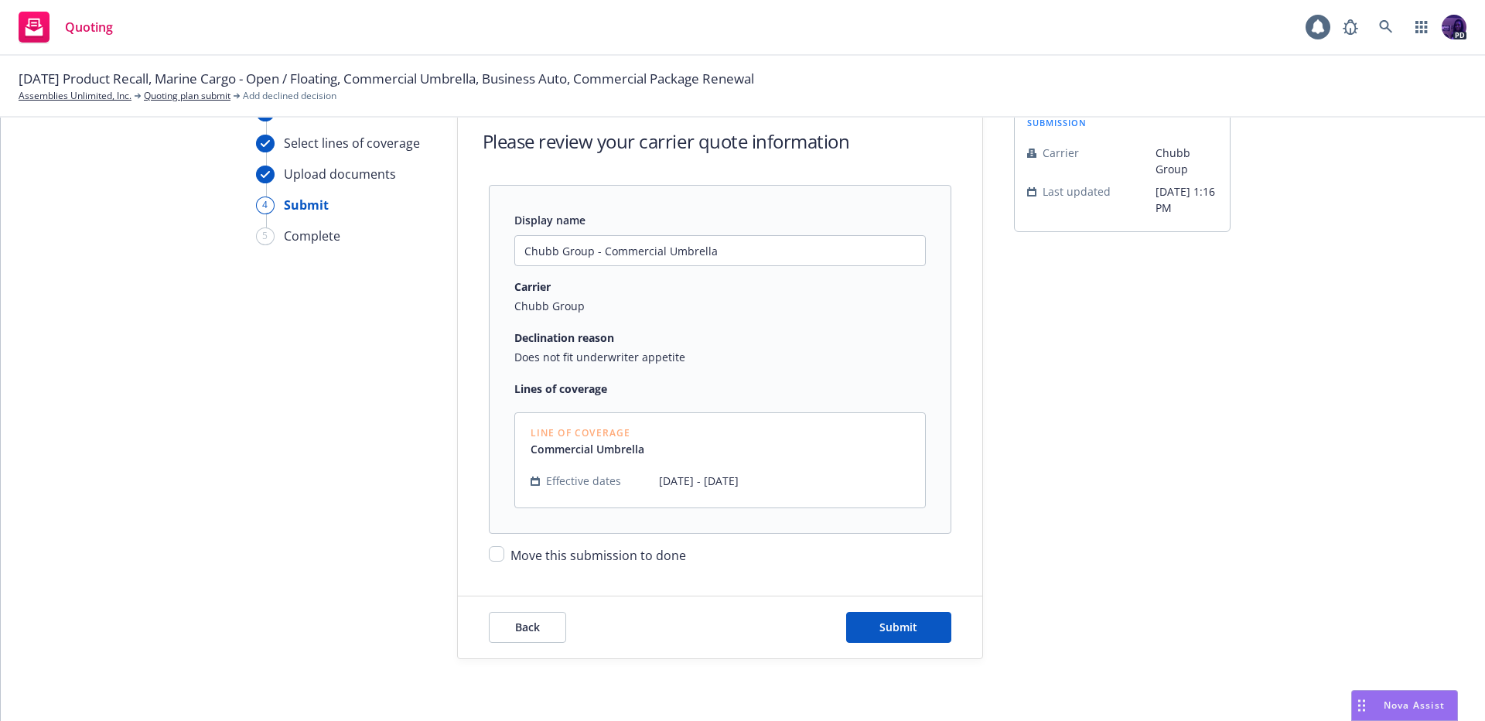
click at [549, 569] on form "Please review your carrier quote information Display name Chubb Group - Commerc…" at bounding box center [720, 381] width 524 height 555
click at [555, 551] on span "Move this submission to done" at bounding box center [598, 555] width 176 height 17
click at [504, 551] on input "Move this submission to done" at bounding box center [496, 553] width 15 height 15
checkbox input "true"
click at [882, 630] on span "Submit" at bounding box center [898, 627] width 38 height 15
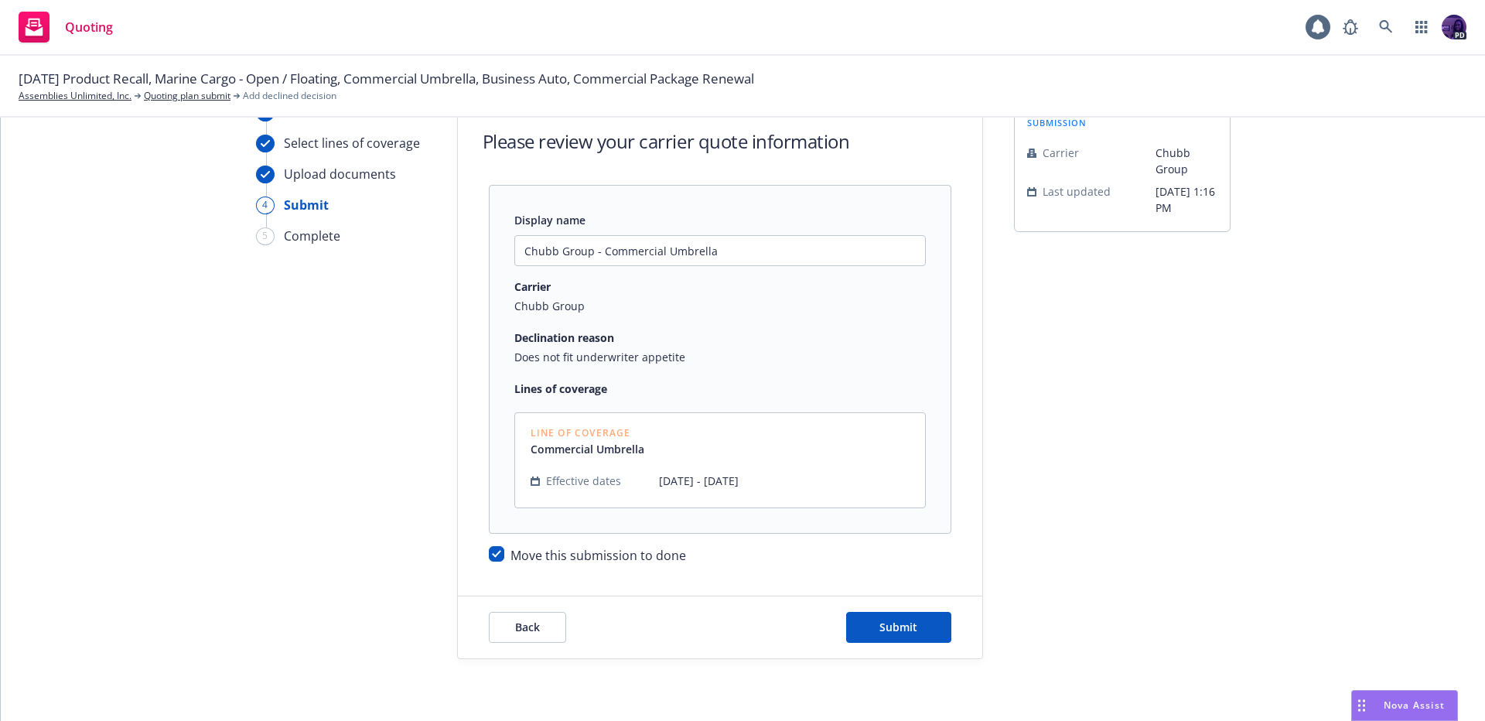
scroll to position [0, 0]
